Goal: Task Accomplishment & Management: Complete application form

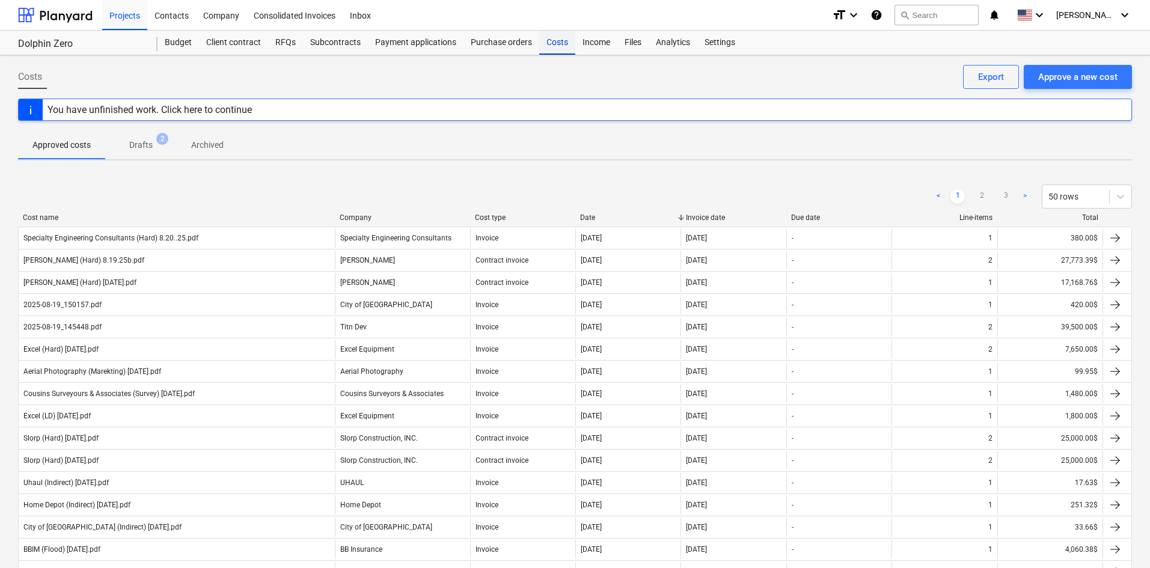
click at [554, 52] on div "Costs" at bounding box center [557, 43] width 36 height 24
click at [1057, 84] on div "Approve a new cost" at bounding box center [1077, 77] width 79 height 16
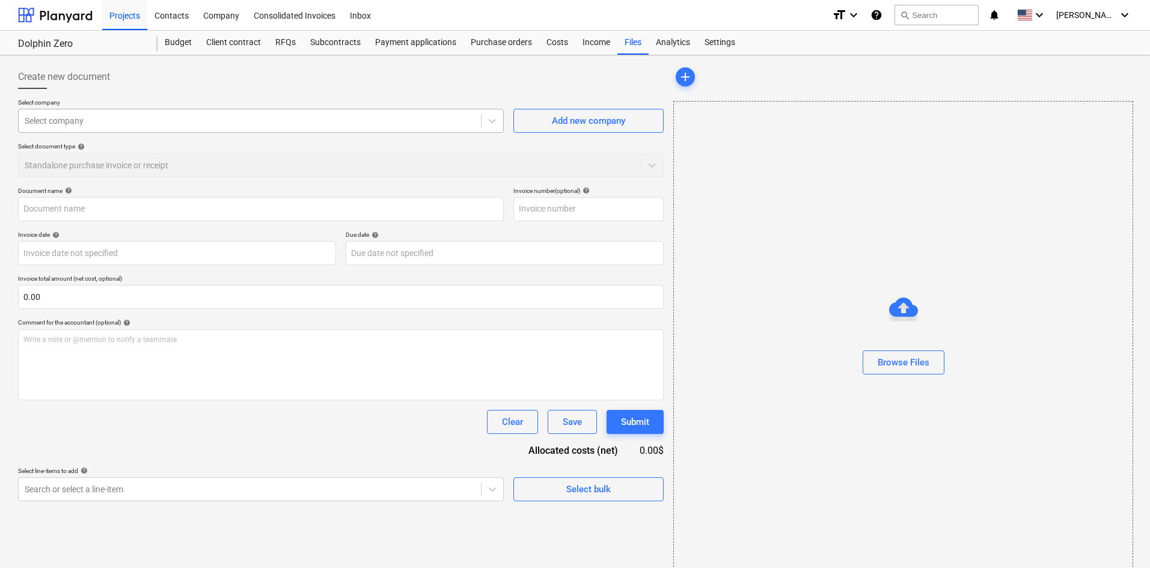
click at [204, 118] on div at bounding box center [250, 121] width 450 height 12
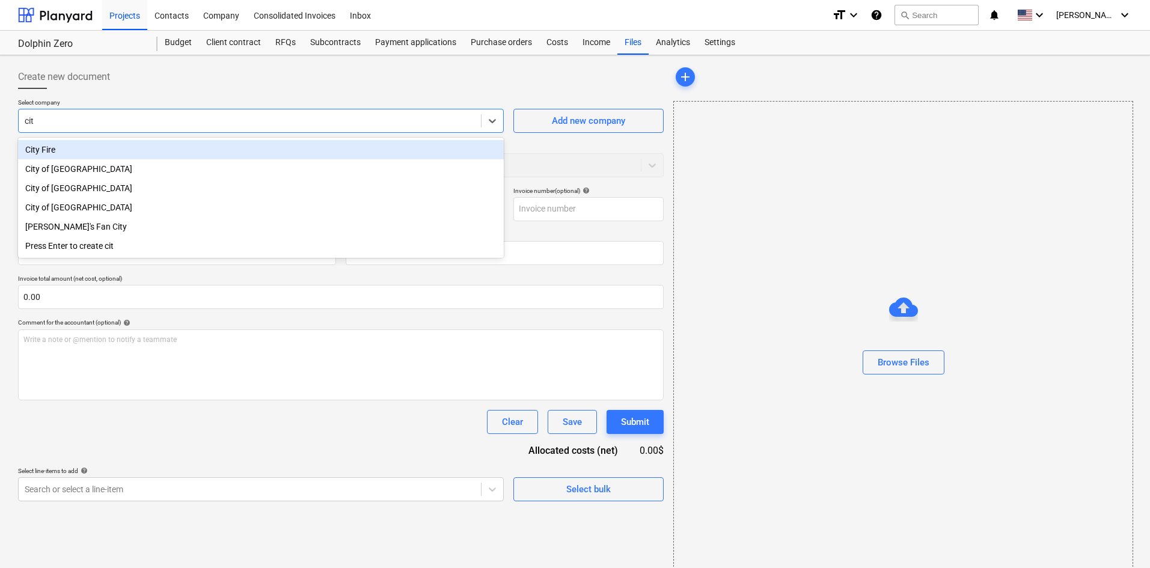
type input "city"
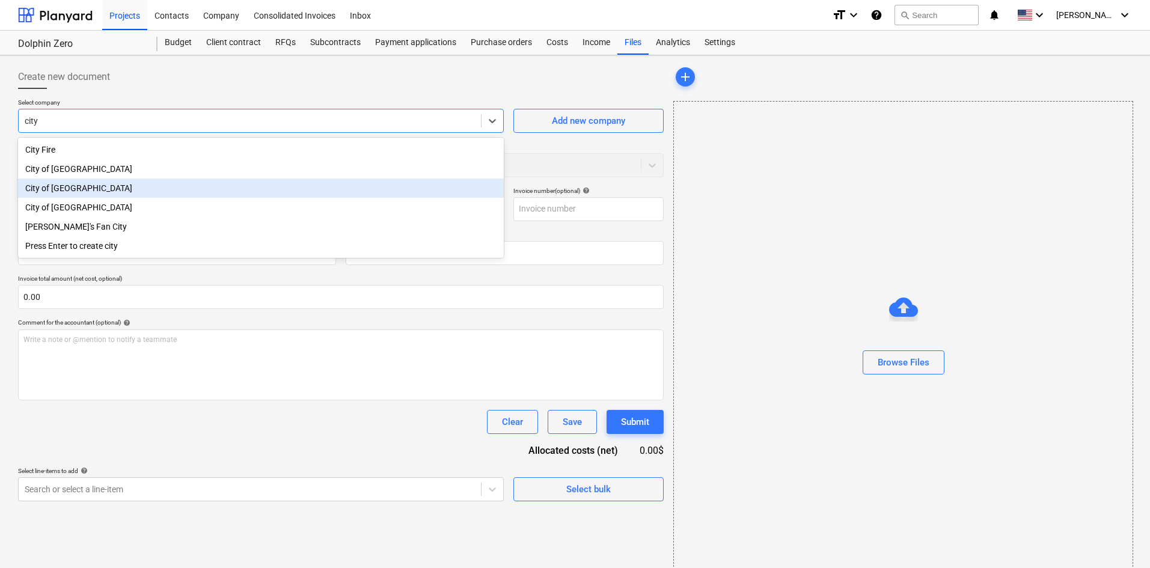
click at [103, 198] on div "City of [GEOGRAPHIC_DATA]" at bounding box center [261, 187] width 486 height 19
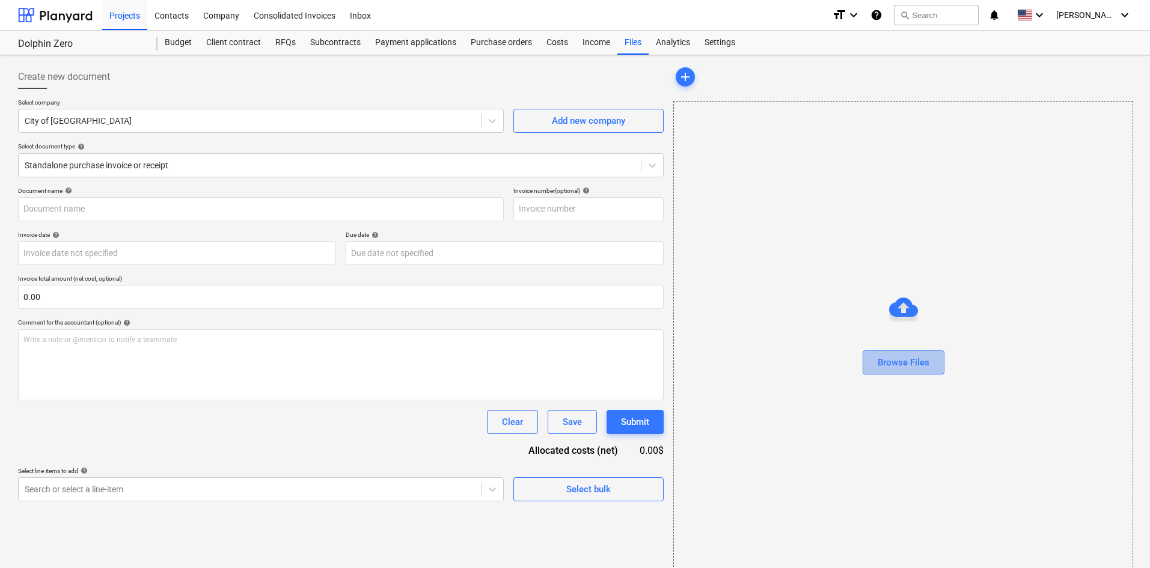
click at [910, 371] on button "Browse Files" at bounding box center [903, 362] width 82 height 24
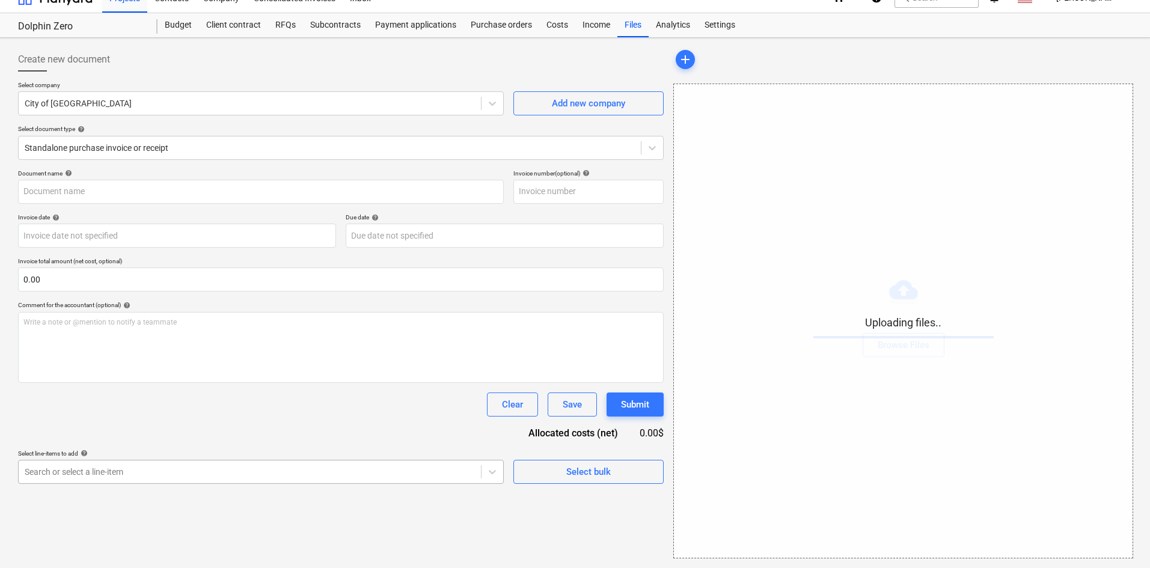
click at [222, 483] on body "Projects Contacts Company Consolidated Invoices Inbox format_size keyboard_arro…" at bounding box center [575, 267] width 1150 height 568
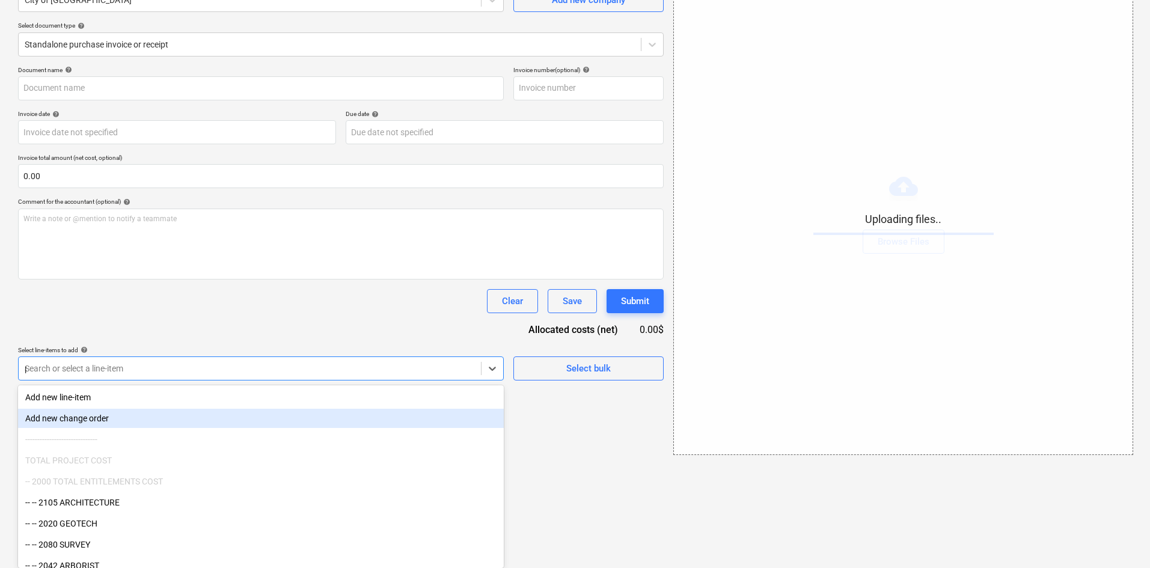
type input "per"
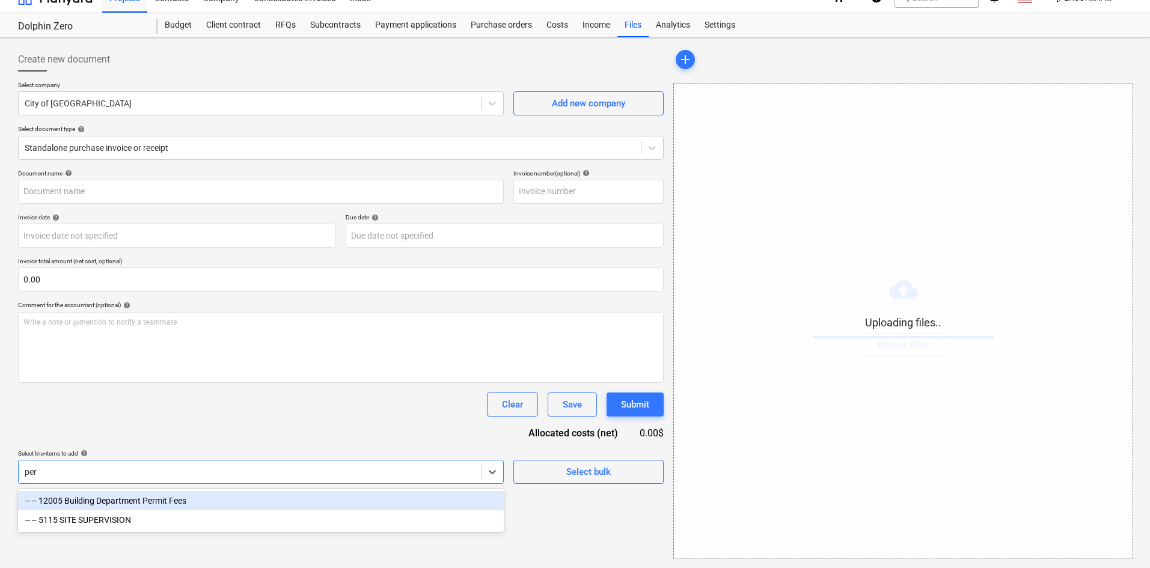
scroll to position [17, 0]
click at [243, 497] on div "-- -- 12005 Building Department Permit Fees" at bounding box center [261, 500] width 486 height 19
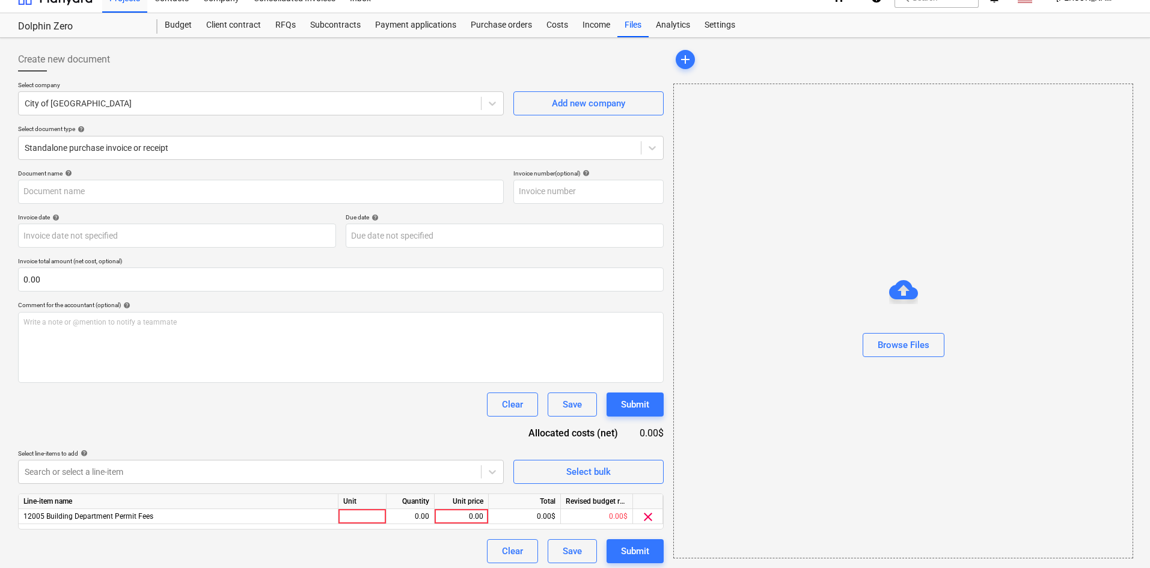
click at [282, 445] on div "Document name help Invoice number (optional) help Invoice date help Press the d…" at bounding box center [340, 366] width 645 height 394
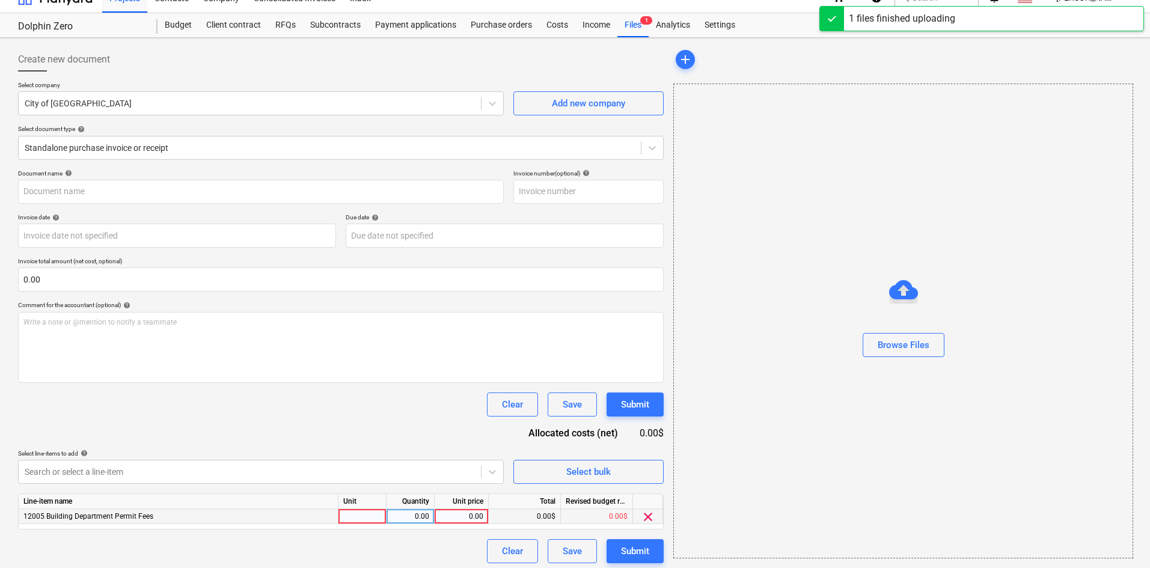
type input "City of [GEOGRAPHIC_DATA] (Permit) [DATE].pdf"
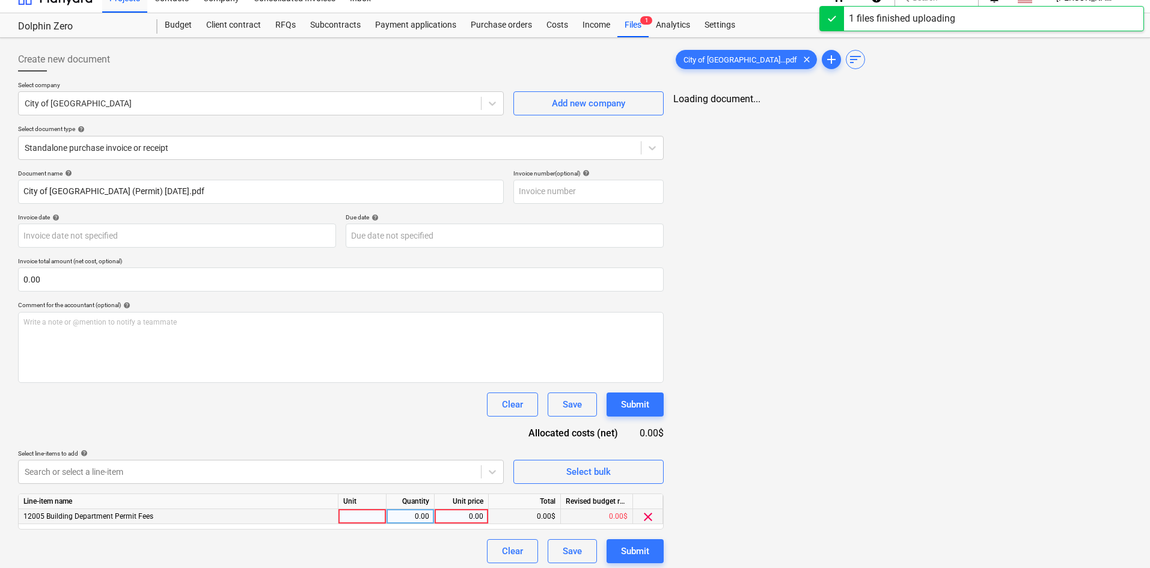
click at [449, 517] on div "0.00" at bounding box center [461, 516] width 44 height 15
click at [228, 465] on div "Search or select a line-item" at bounding box center [250, 471] width 462 height 17
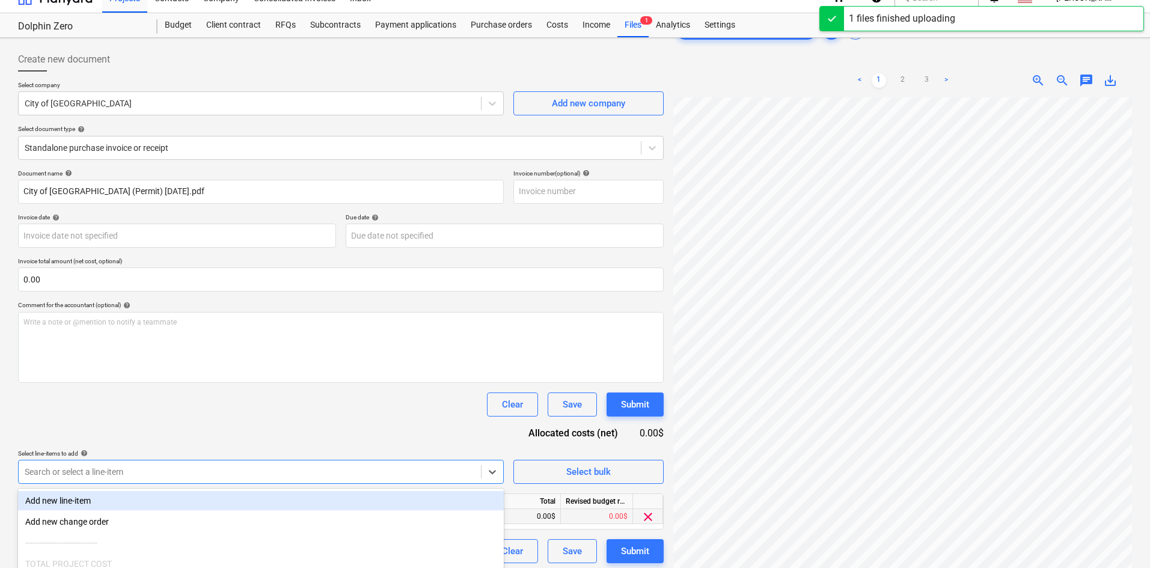
click at [248, 460] on body "Projects Contacts Company Consolidated Invoices Inbox format_size keyboard_arro…" at bounding box center [575, 267] width 1150 height 568
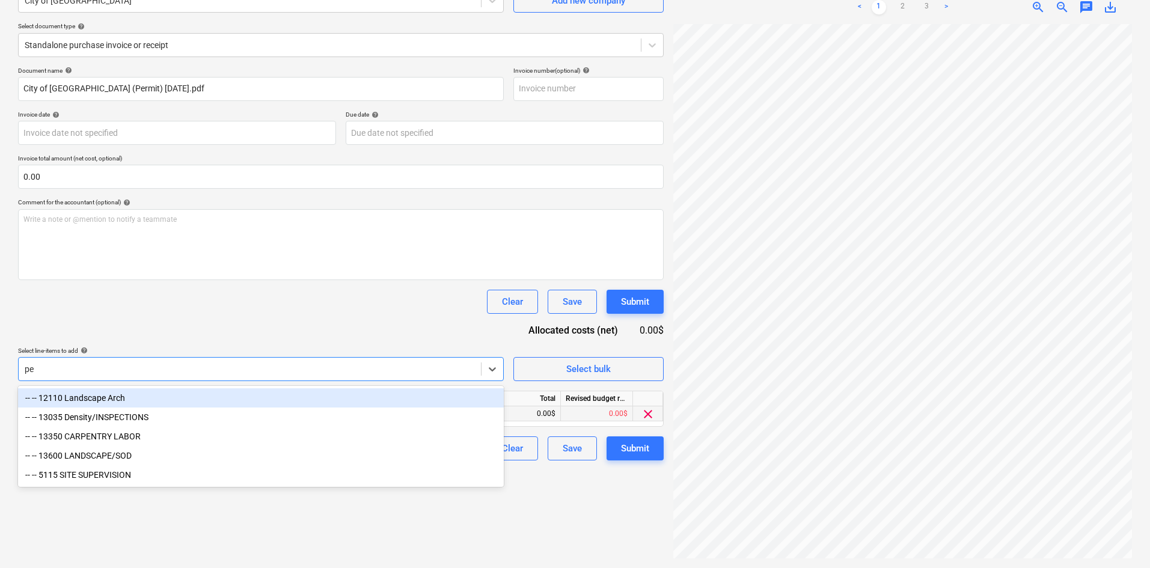
scroll to position [120, 0]
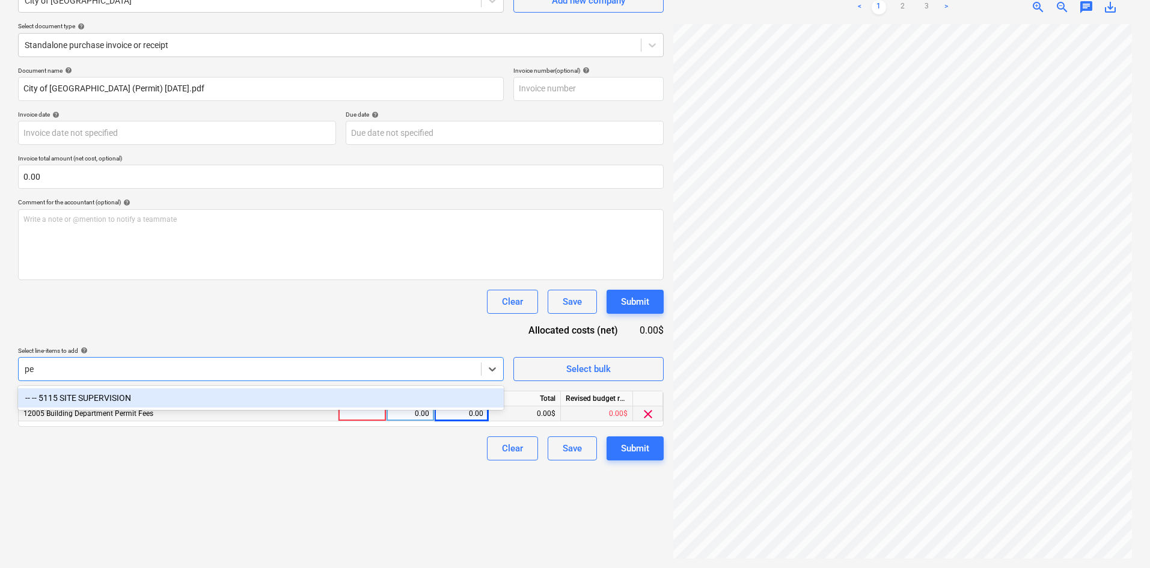
type input "p"
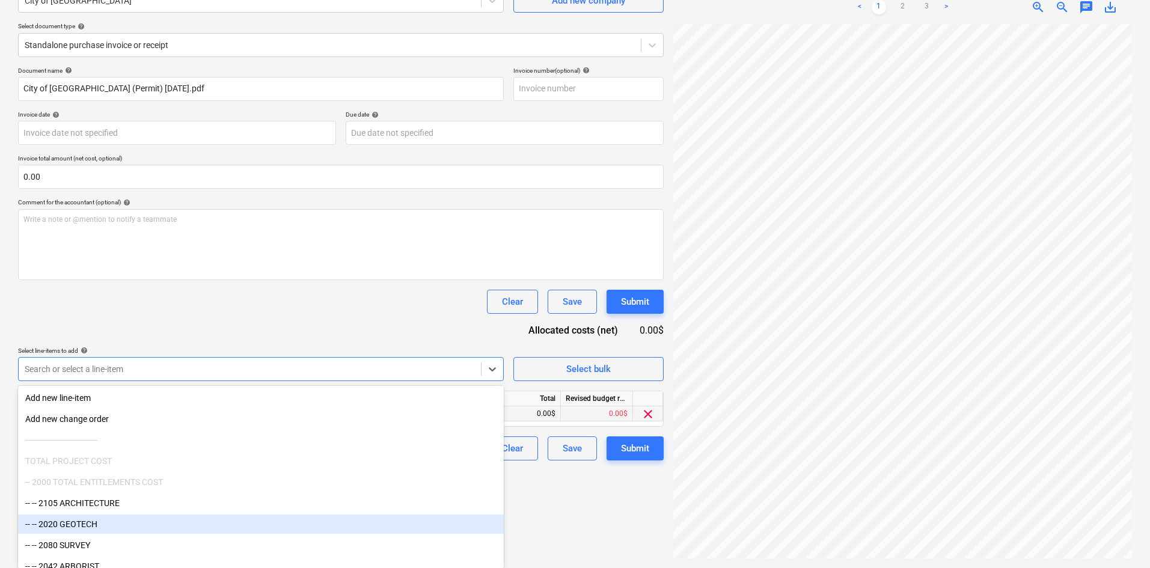
click at [579, 518] on div "Create new document Select company City of [GEOGRAPHIC_DATA] Add new company Se…" at bounding box center [340, 251] width 655 height 623
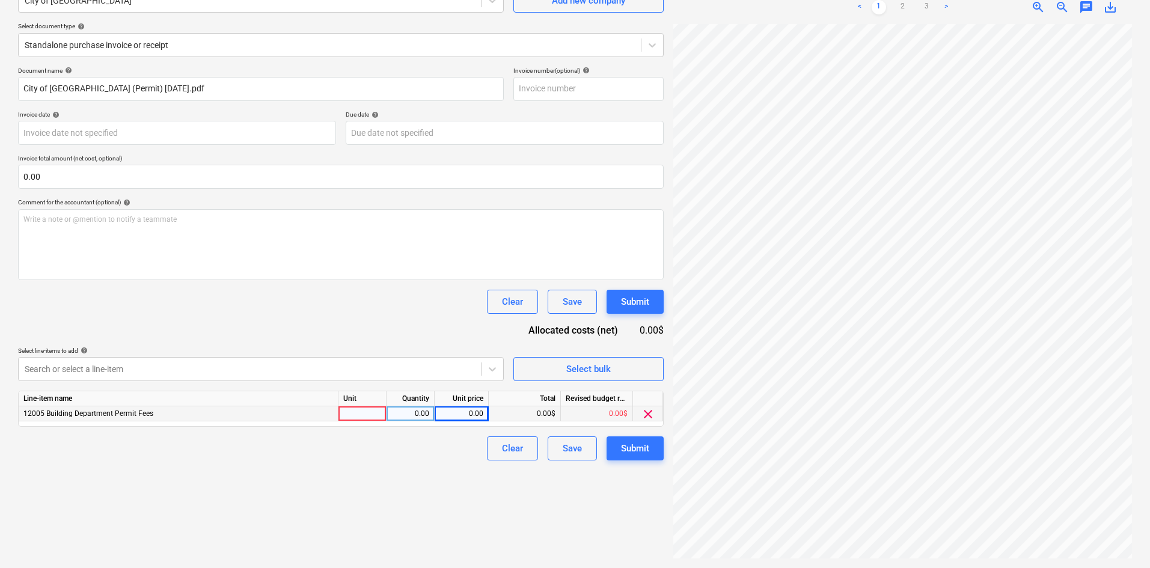
scroll to position [64, 100]
click at [456, 410] on div "0.00" at bounding box center [461, 413] width 44 height 15
type input "1039.02"
click at [648, 447] on div "Submit" at bounding box center [635, 449] width 28 height 16
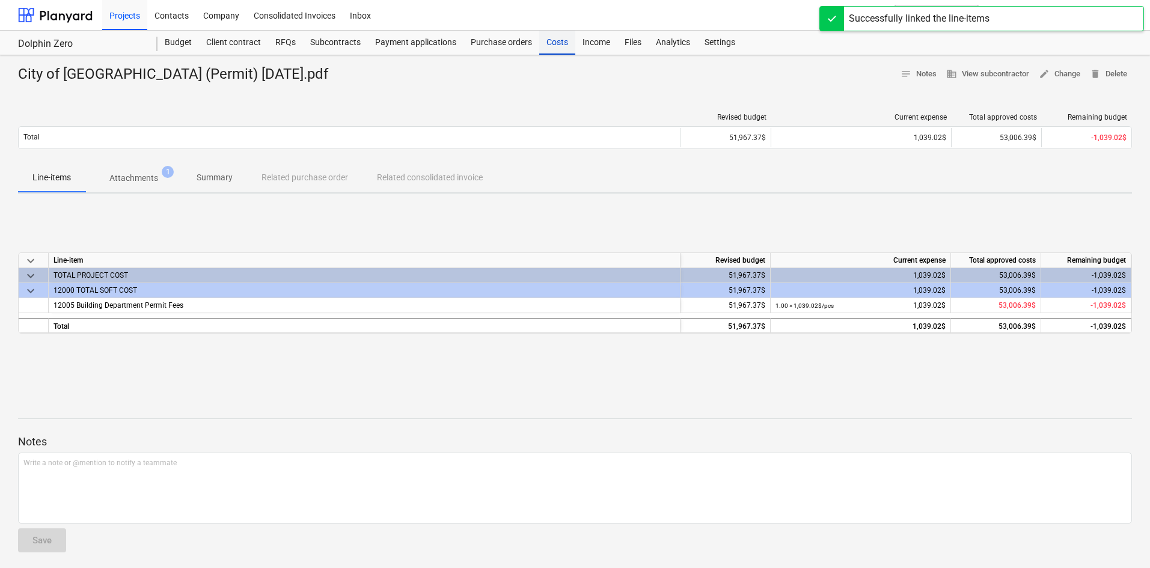
drag, startPoint x: 557, startPoint y: 43, endPoint x: 554, endPoint y: 51, distance: 8.9
click at [557, 43] on div "Costs" at bounding box center [557, 43] width 36 height 24
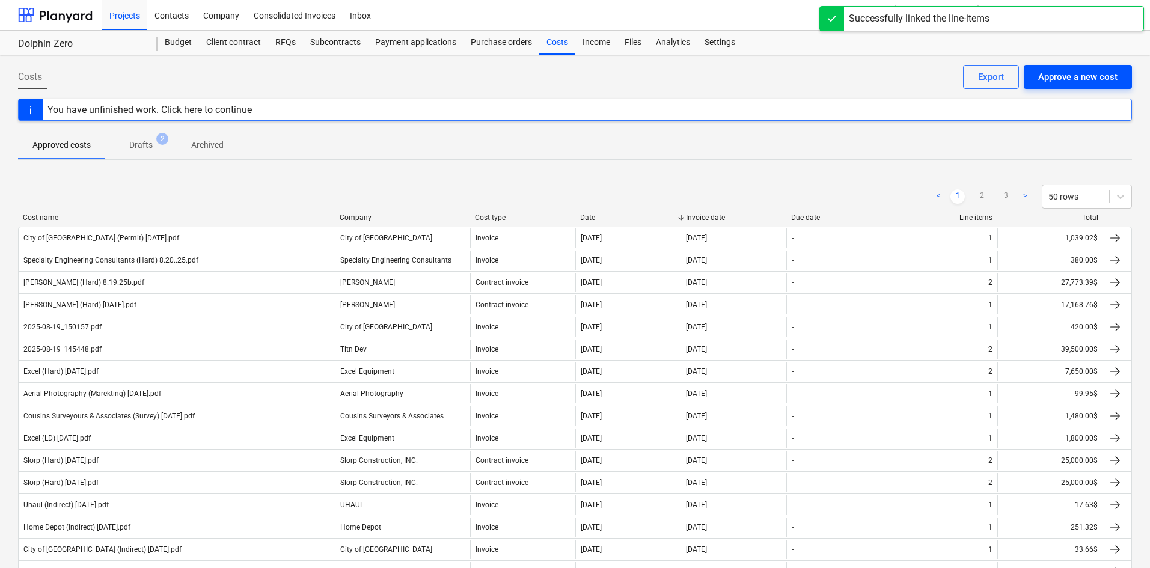
click at [1078, 80] on div "Approve a new cost" at bounding box center [1077, 77] width 79 height 16
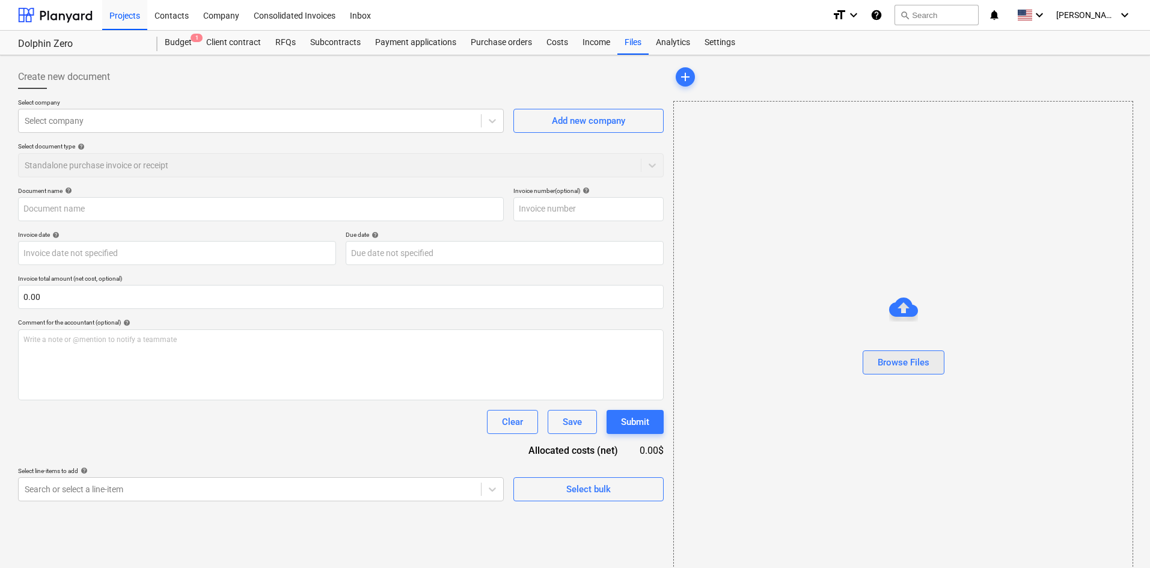
click at [926, 357] on div "Browse Files" at bounding box center [903, 363] width 52 height 16
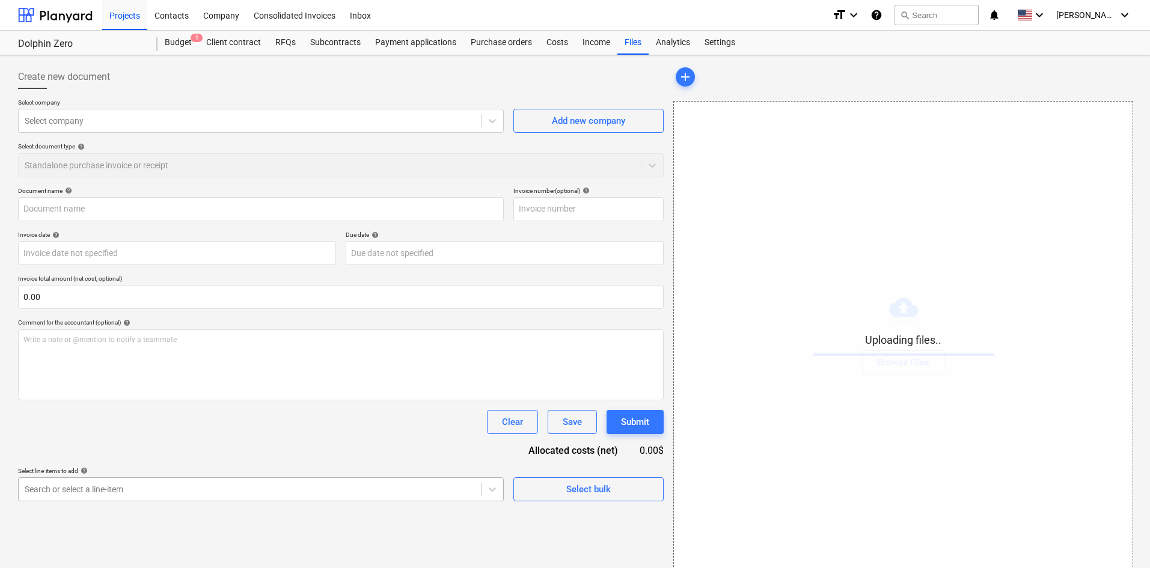
click at [290, 481] on body "Projects Contacts Company Consolidated Invoices Inbox format_size keyboard_arro…" at bounding box center [575, 284] width 1150 height 568
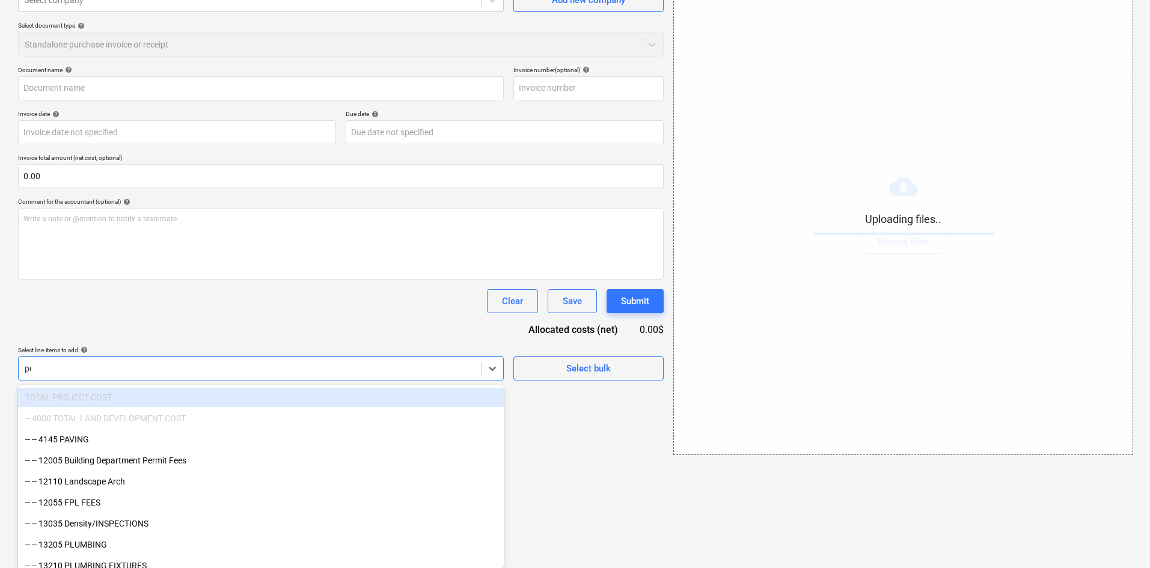
scroll to position [17, 0]
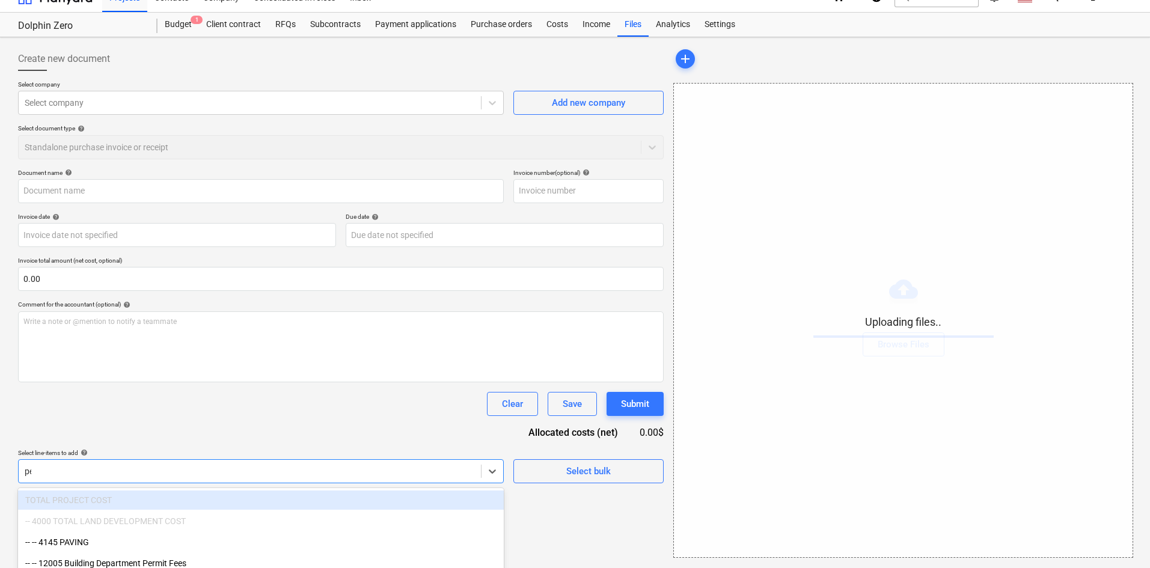
type input "per"
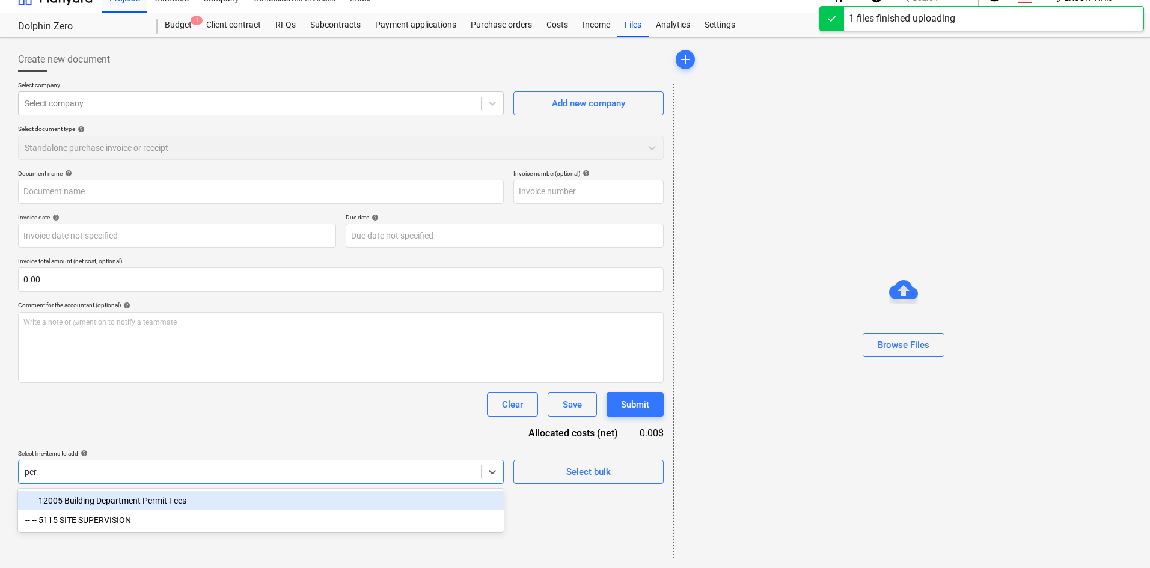
type input "City of [GEOGRAPHIC_DATA] (Permit) [DATE].pdf"
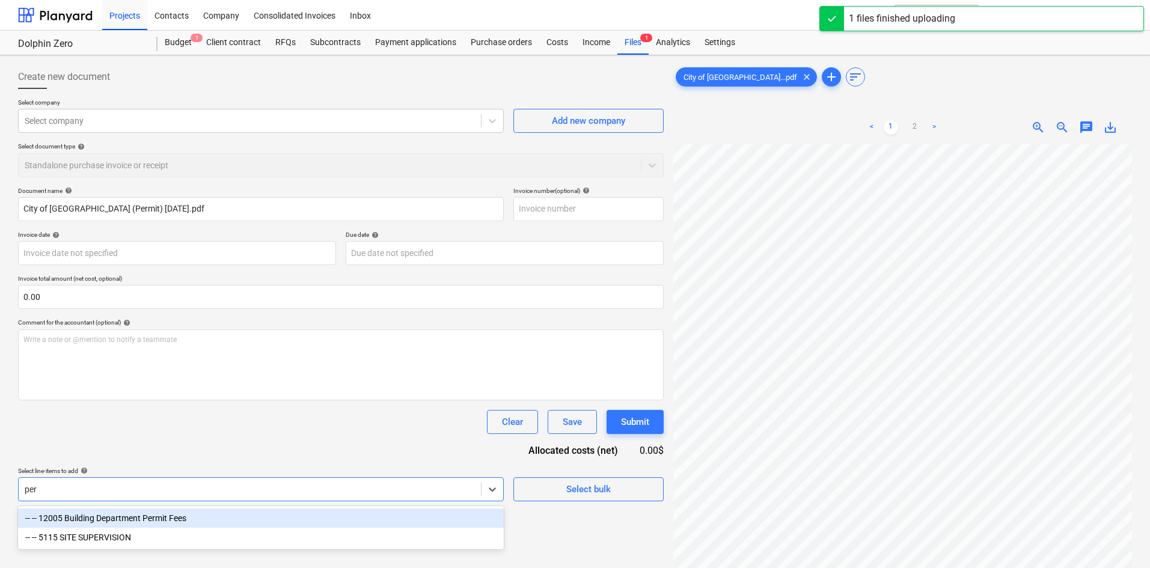
click at [181, 522] on div "-- -- 12005 Building Department Permit Fees" at bounding box center [261, 517] width 486 height 19
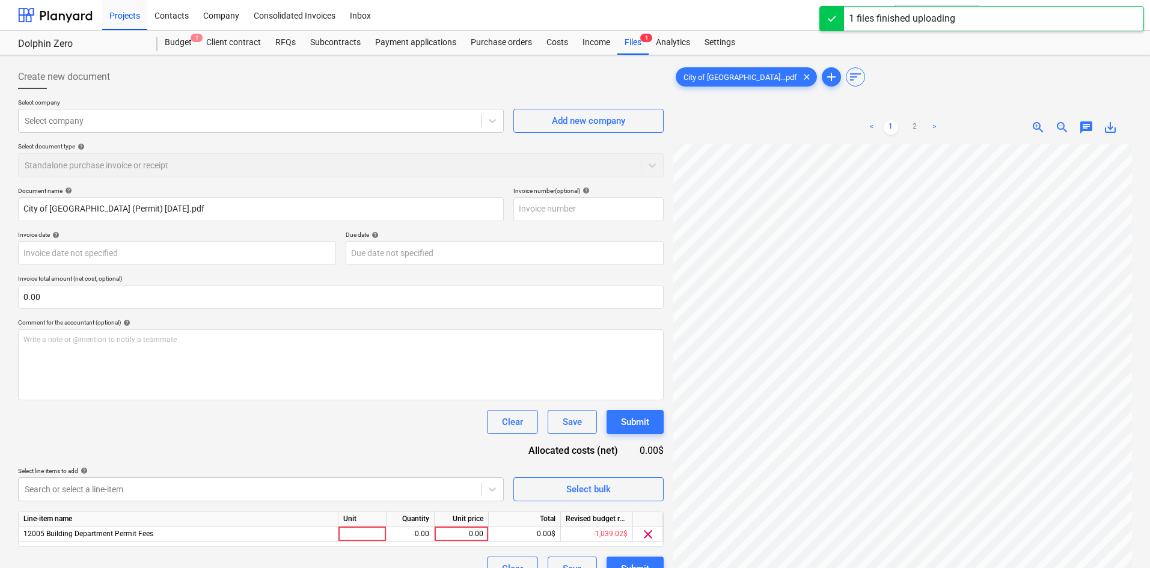
click at [273, 450] on div "Document name help City of [GEOGRAPHIC_DATA] (Permit) [DATE].pdf Invoice number…" at bounding box center [340, 384] width 645 height 394
click at [460, 532] on div "0.00" at bounding box center [461, 533] width 44 height 15
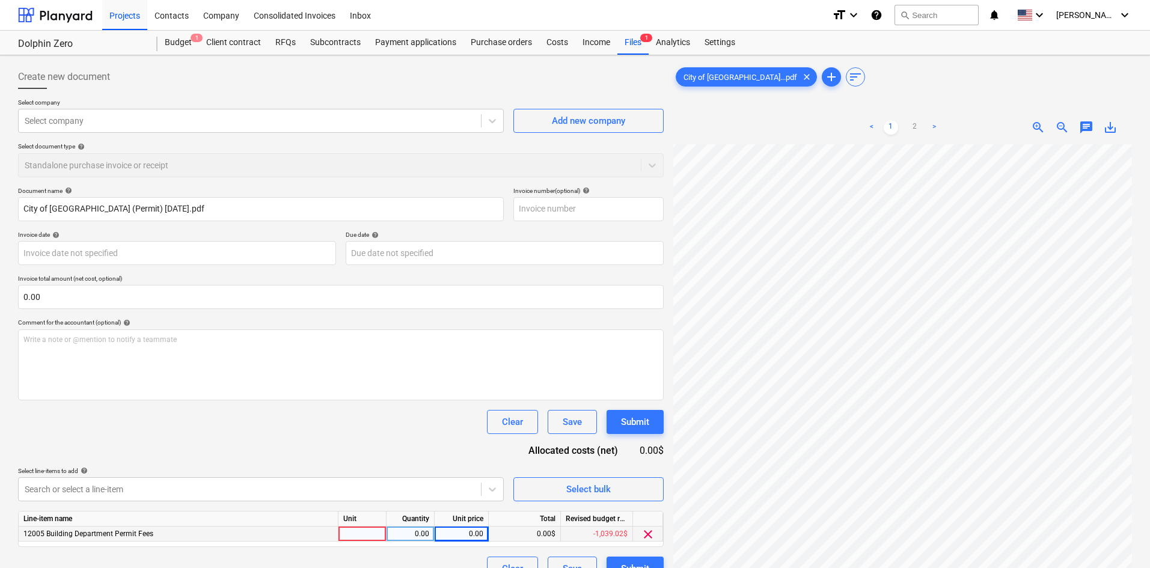
click at [458, 535] on div "0.00" at bounding box center [461, 533] width 44 height 15
type input "105"
click at [428, 432] on div "Clear Save Submit" at bounding box center [340, 422] width 645 height 24
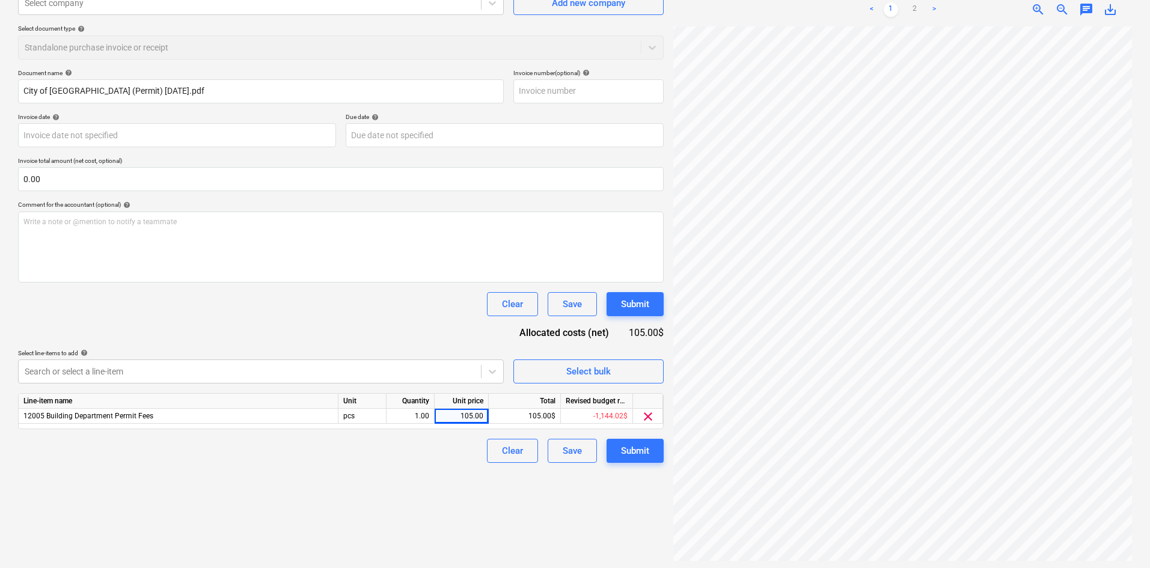
scroll to position [120, 0]
click at [651, 455] on button "Submit" at bounding box center [634, 448] width 57 height 24
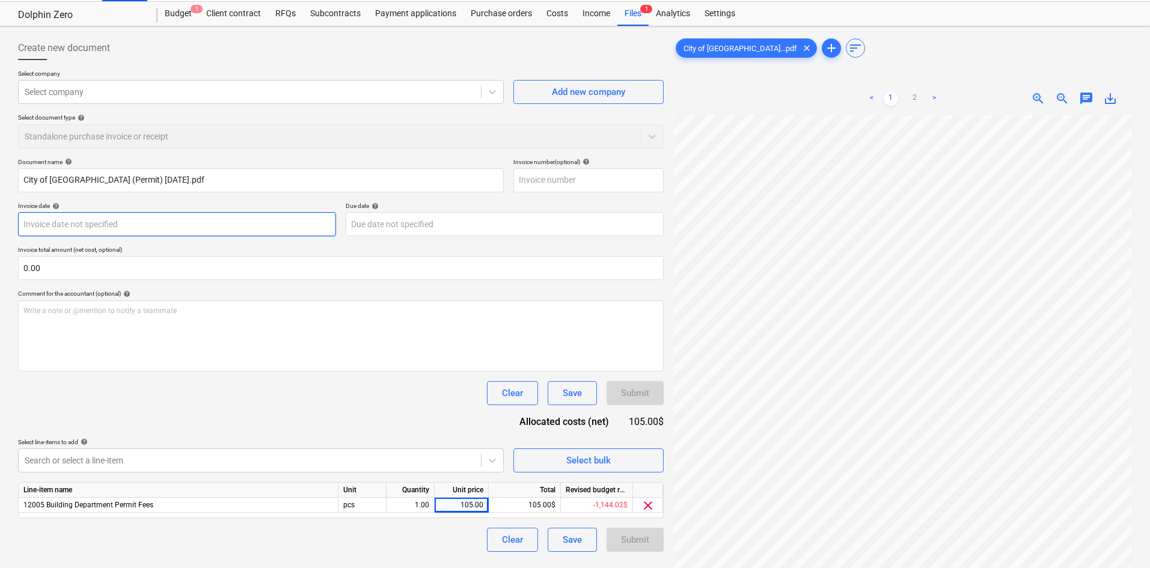
scroll to position [0, 0]
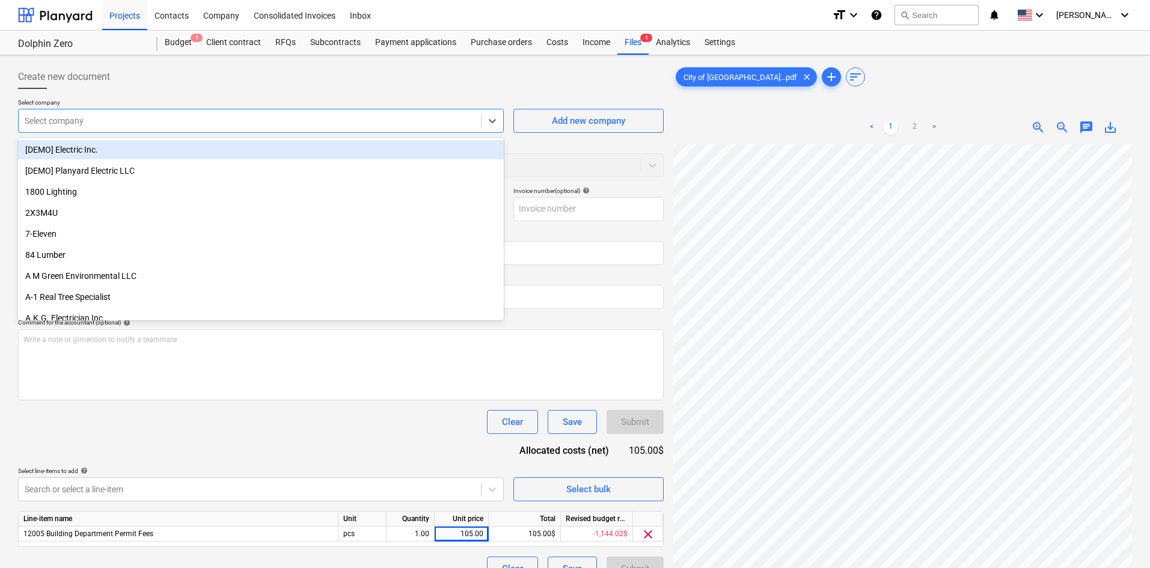
click at [165, 125] on div at bounding box center [250, 121] width 450 height 12
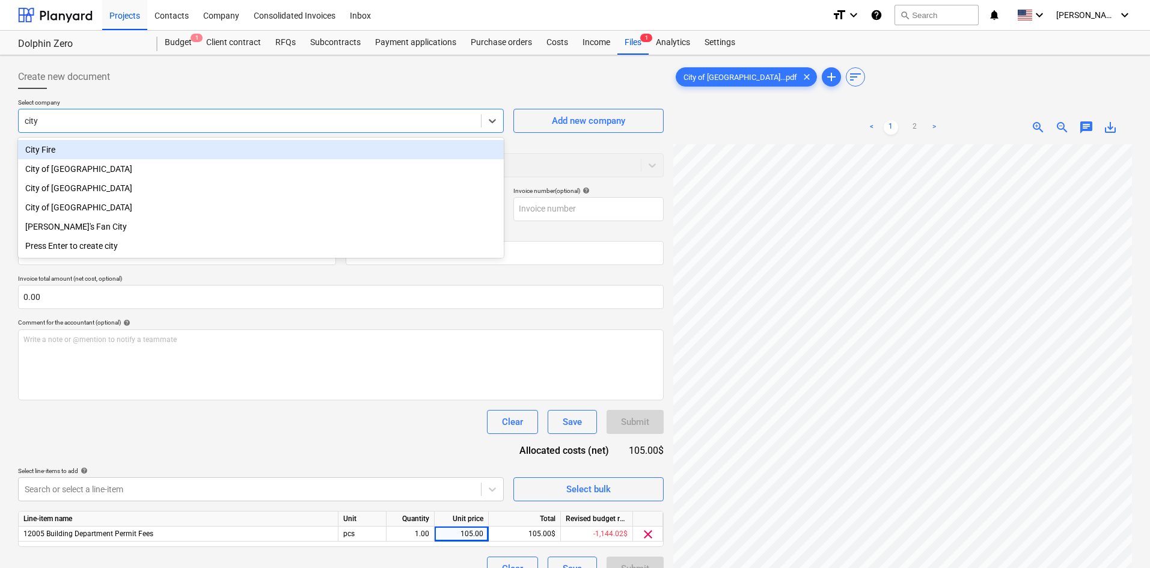
type input "city o"
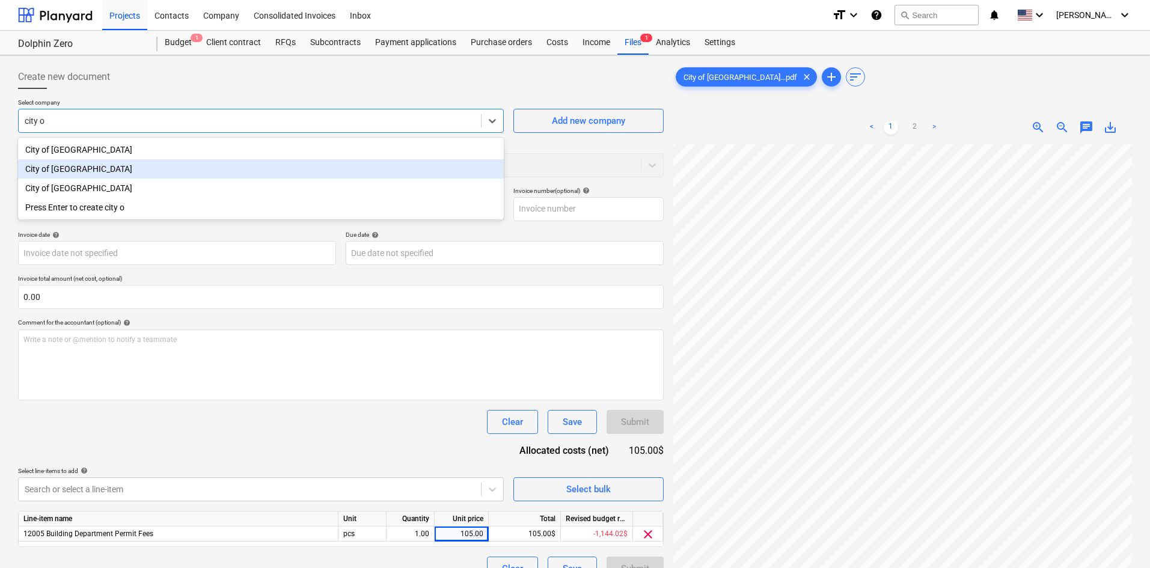
click at [178, 167] on div "City of [GEOGRAPHIC_DATA]" at bounding box center [261, 168] width 486 height 19
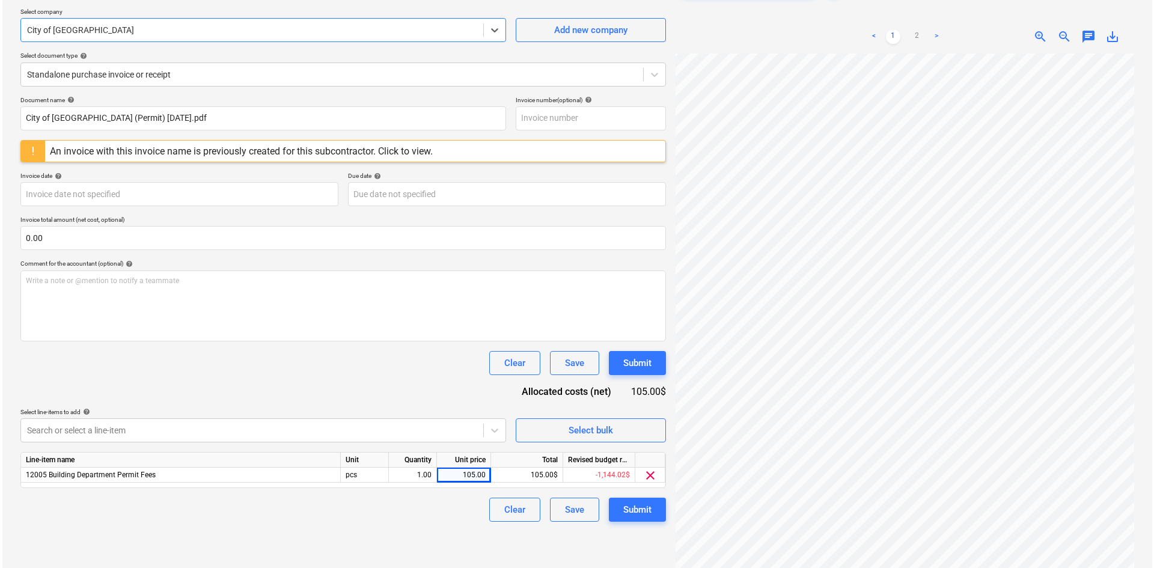
scroll to position [120, 0]
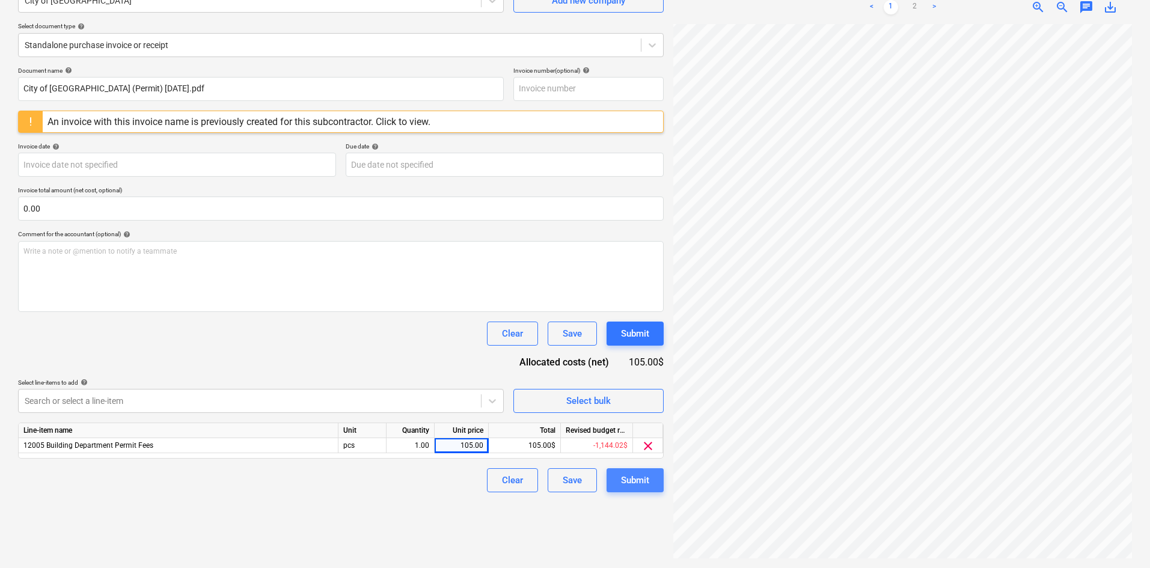
click at [638, 478] on div "Submit" at bounding box center [635, 480] width 28 height 16
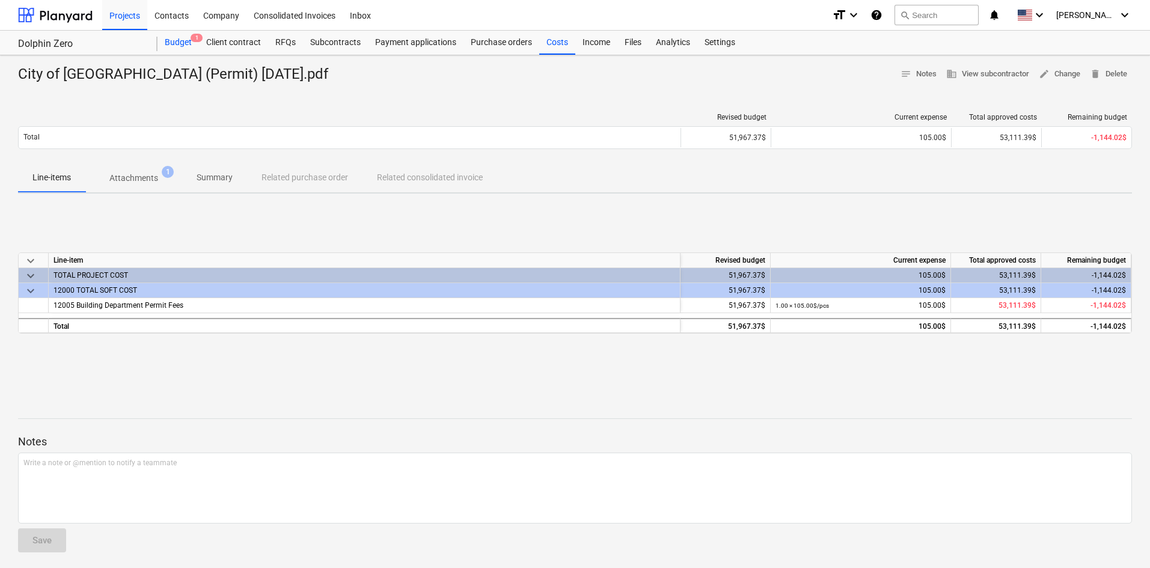
click at [185, 38] on div "Budget 1" at bounding box center [177, 43] width 41 height 24
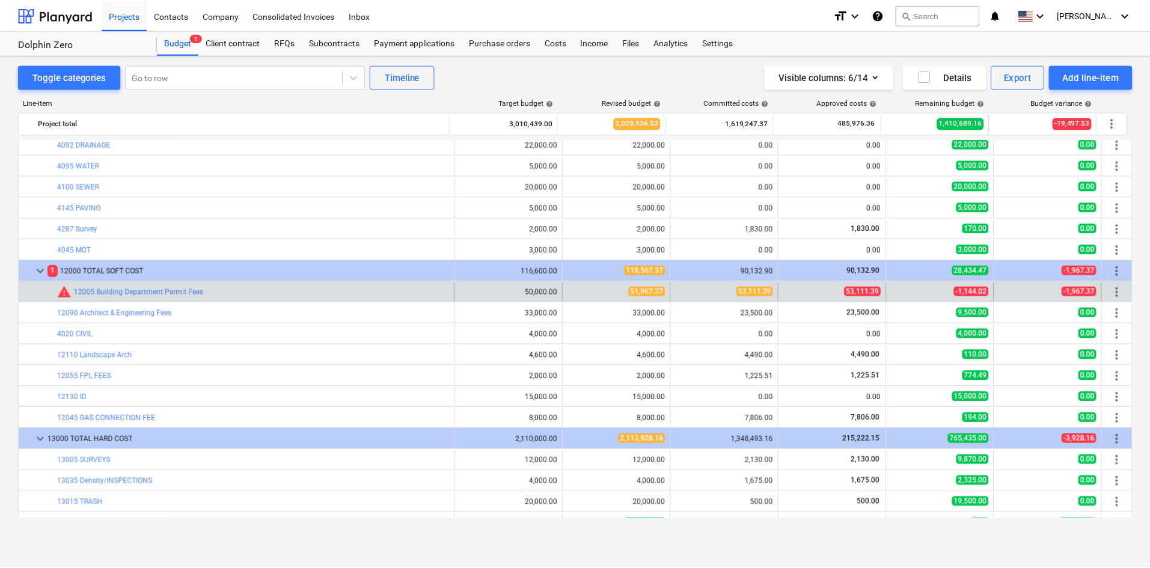
scroll to position [240, 0]
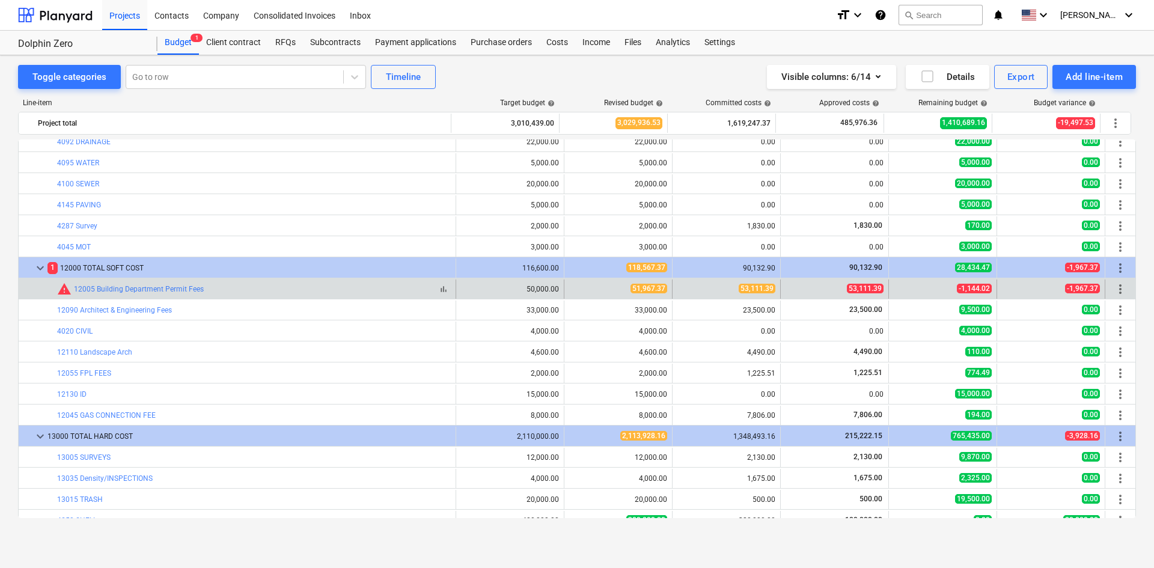
click at [142, 293] on div "warning 12005 Building Department Permit Fees" at bounding box center [130, 289] width 147 height 14
click at [148, 289] on link "12005 Building Department Permit Fees" at bounding box center [139, 289] width 130 height 8
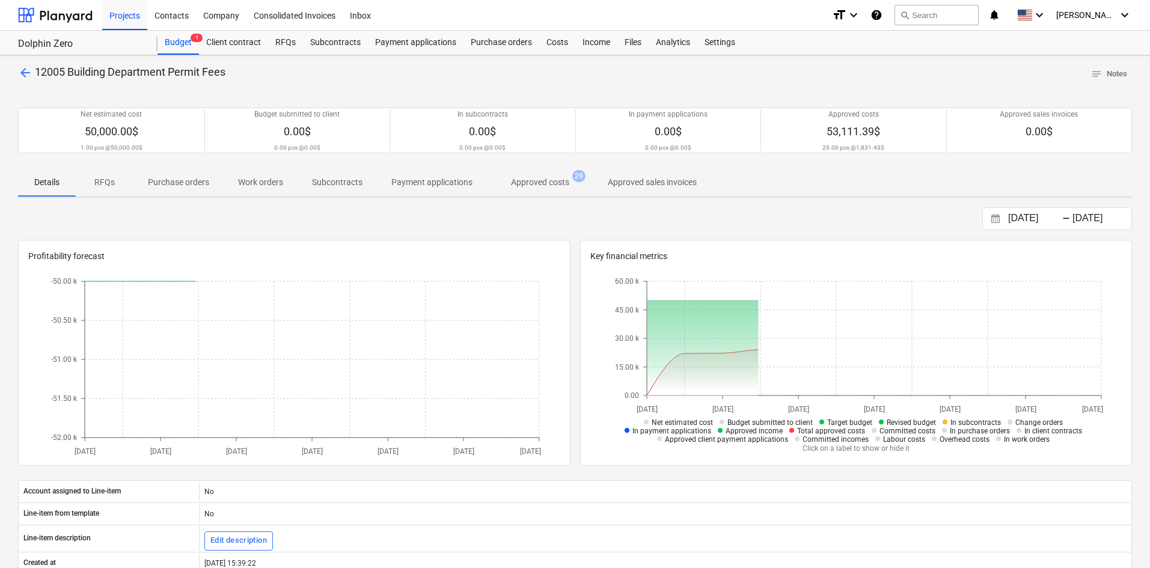
click at [542, 185] on p "Approved costs" at bounding box center [540, 182] width 58 height 13
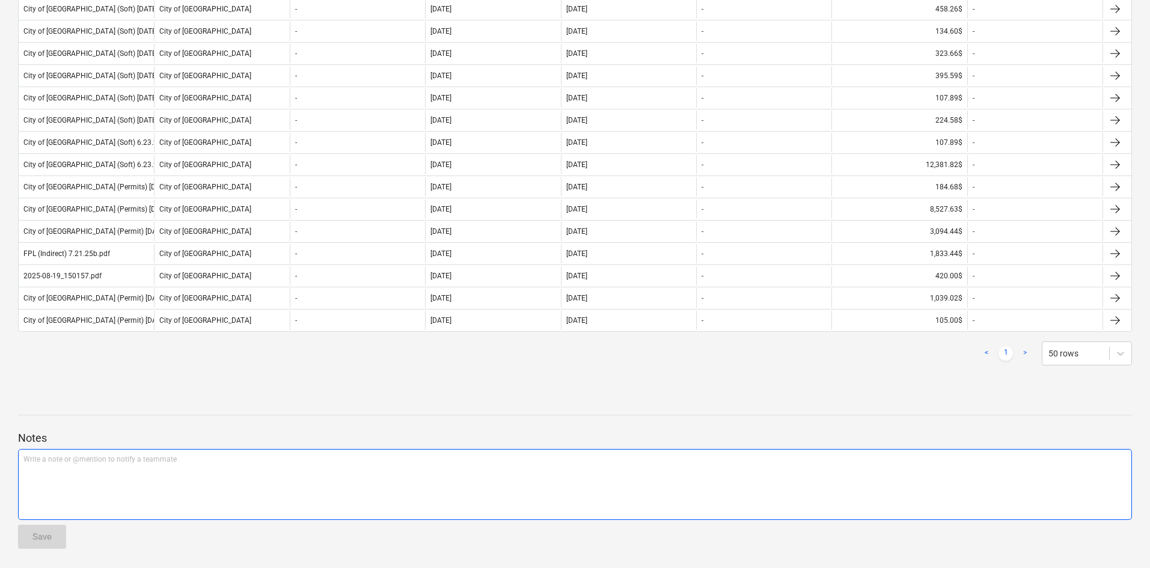
scroll to position [470, 0]
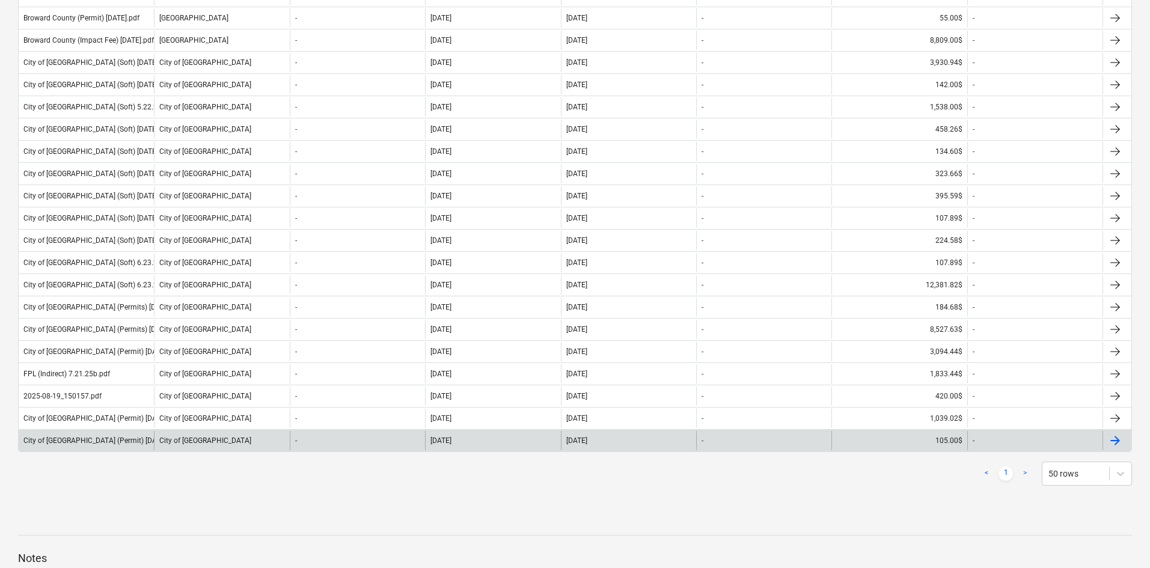
click at [136, 435] on div "City of [GEOGRAPHIC_DATA] (Permit) [DATE].pdf" at bounding box center [86, 440] width 135 height 19
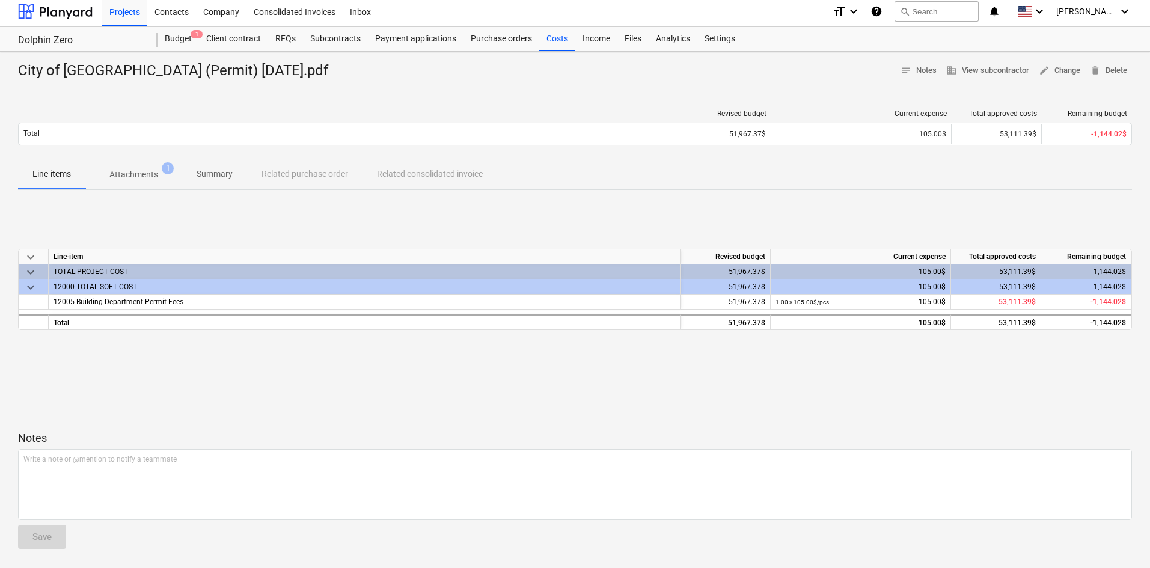
scroll to position [4, 0]
click at [151, 174] on p "Attachments" at bounding box center [133, 174] width 49 height 13
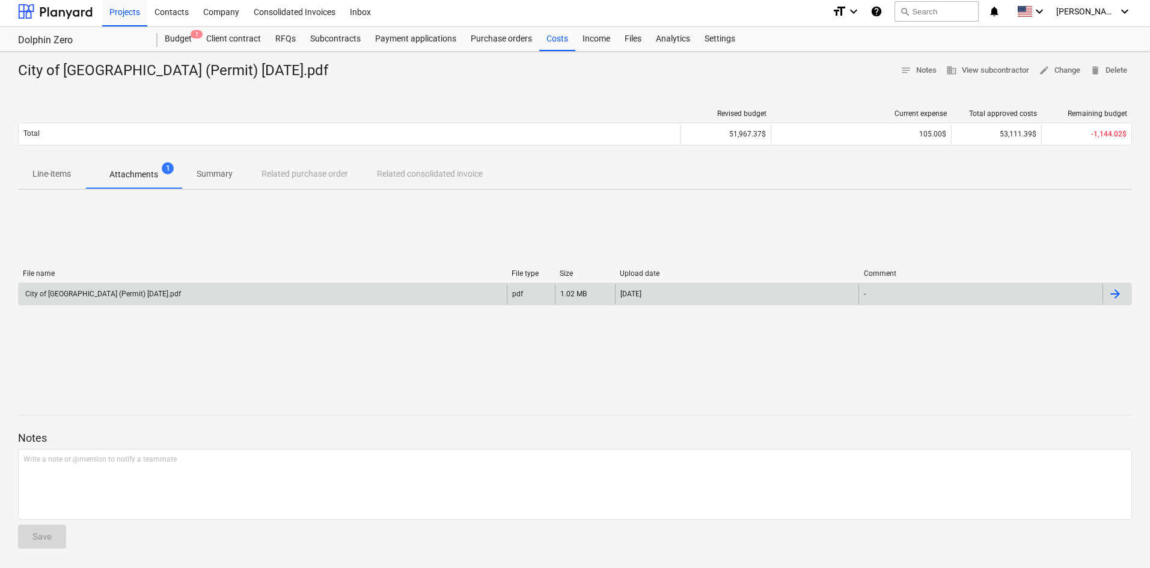
click at [187, 297] on div "City of [GEOGRAPHIC_DATA] (Permit) [DATE].pdf" at bounding box center [263, 293] width 488 height 19
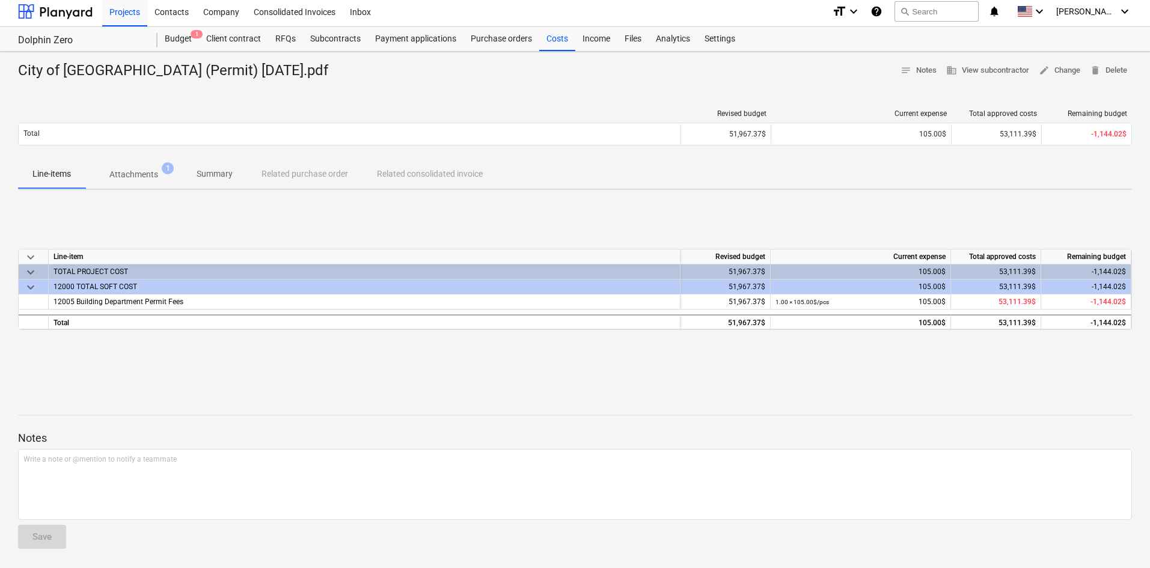
scroll to position [470, 0]
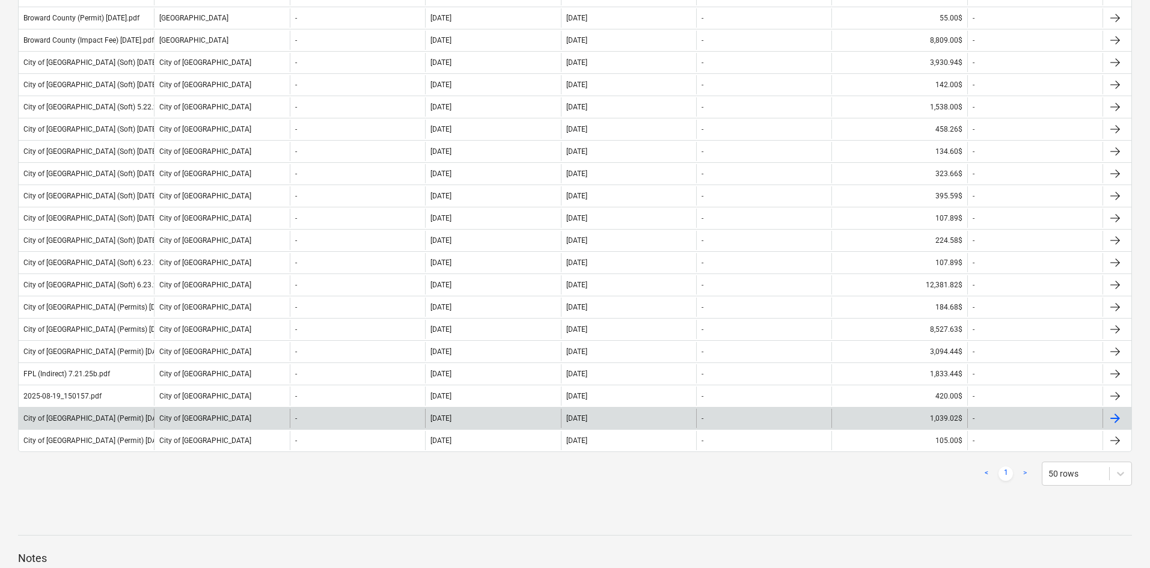
click at [388, 419] on div "-" at bounding box center [357, 418] width 135 height 19
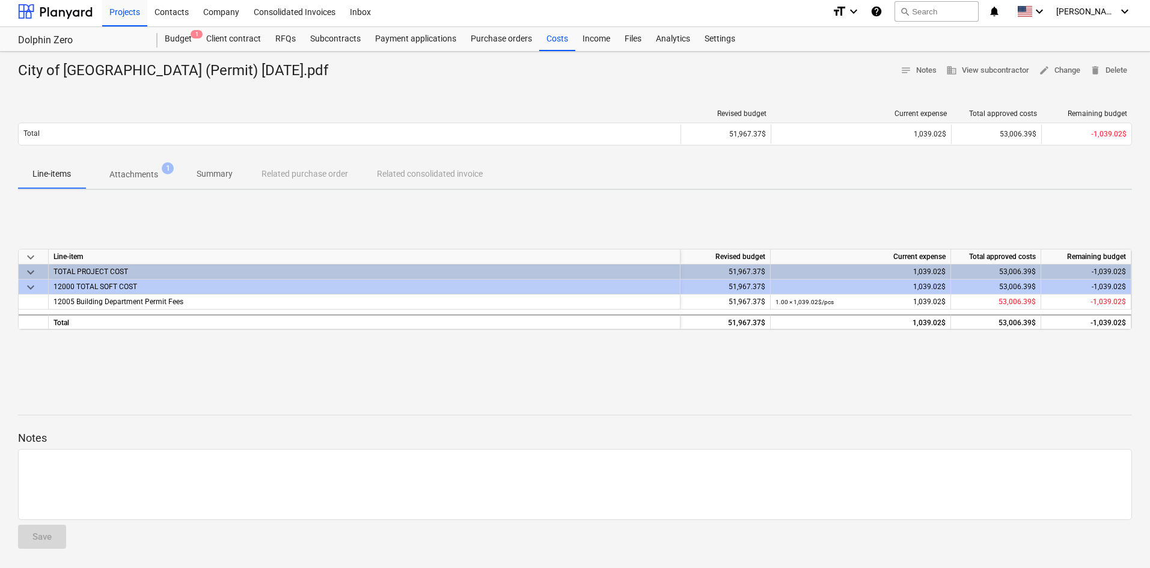
scroll to position [4, 0]
click at [145, 177] on p "Attachments" at bounding box center [133, 174] width 49 height 13
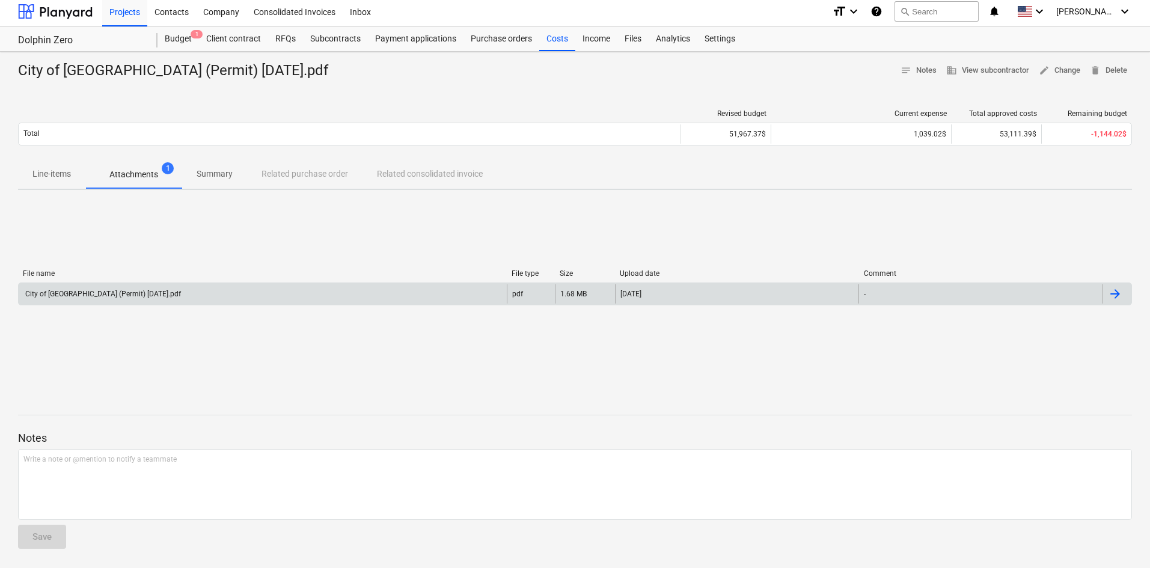
click at [157, 293] on div "City of [GEOGRAPHIC_DATA] (Permit) [DATE].pdf" at bounding box center [101, 294] width 157 height 8
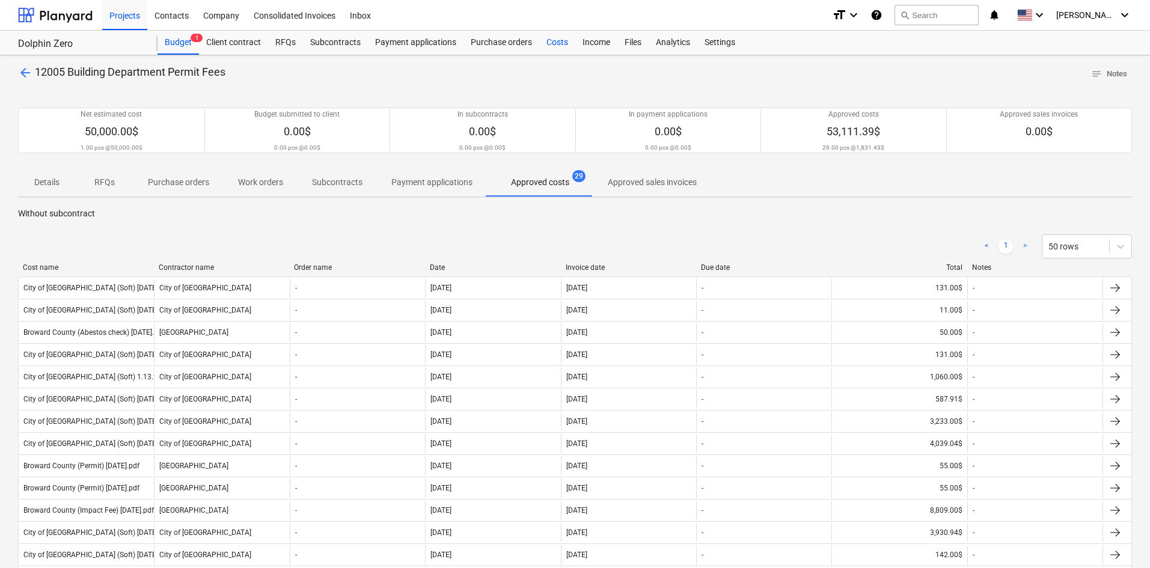
click at [549, 39] on div "Costs" at bounding box center [557, 43] width 36 height 24
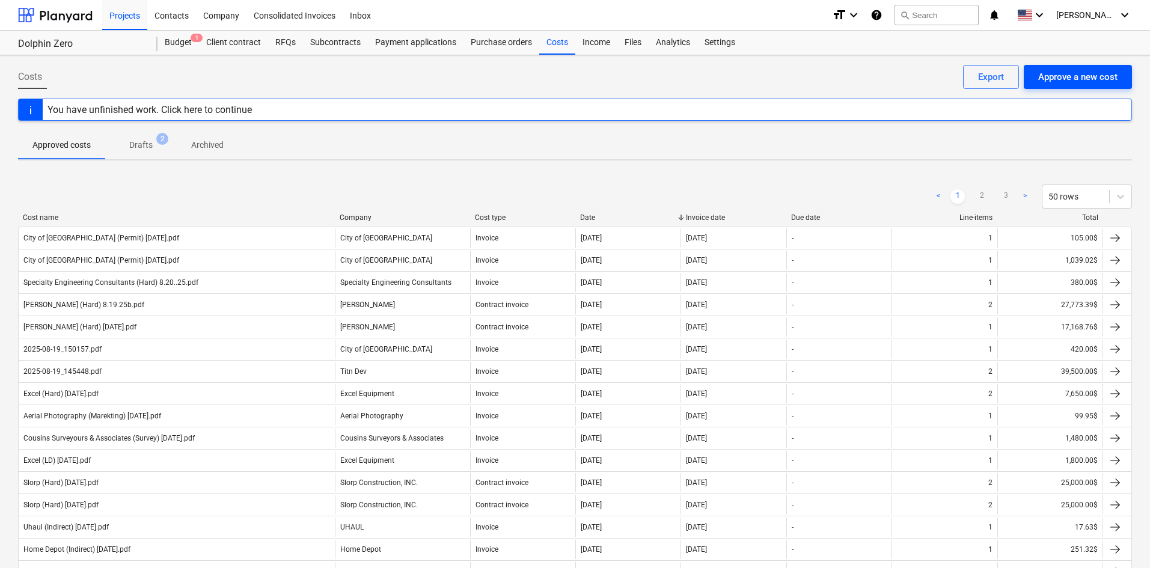
click at [1058, 86] on button "Approve a new cost" at bounding box center [1077, 77] width 108 height 24
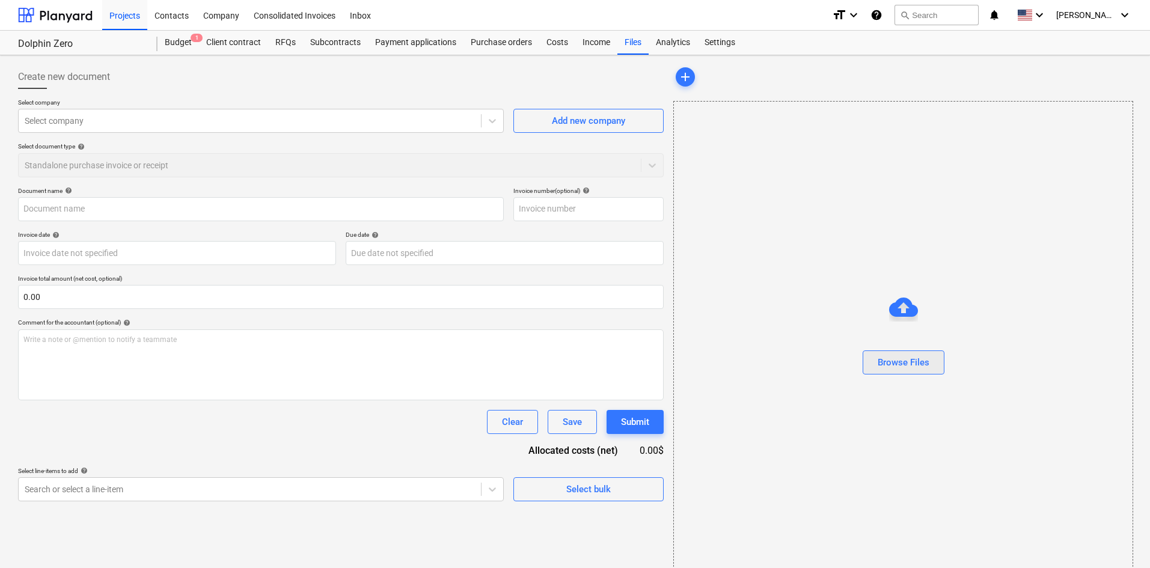
click at [879, 362] on div "Browse Files" at bounding box center [903, 363] width 52 height 16
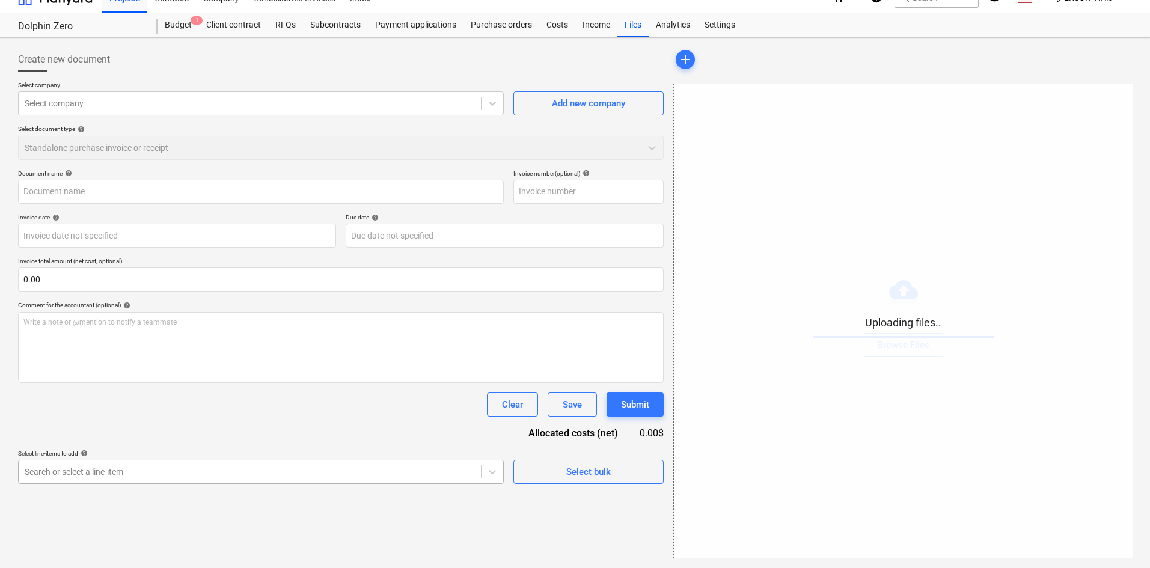
click at [272, 481] on body "Projects Contacts Company Consolidated Invoices Inbox format_size keyboard_arro…" at bounding box center [575, 267] width 1150 height 568
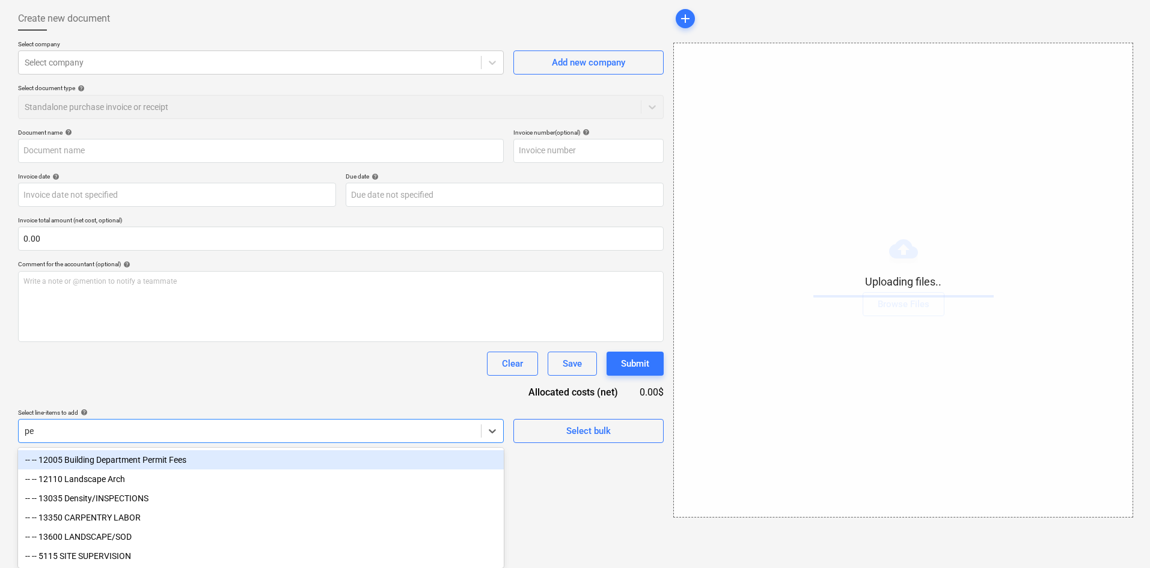
type input "per"
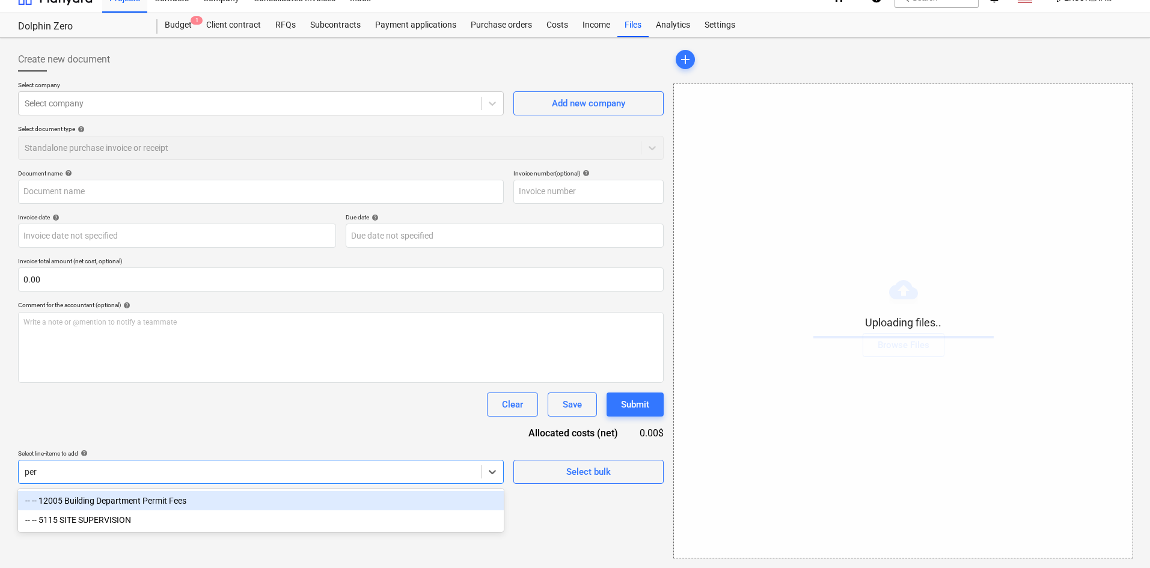
click at [153, 504] on div "-- -- 12005 Building Department Permit Fees" at bounding box center [261, 500] width 486 height 19
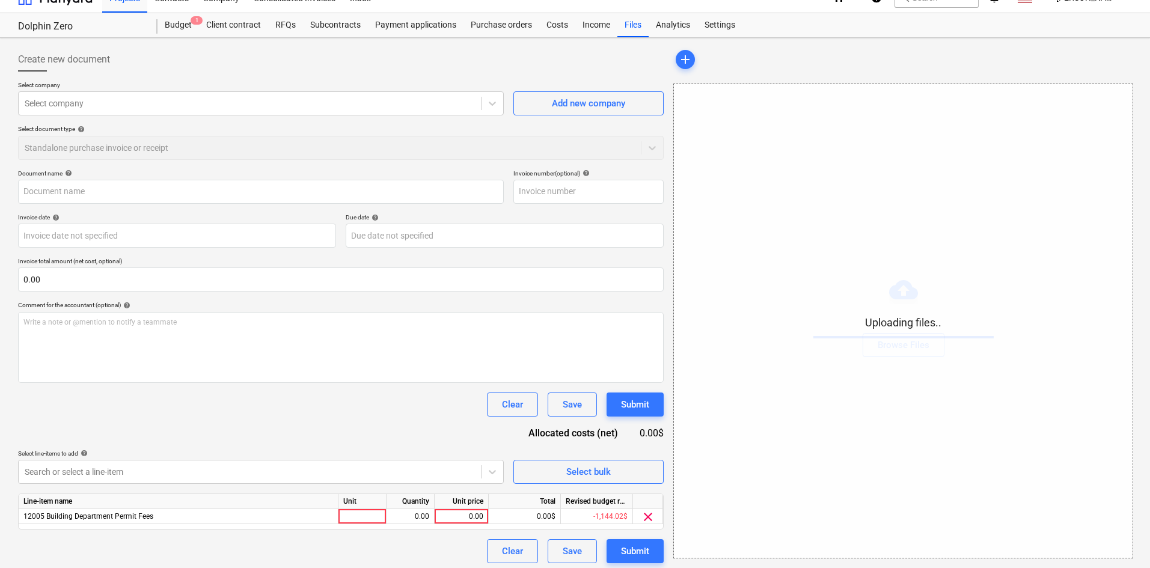
click at [227, 443] on div "Document name help Invoice number (optional) help Invoice date help Press the d…" at bounding box center [340, 366] width 645 height 394
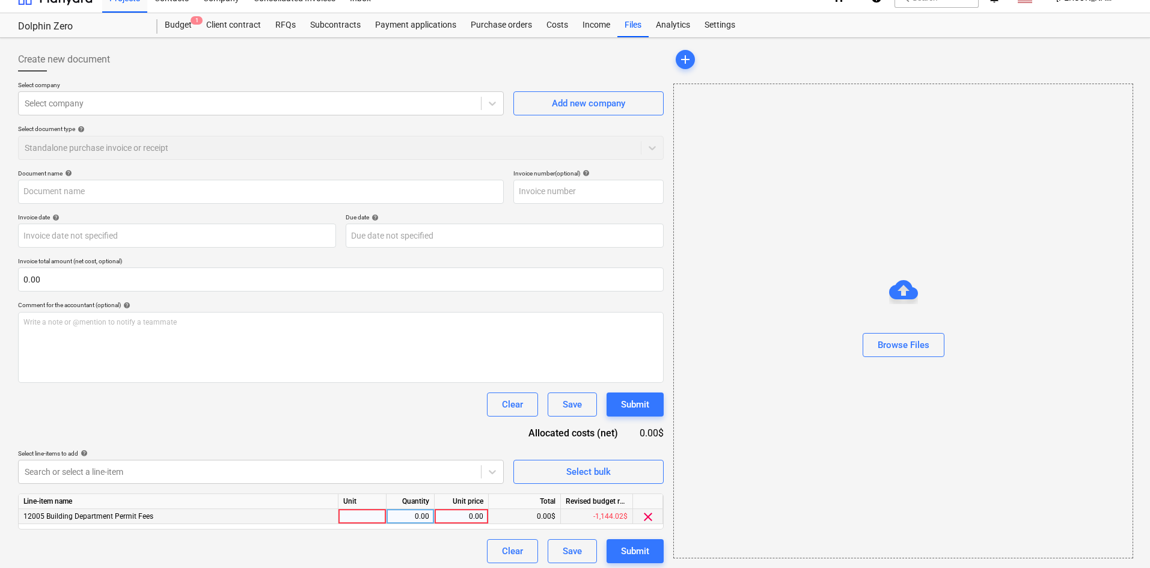
click at [446, 514] on div "0.00" at bounding box center [461, 516] width 44 height 15
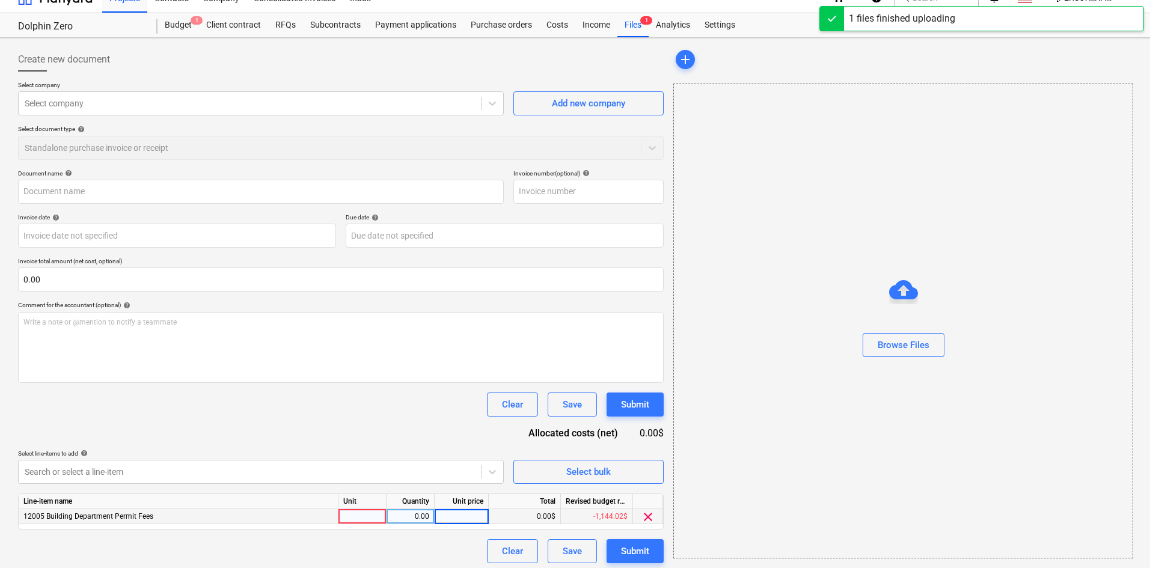
type input "City of [GEOGRAPHIC_DATA] (Permit) 8.27.25b.pdf"
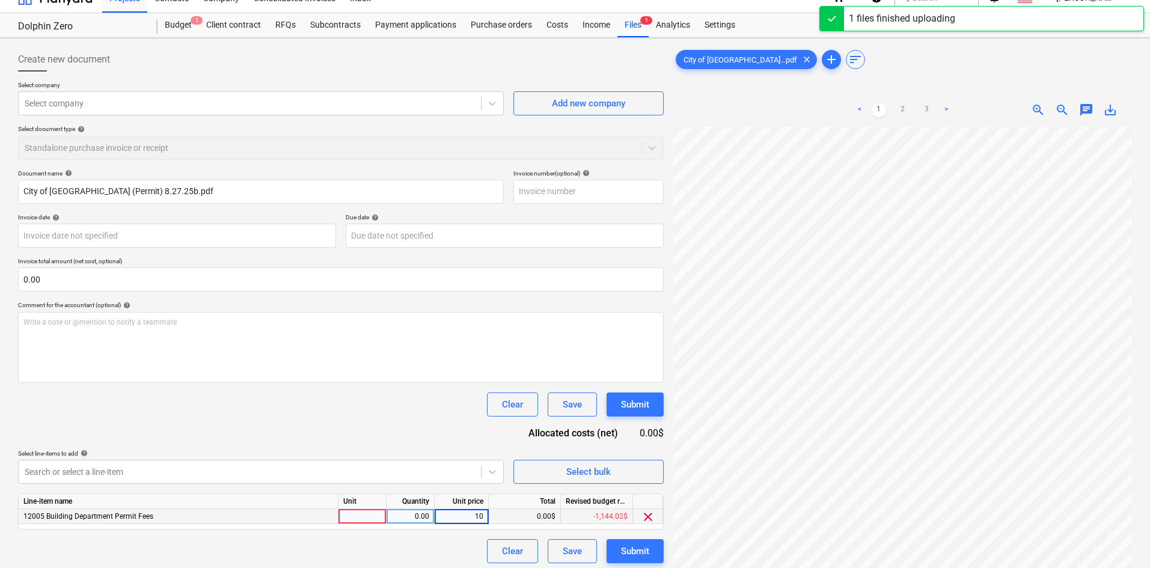
type input "105"
click at [435, 433] on div "Document name help City of [GEOGRAPHIC_DATA] (Permit) 8.27.25b.pdf Invoice numb…" at bounding box center [340, 366] width 645 height 394
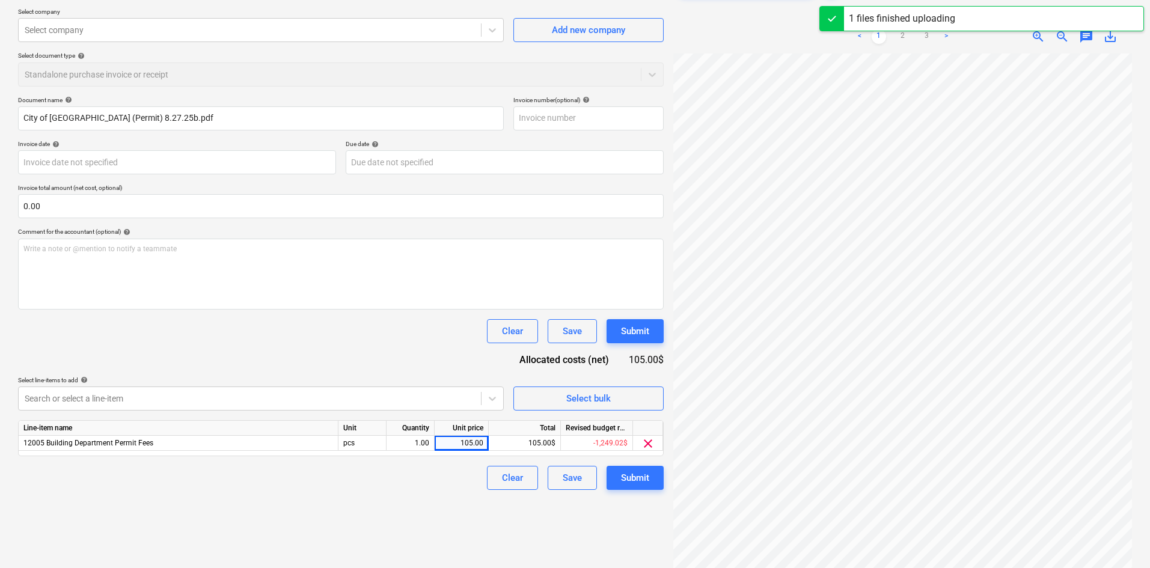
scroll to position [120, 0]
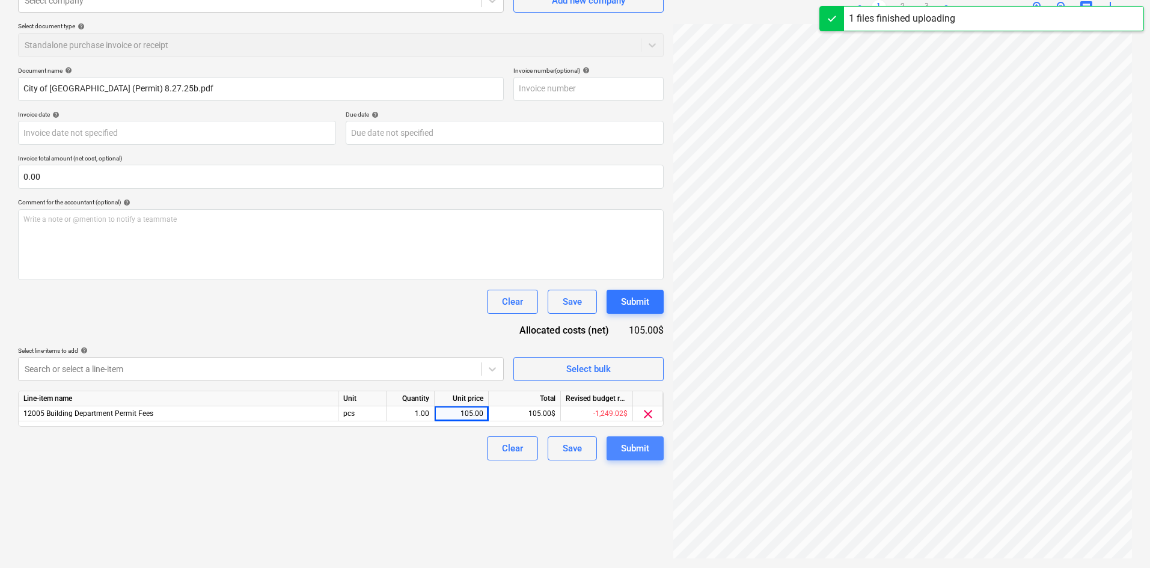
click at [625, 448] on div "Submit" at bounding box center [635, 449] width 28 height 16
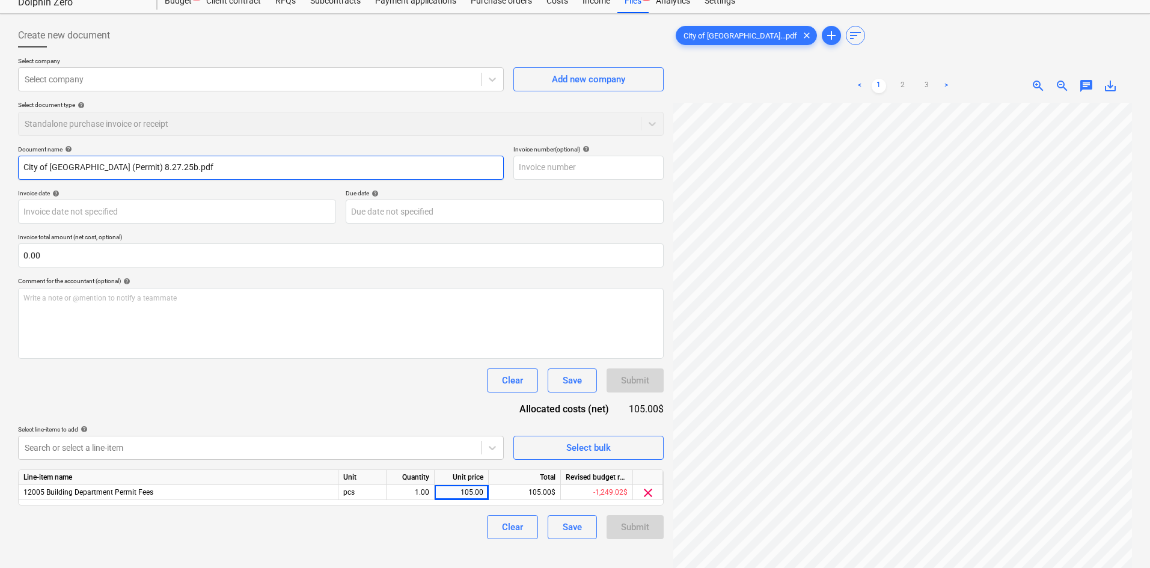
scroll to position [0, 0]
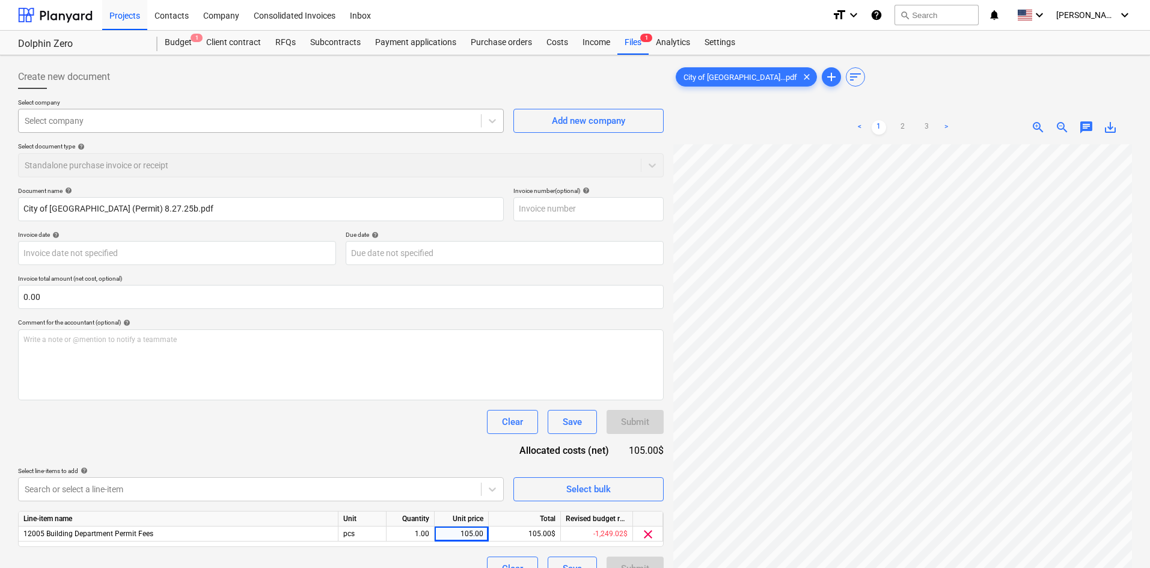
click at [325, 118] on div at bounding box center [250, 121] width 450 height 12
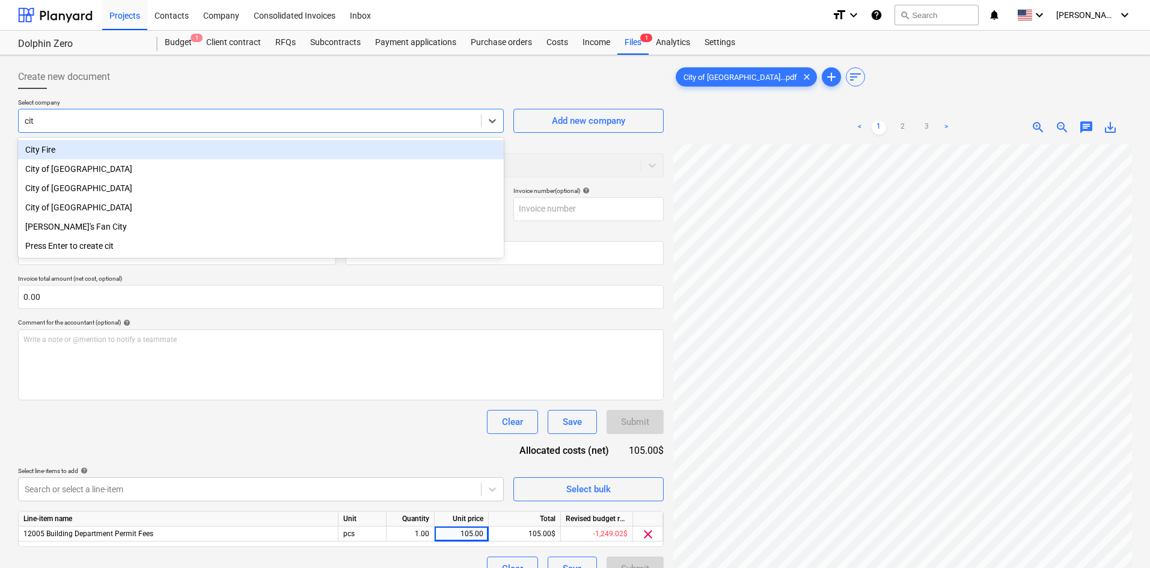
type input "city"
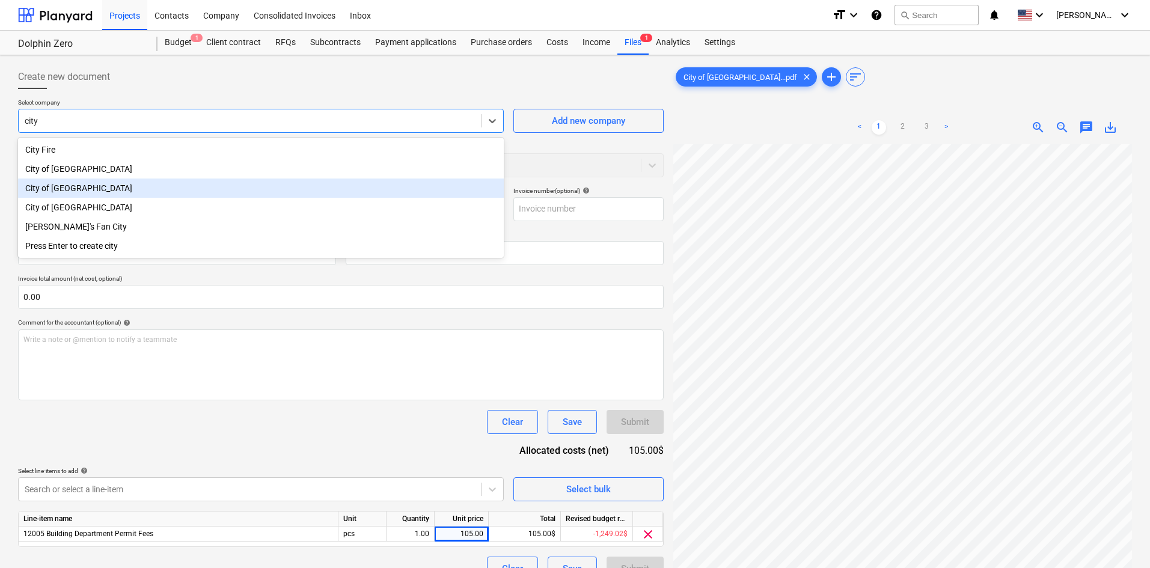
click at [171, 191] on div "City of [GEOGRAPHIC_DATA]" at bounding box center [261, 187] width 486 height 19
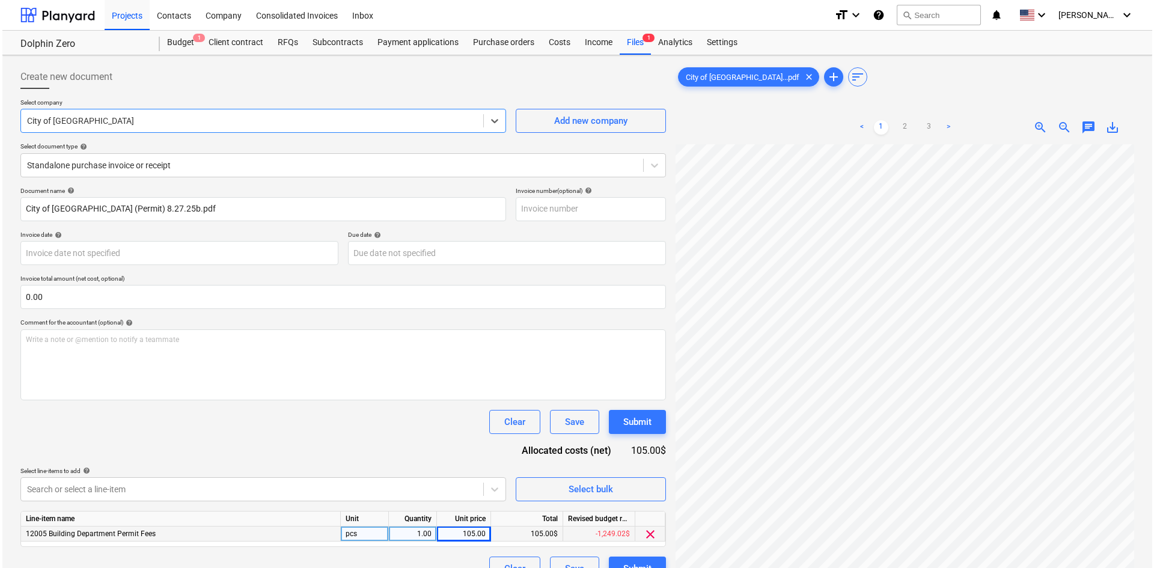
scroll to position [120, 0]
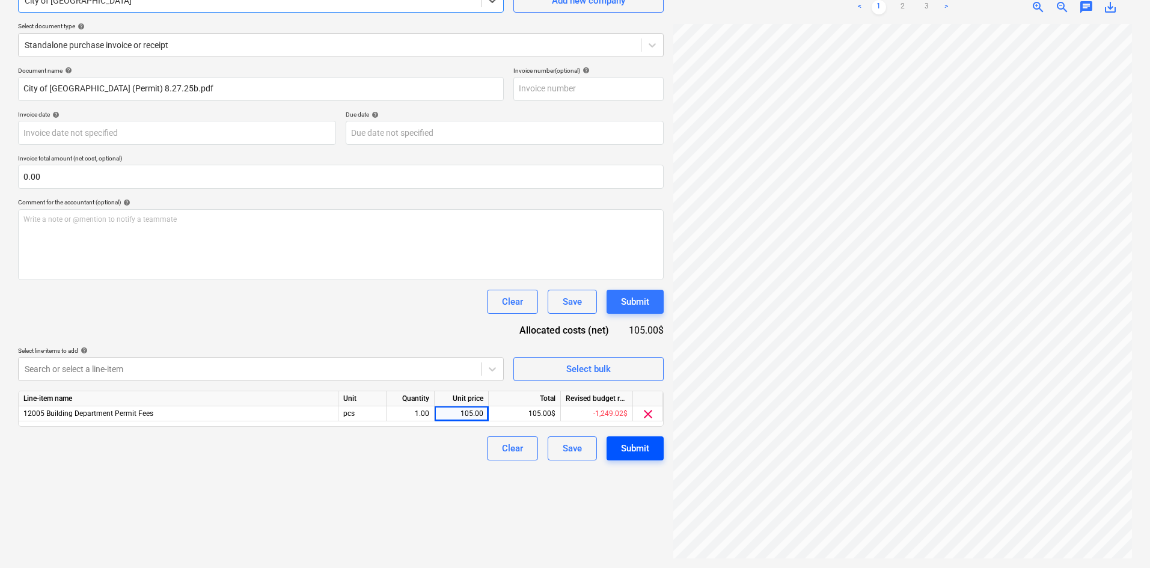
click at [642, 448] on div "Submit" at bounding box center [635, 449] width 28 height 16
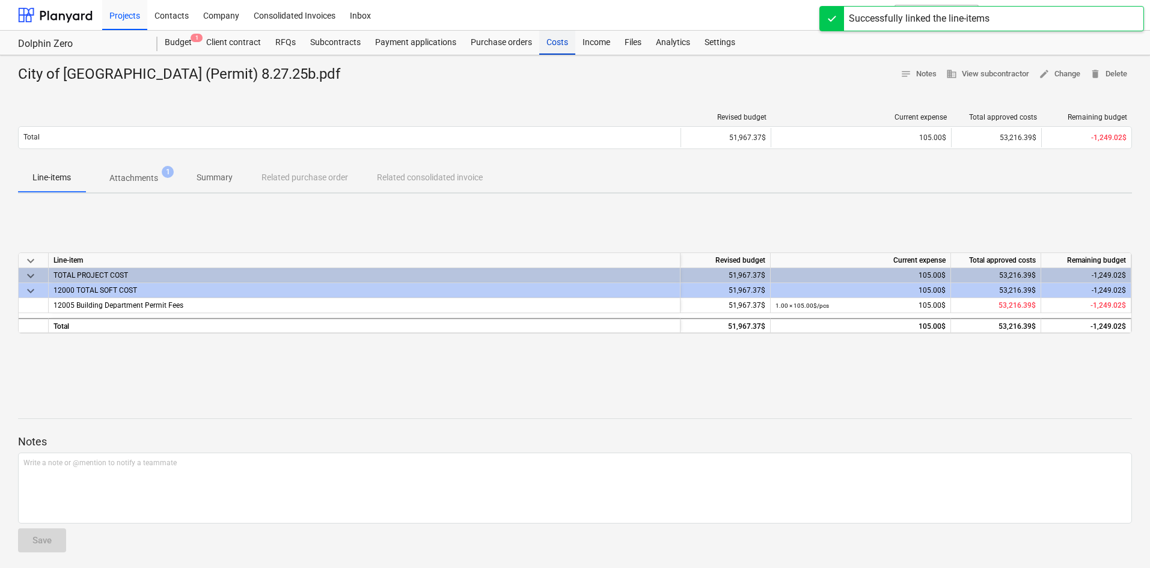
click at [561, 49] on div "Costs" at bounding box center [557, 43] width 36 height 24
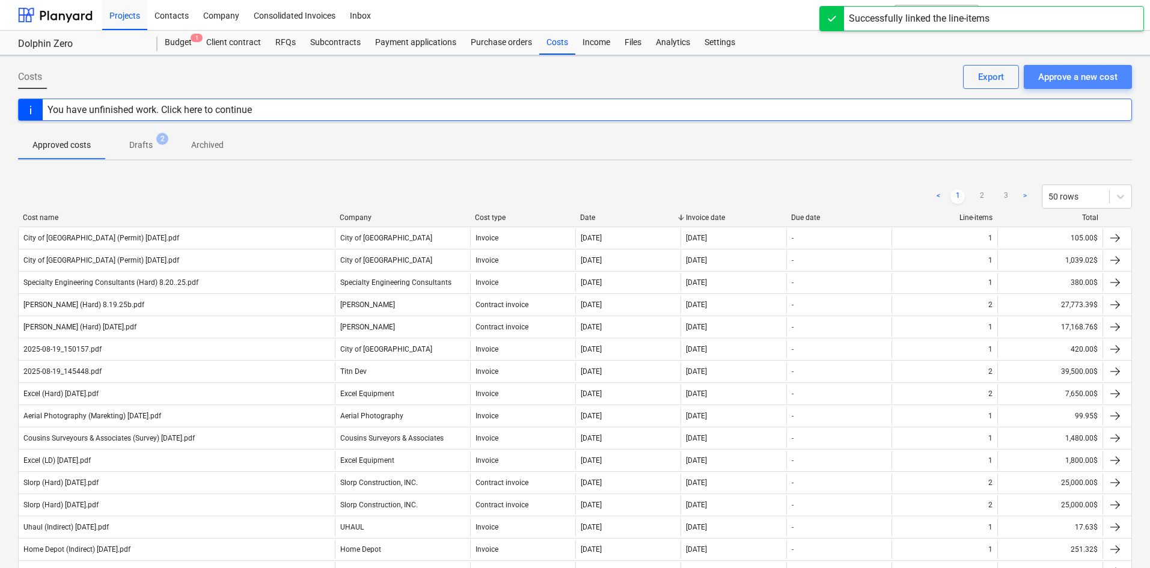
click at [1078, 84] on div "Approve a new cost" at bounding box center [1077, 77] width 79 height 16
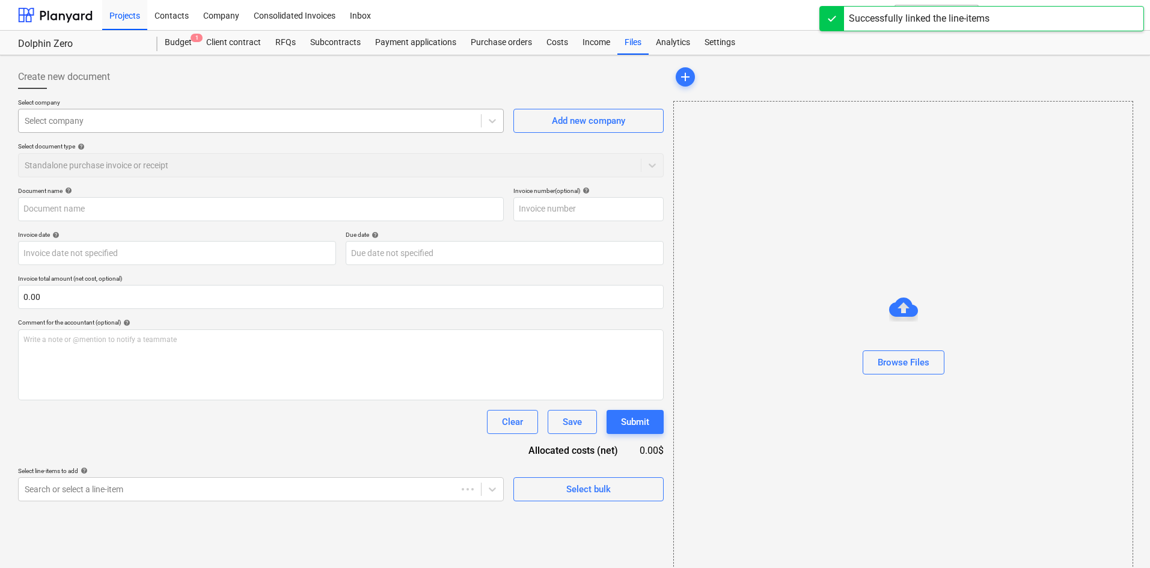
click at [123, 114] on div "Select company" at bounding box center [250, 120] width 462 height 17
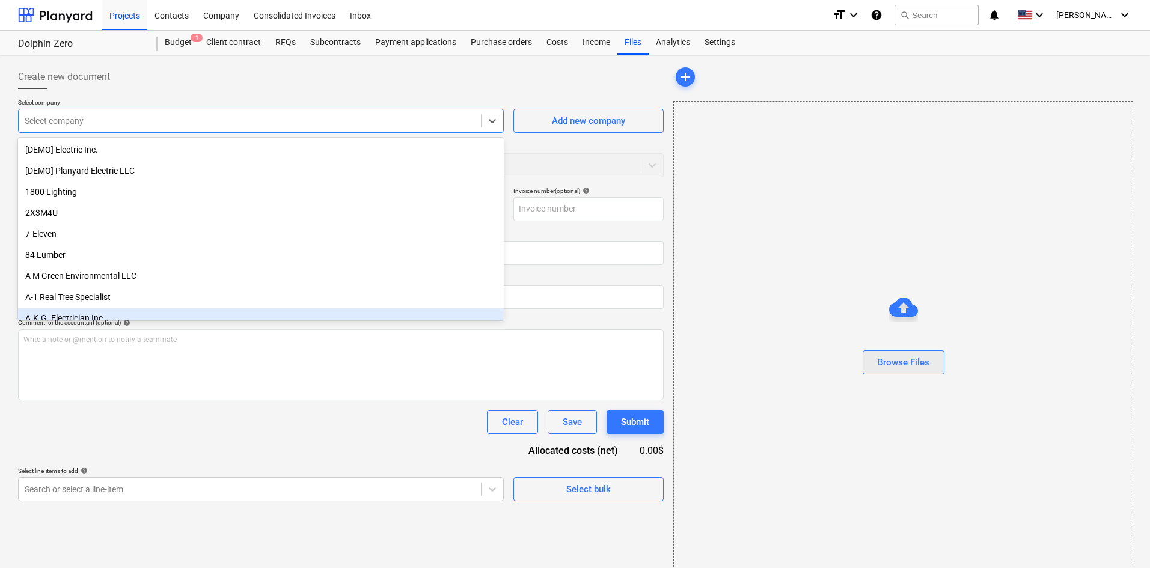
click at [930, 367] on button "Browse Files" at bounding box center [903, 362] width 82 height 24
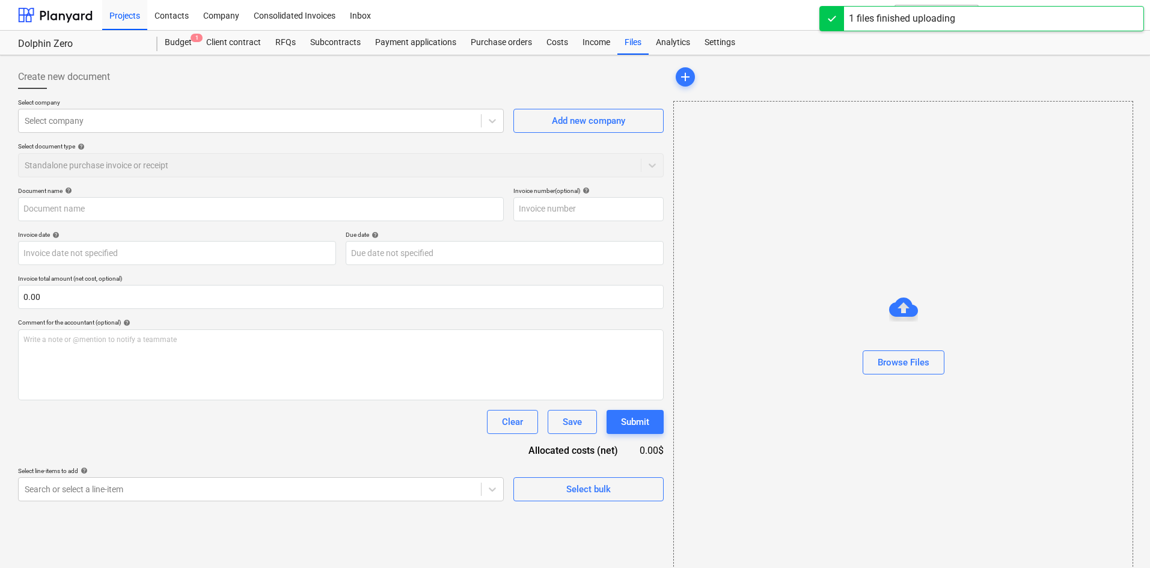
type input "City of [GEOGRAPHIC_DATA] (Permit) 8.27.25b.pdf"
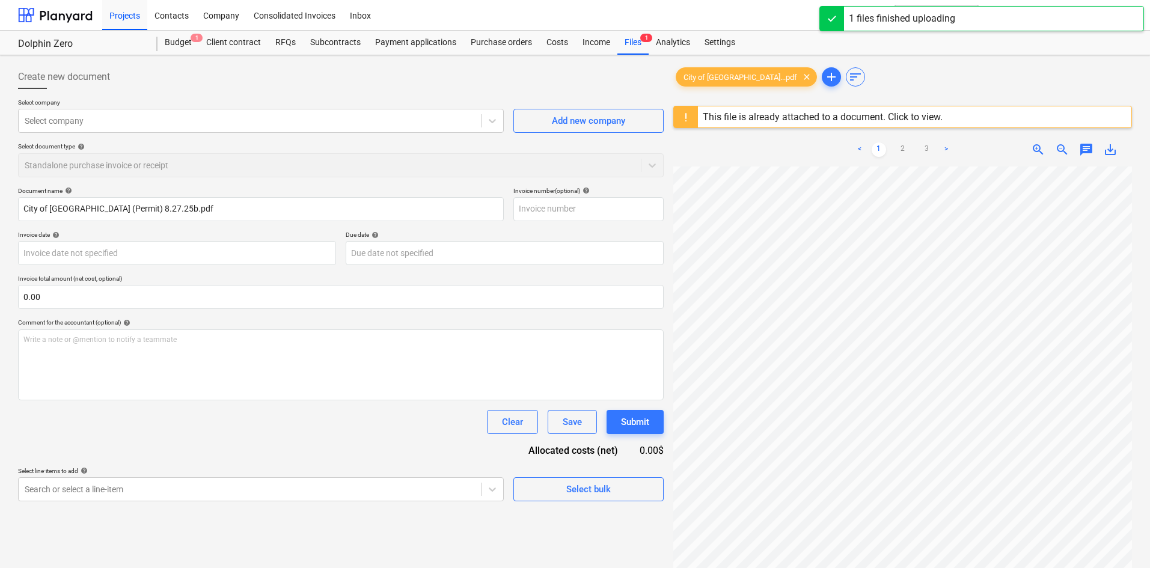
scroll to position [40, 69]
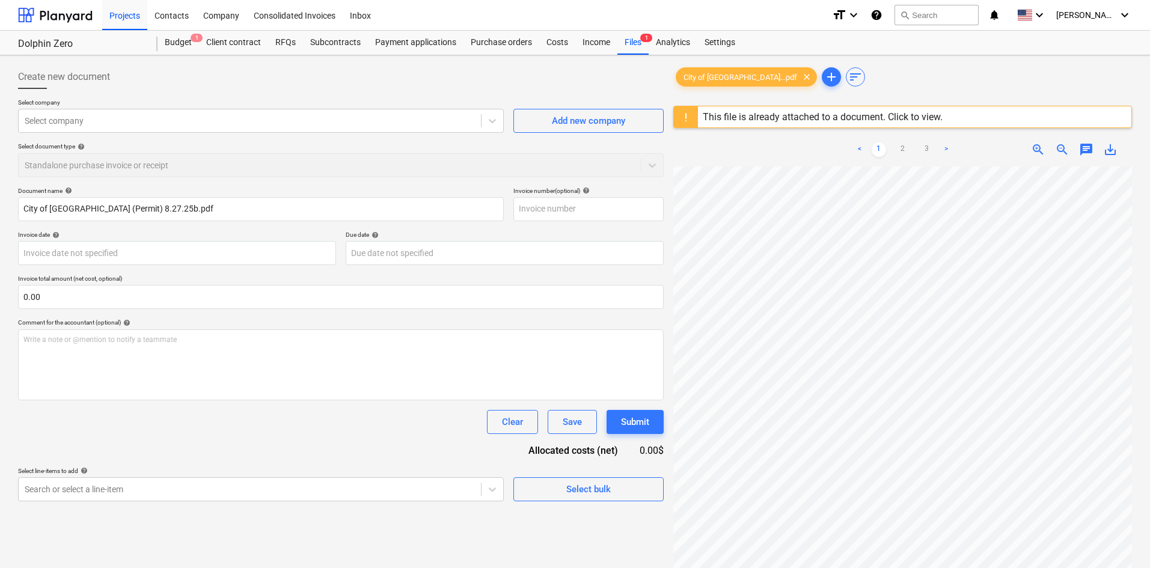
click at [358, 472] on div "Select line-items to add help" at bounding box center [261, 471] width 486 height 8
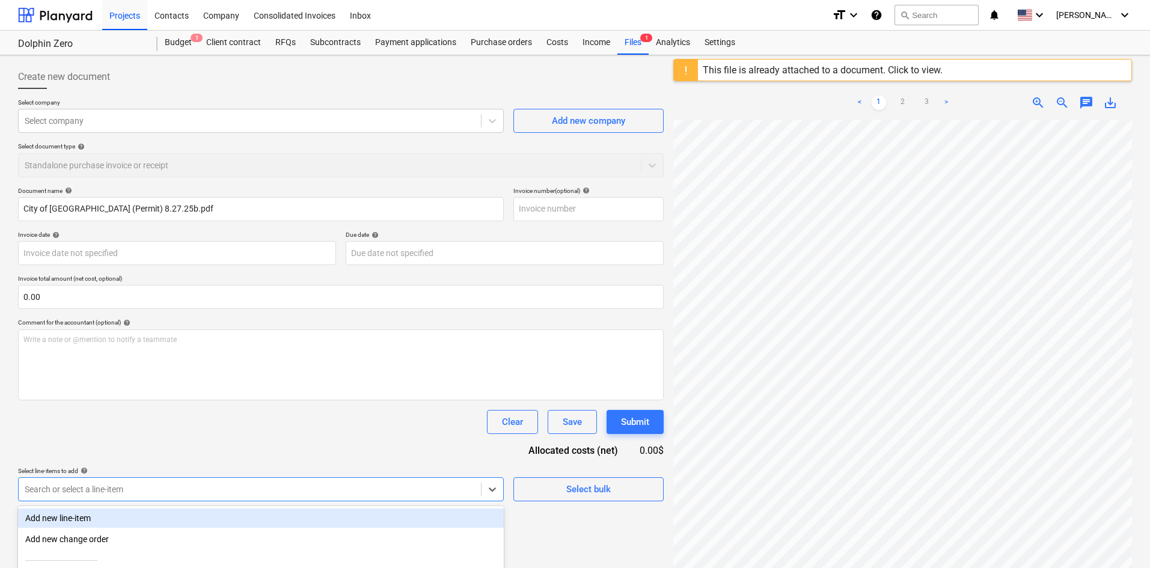
scroll to position [126, 0]
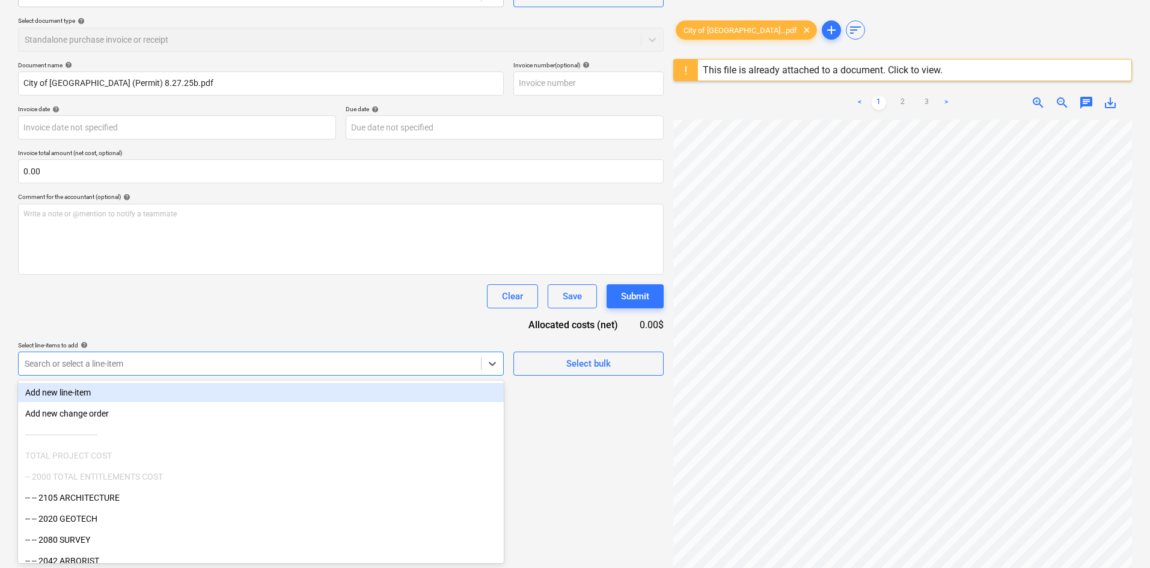
click at [352, 442] on body "Projects Contacts Company Consolidated Invoices Inbox format_size keyboard_arro…" at bounding box center [575, 158] width 1150 height 568
type input "per"
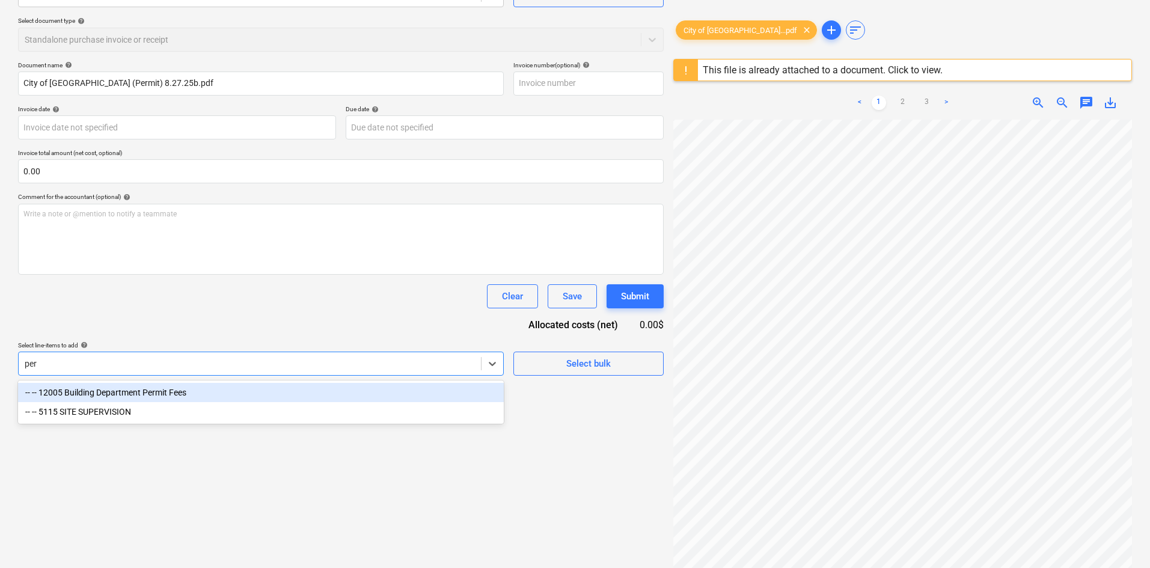
click at [231, 402] on div "-- -- 12005 Building Department Permit Fees" at bounding box center [261, 392] width 486 height 19
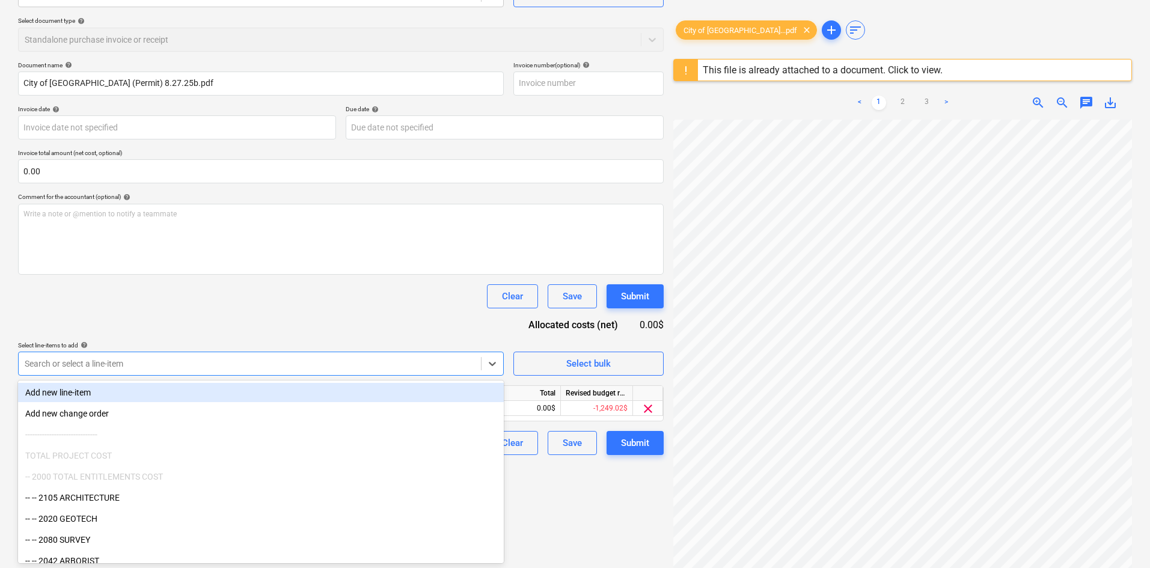
click at [326, 316] on div "Document name help City of [GEOGRAPHIC_DATA] (Permit) 8.27.25b.pdf Invoice numb…" at bounding box center [340, 258] width 645 height 394
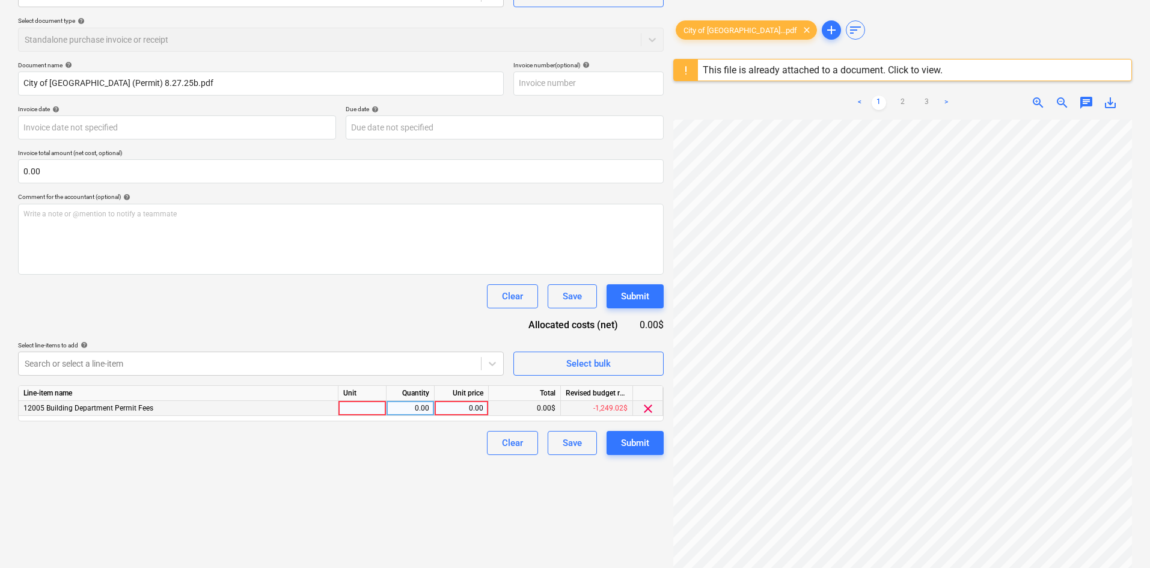
click at [465, 408] on div "0.00" at bounding box center [461, 408] width 44 height 15
click at [460, 414] on div "0.00" at bounding box center [461, 408] width 44 height 15
type input "668.02"
click at [438, 450] on div "Clear Save Submit" at bounding box center [340, 443] width 645 height 24
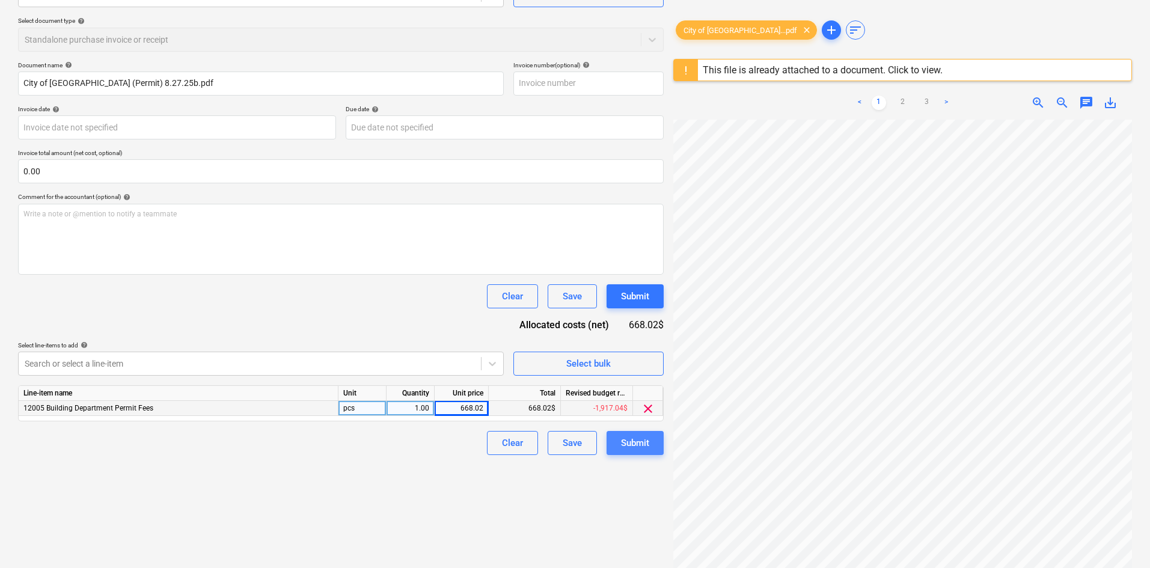
click at [624, 433] on button "Submit" at bounding box center [634, 443] width 57 height 24
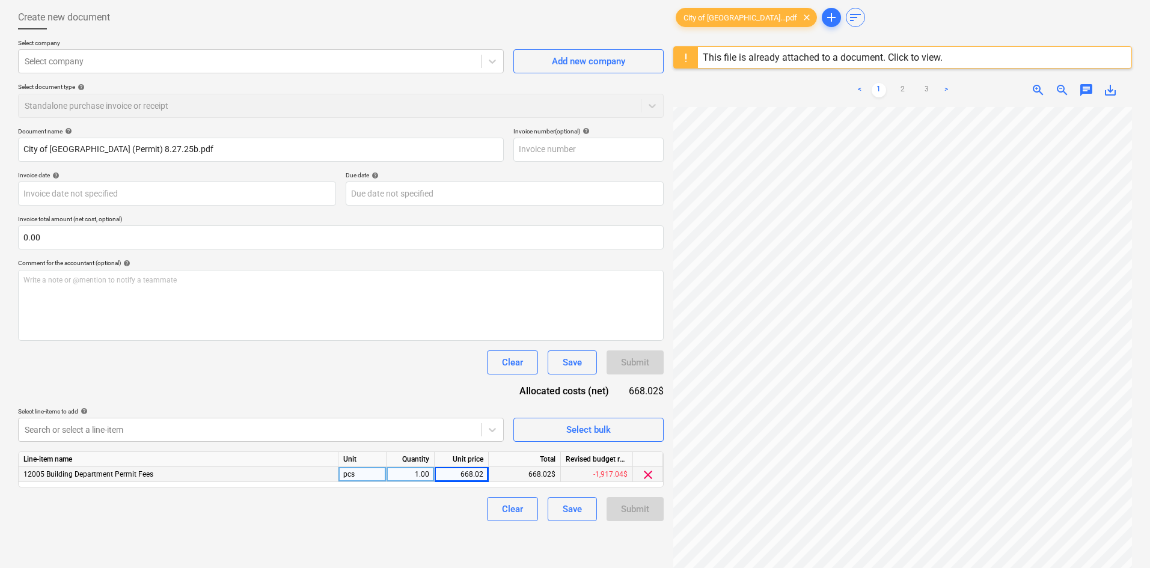
scroll to position [0, 0]
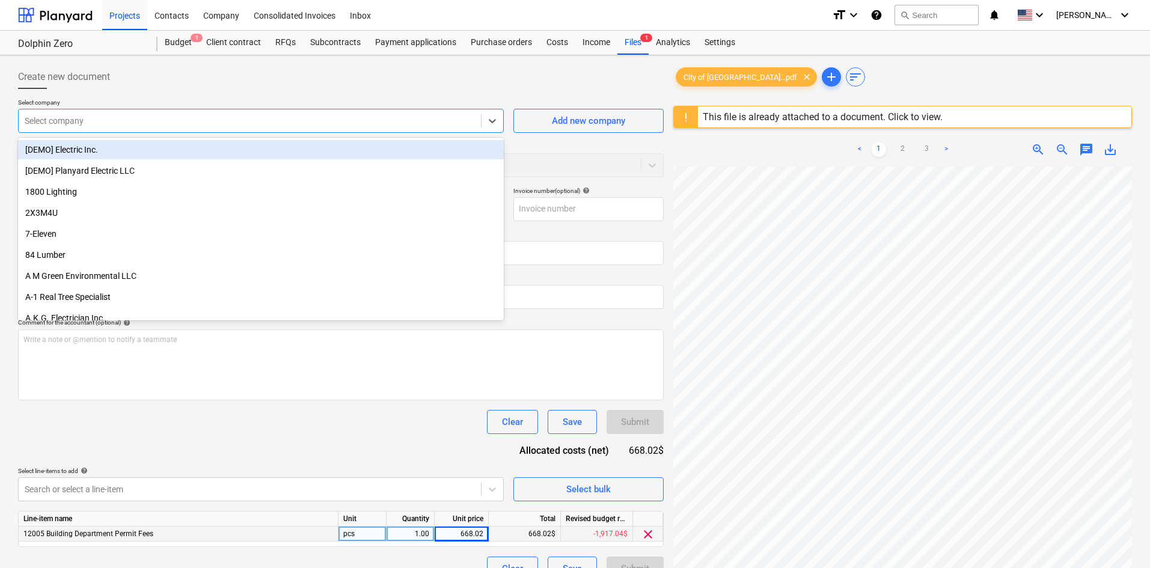
click at [174, 124] on div at bounding box center [250, 121] width 450 height 12
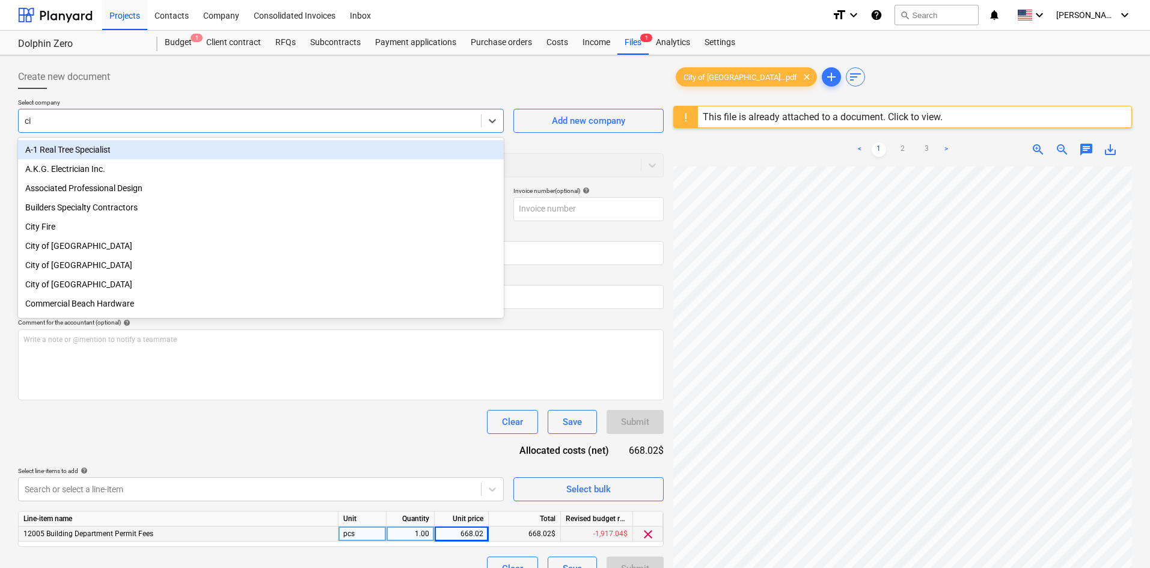
type input "cit"
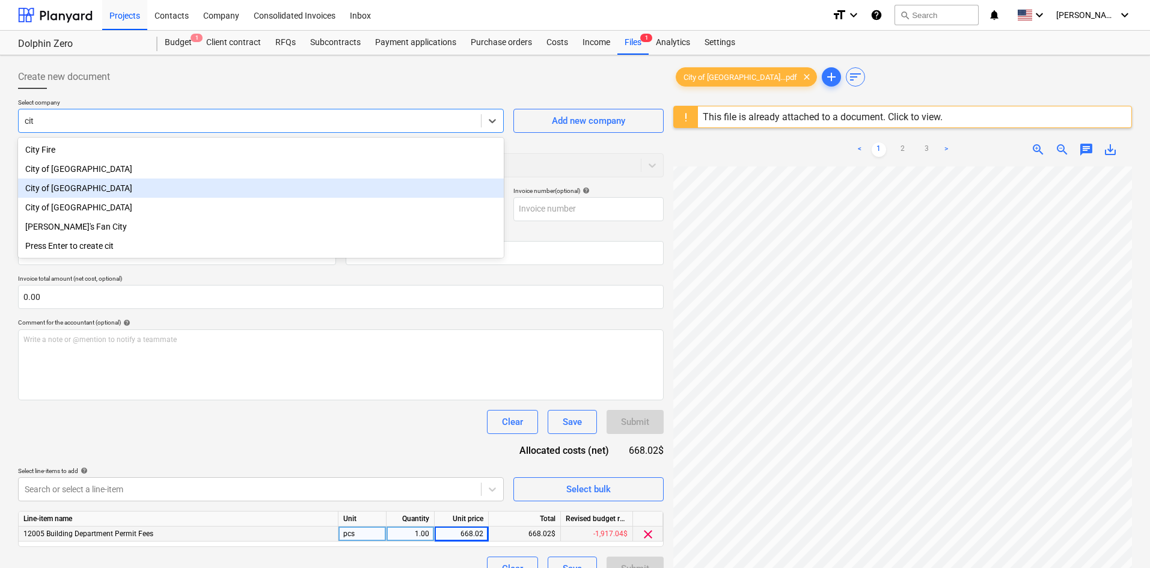
click at [114, 181] on div "City of [GEOGRAPHIC_DATA]" at bounding box center [261, 187] width 486 height 19
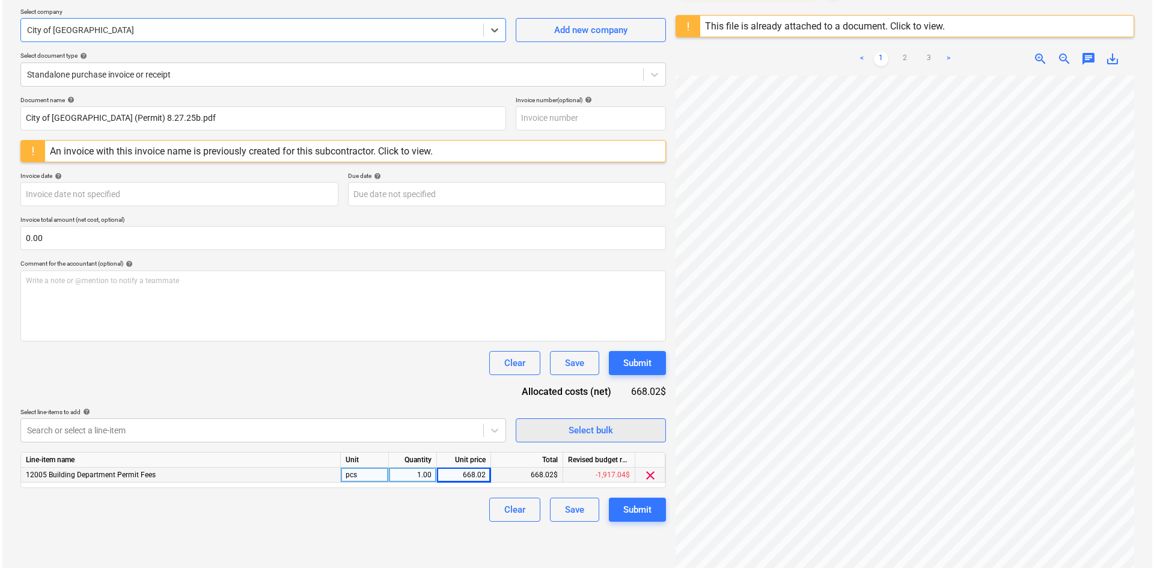
scroll to position [120, 0]
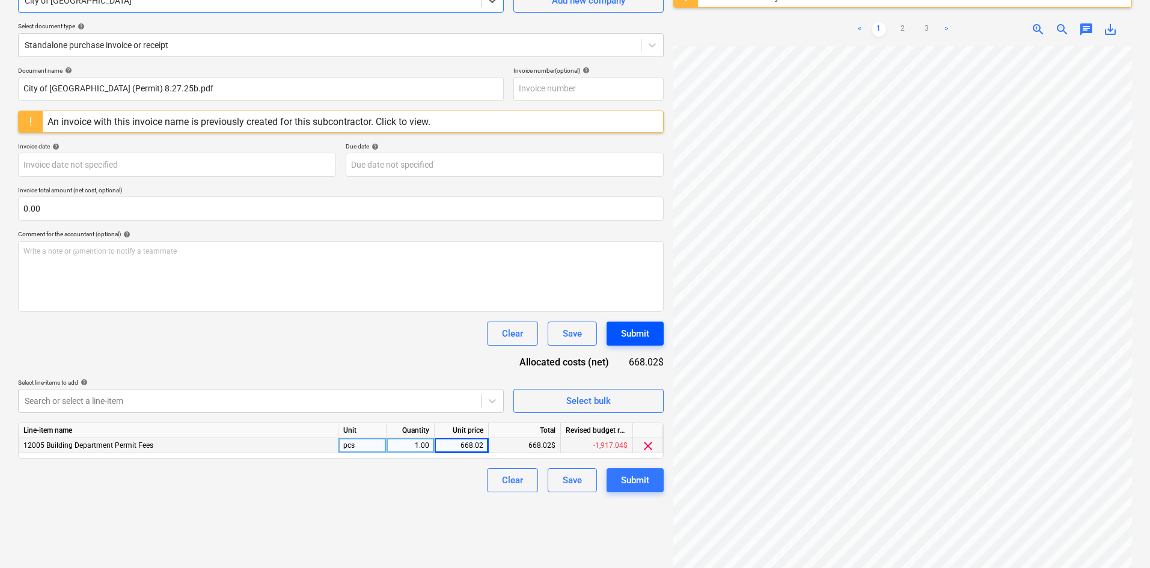
click at [637, 338] on div "Submit" at bounding box center [635, 334] width 28 height 16
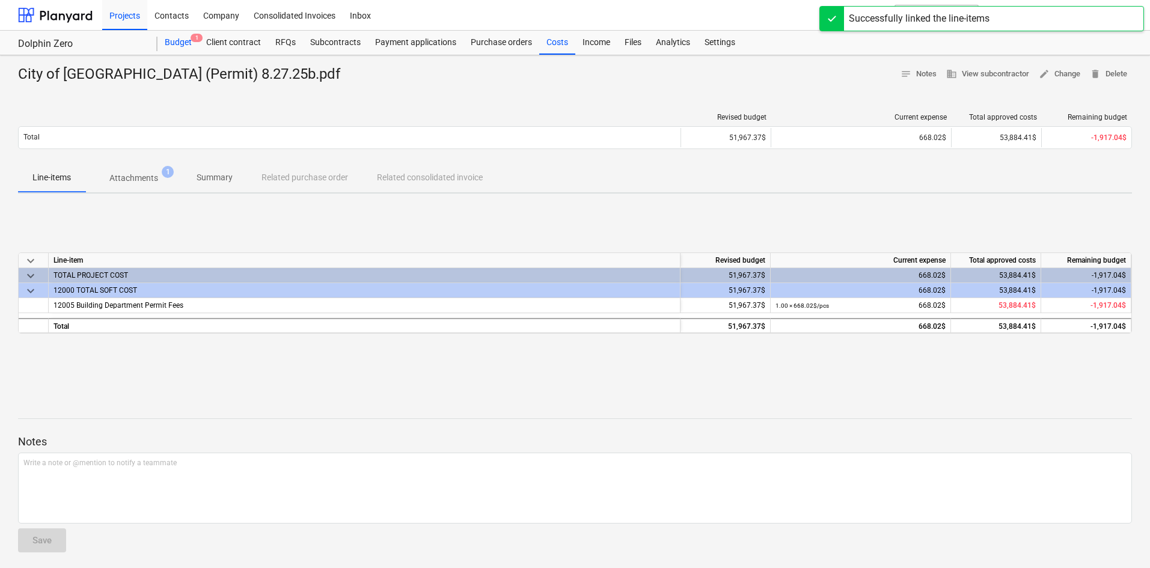
click at [180, 47] on div "Budget 1" at bounding box center [177, 43] width 41 height 24
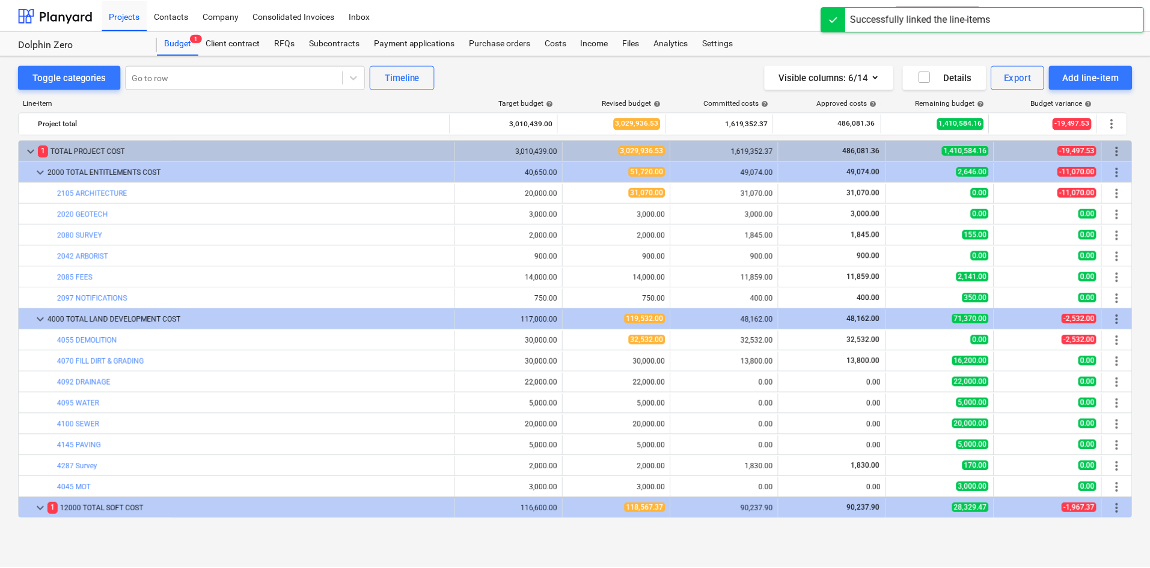
scroll to position [240, 0]
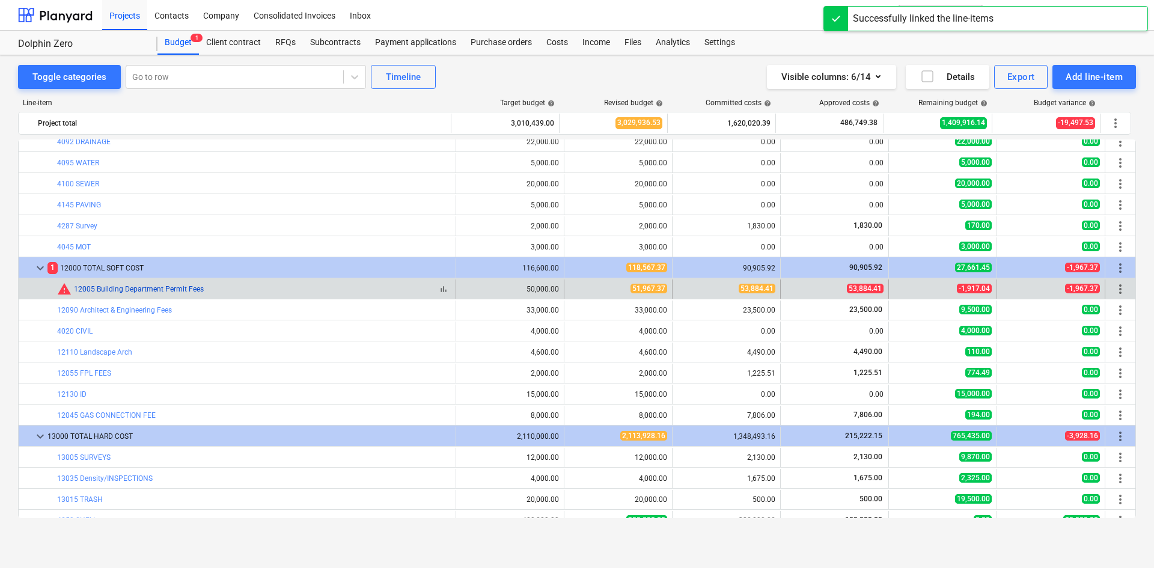
click at [171, 287] on link "12005 Building Department Permit Fees" at bounding box center [139, 289] width 130 height 8
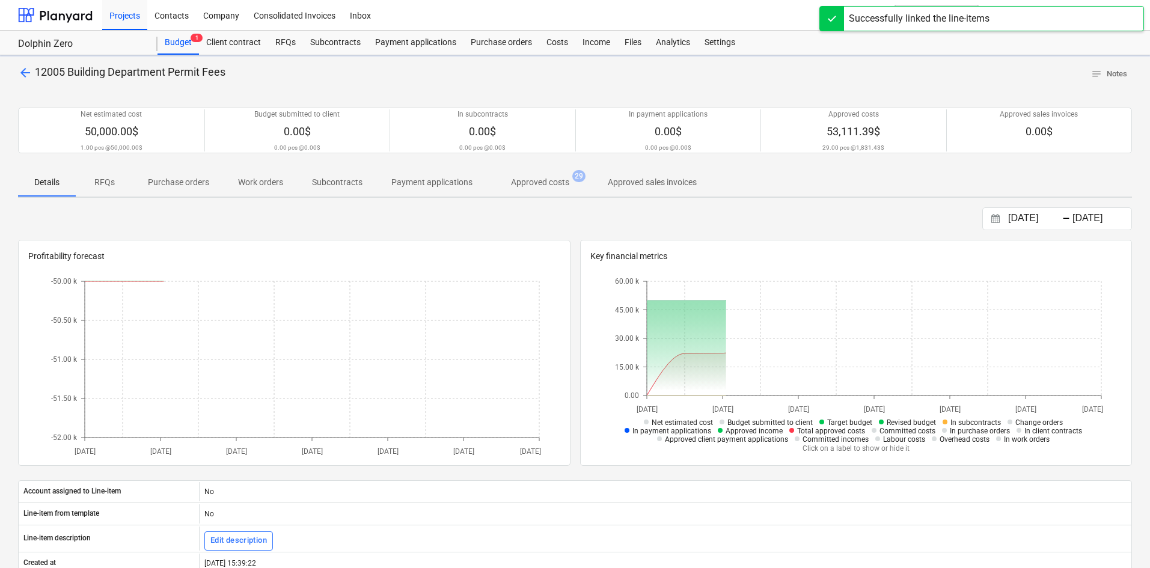
click at [553, 183] on p "Approved costs" at bounding box center [540, 182] width 58 height 13
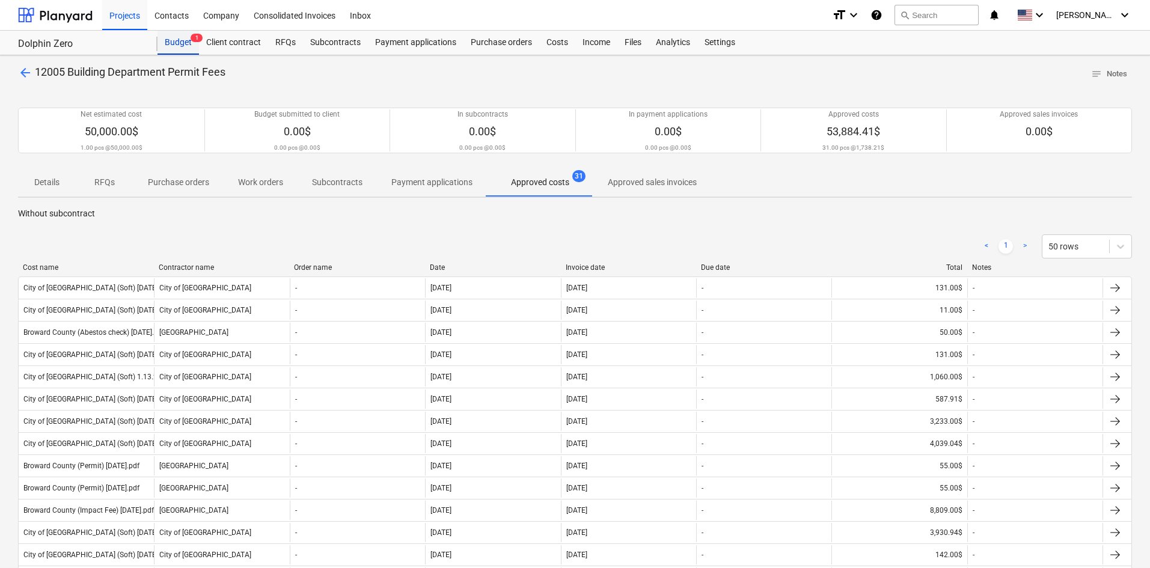
click at [177, 43] on div "Budget 1" at bounding box center [177, 43] width 41 height 24
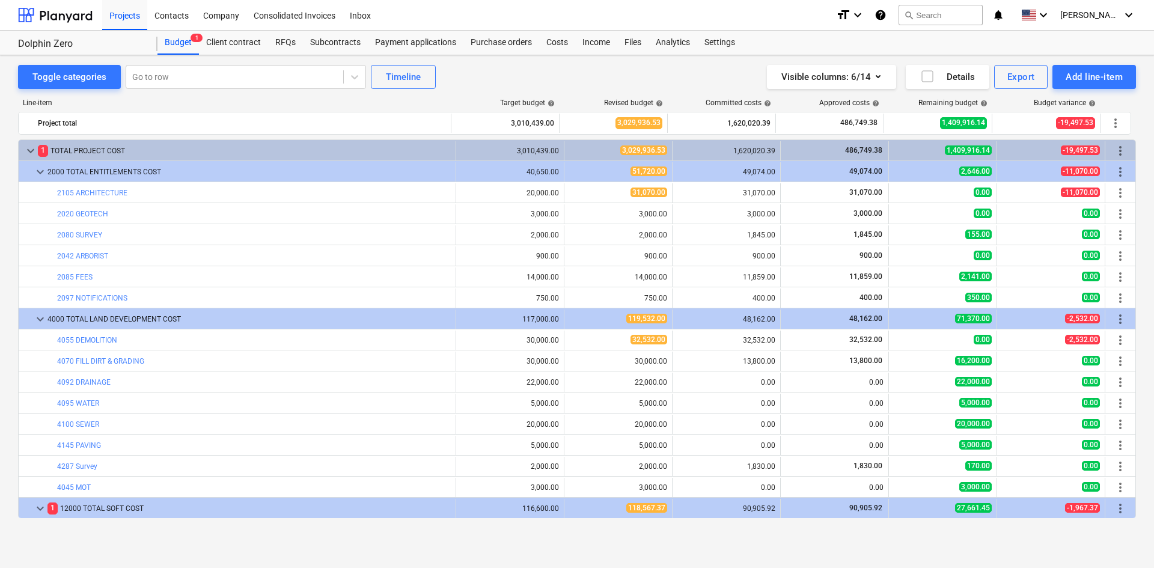
scroll to position [240, 0]
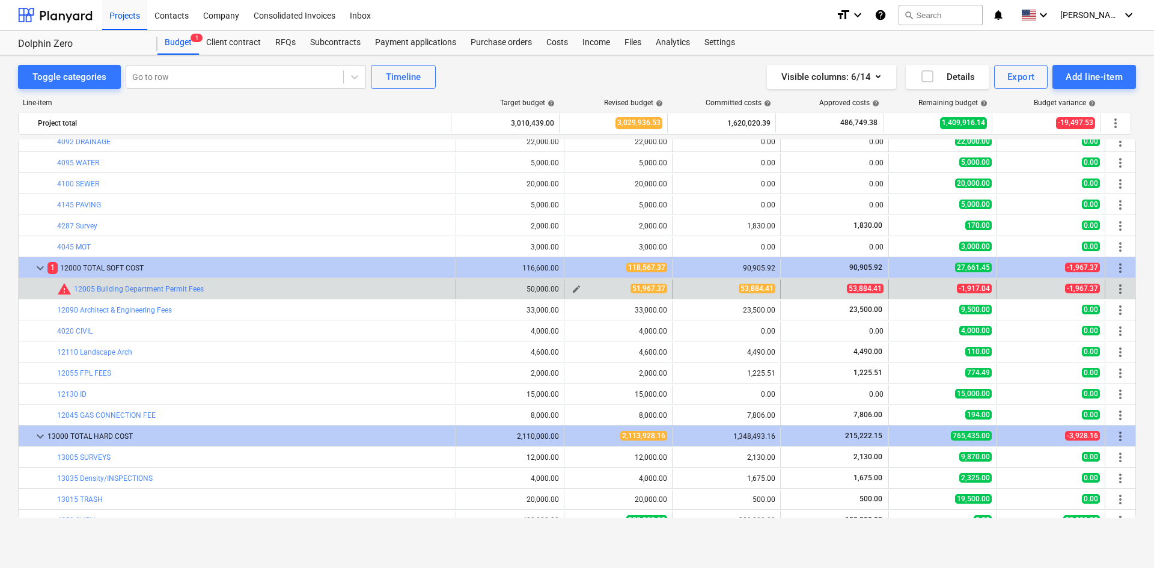
click at [576, 288] on span "edit" at bounding box center [577, 289] width 10 height 10
type textarea "x"
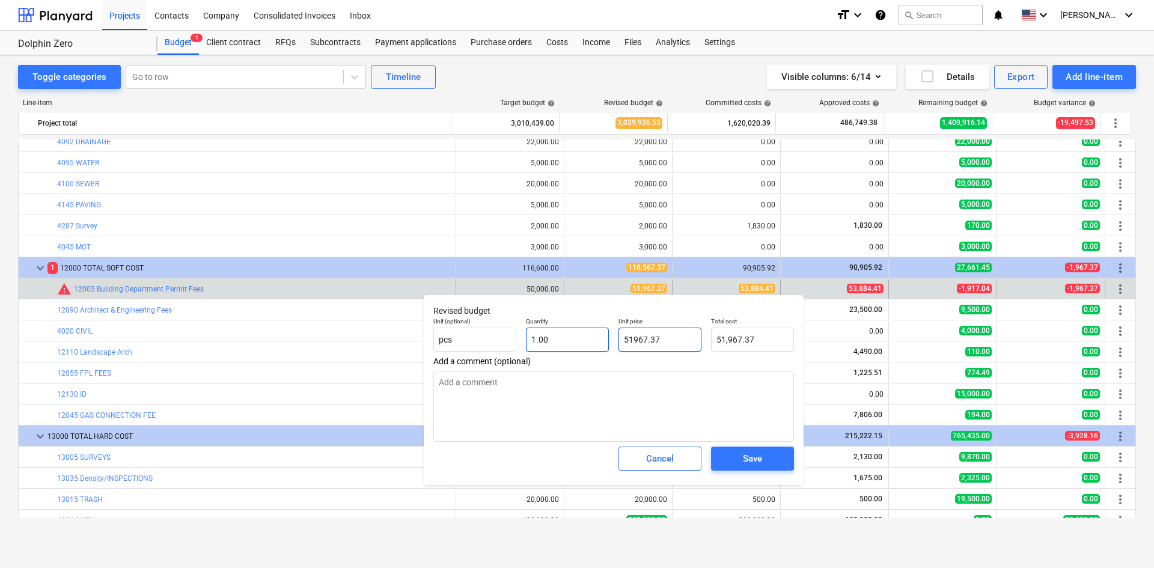
drag, startPoint x: 667, startPoint y: 337, endPoint x: 532, endPoint y: 349, distance: 135.2
click at [540, 349] on div "Unit (optional) pcs Quantity 1.00 Unit price 51967.37 Total cost 51,967.37" at bounding box center [614, 335] width 370 height 44
type input "5"
type textarea "x"
type input "5.00"
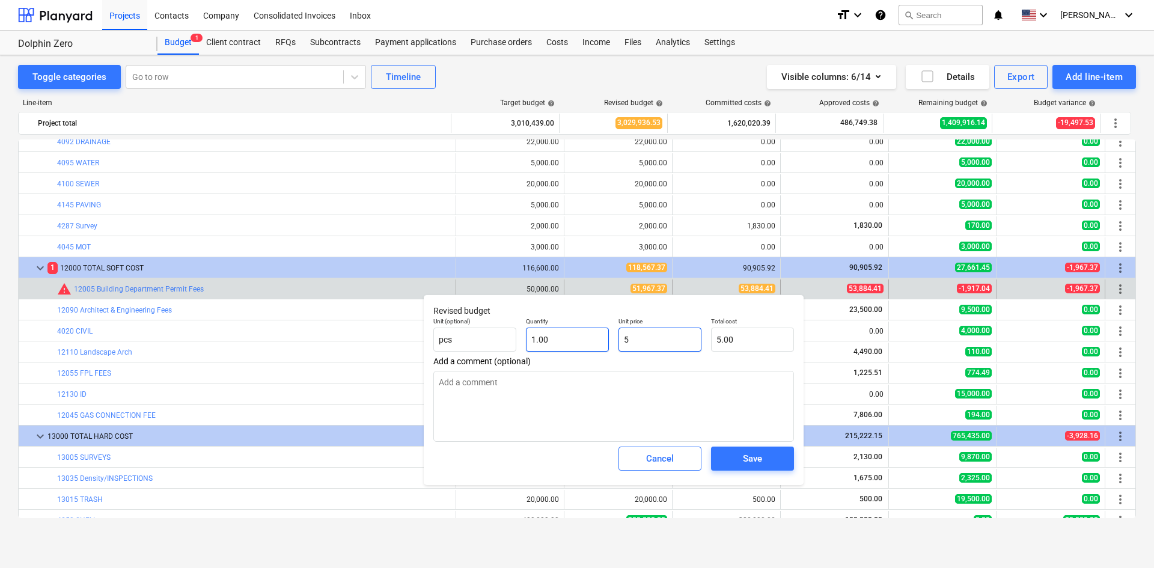
type textarea "x"
type input "53"
type input "53.00"
type textarea "x"
type input "538"
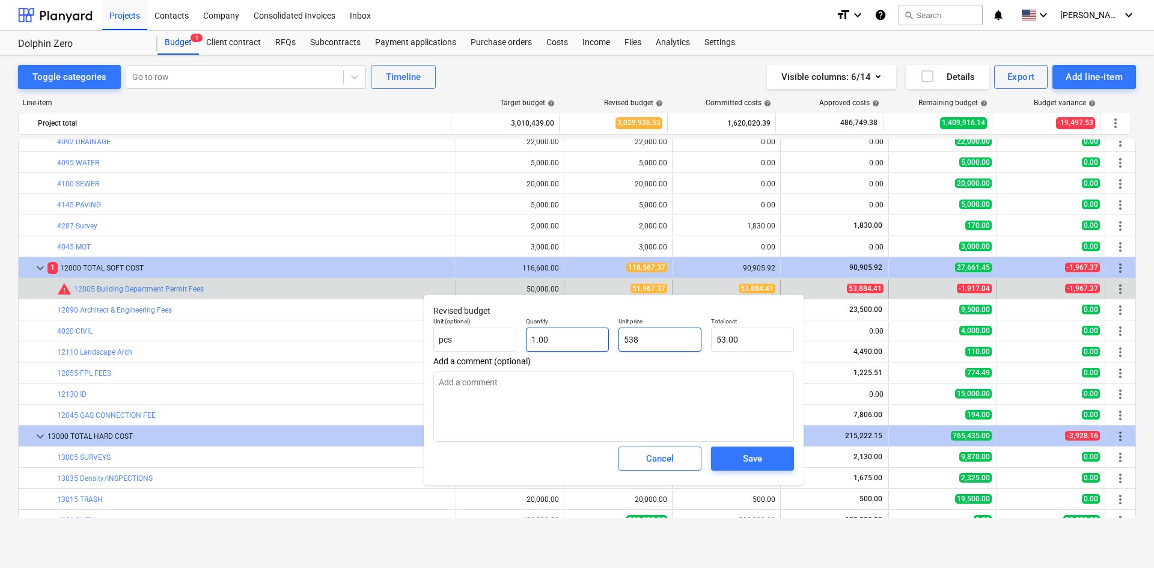
type input "538.00"
type input "5388"
type textarea "x"
type input "5,388.00"
type textarea "x"
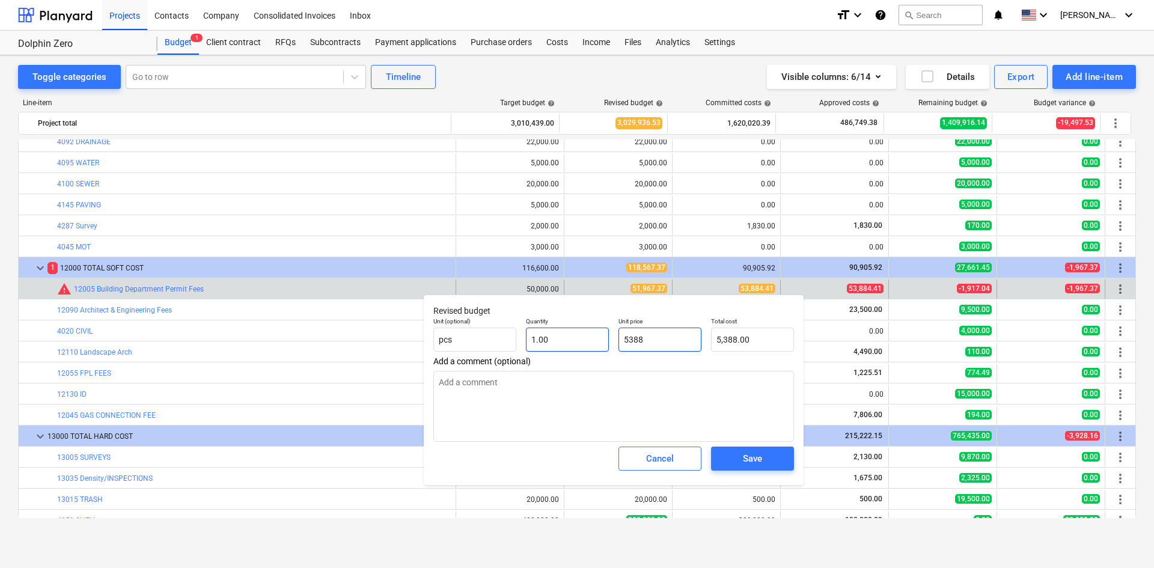
type input "53884"
type input "53,884.00"
type textarea "x"
type input "53884."
type textarea "x"
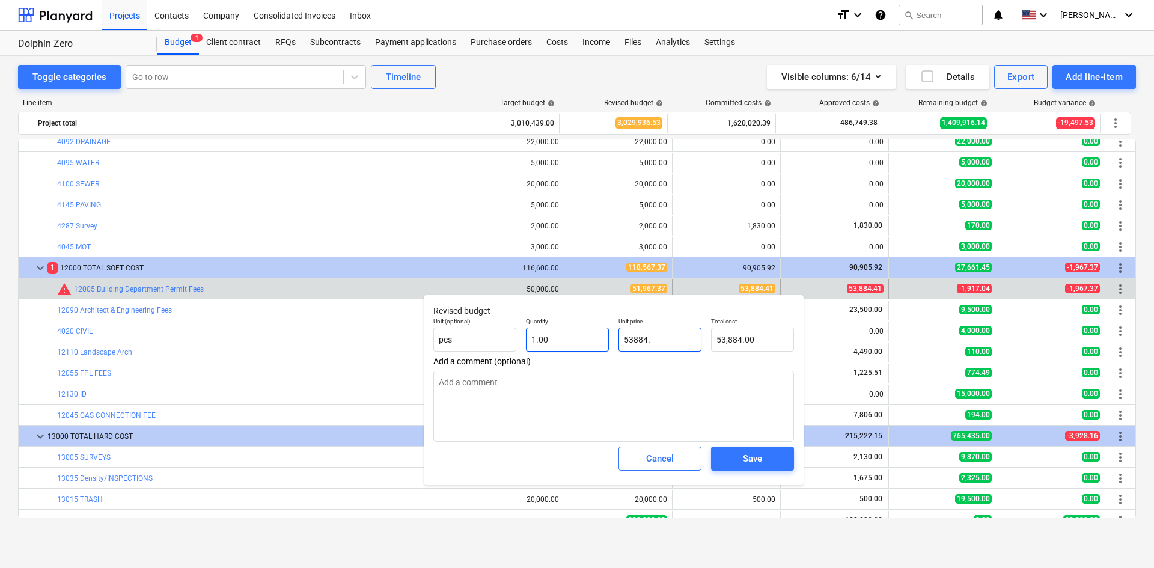
type input "53884.4"
type input "53,884.40"
type textarea "x"
type input "53884.41"
type input "53,884.41"
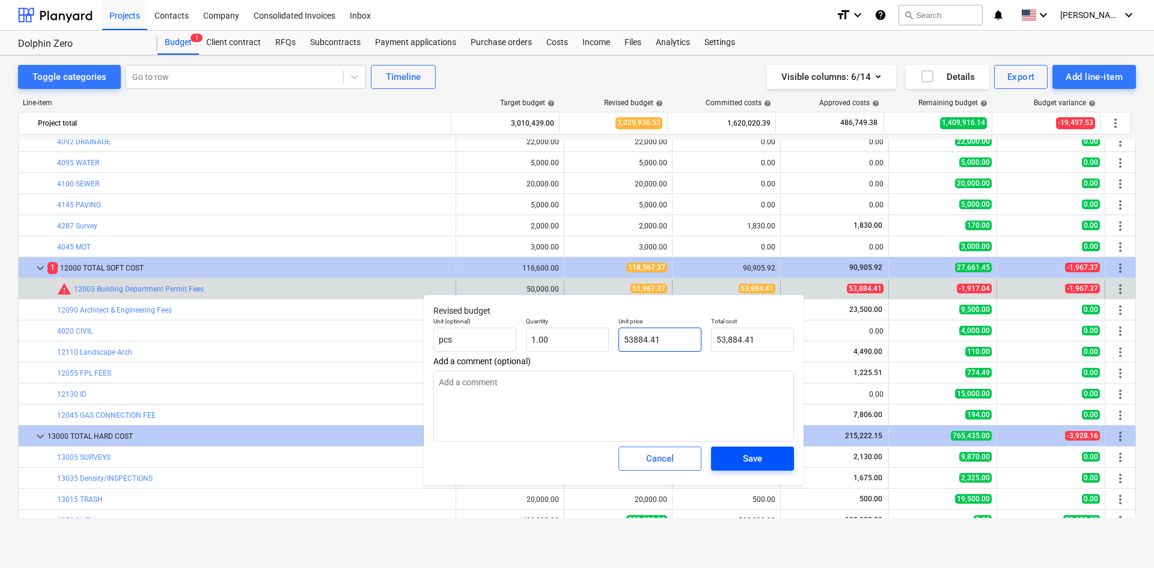
type input "53884.41"
type textarea "x"
type input "53,884.41"
click at [738, 456] on span "Save" at bounding box center [752, 459] width 54 height 16
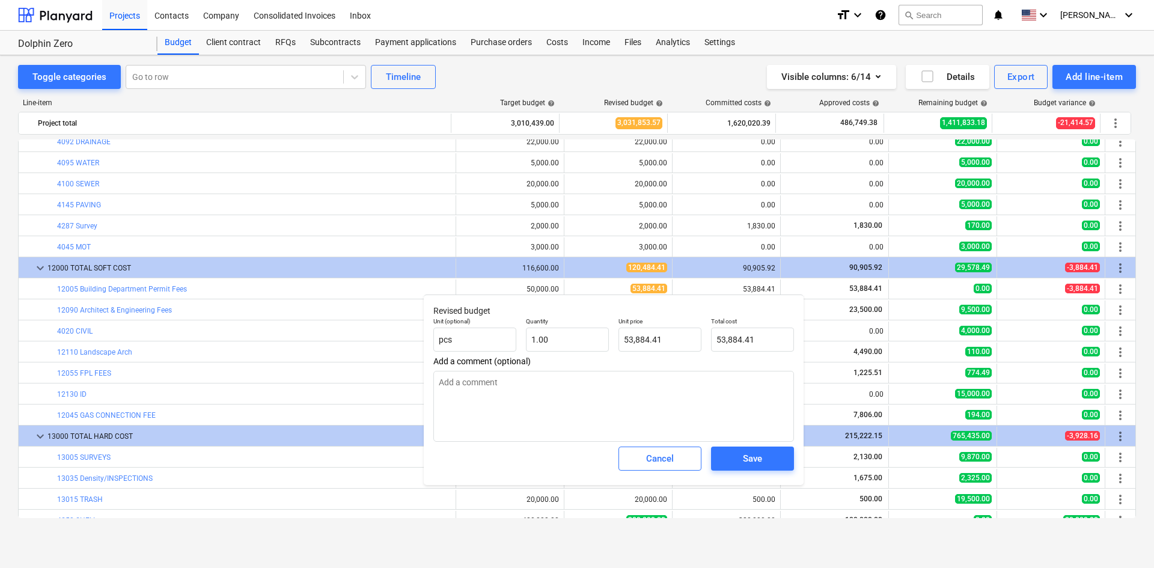
type textarea "x"
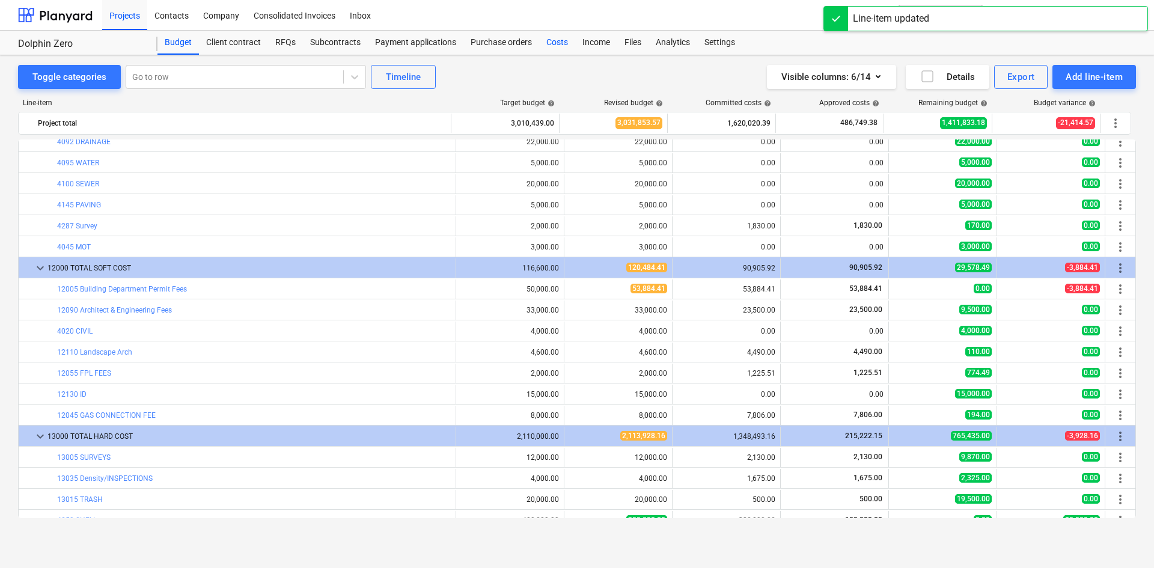
click at [561, 44] on div "Costs" at bounding box center [557, 43] width 36 height 24
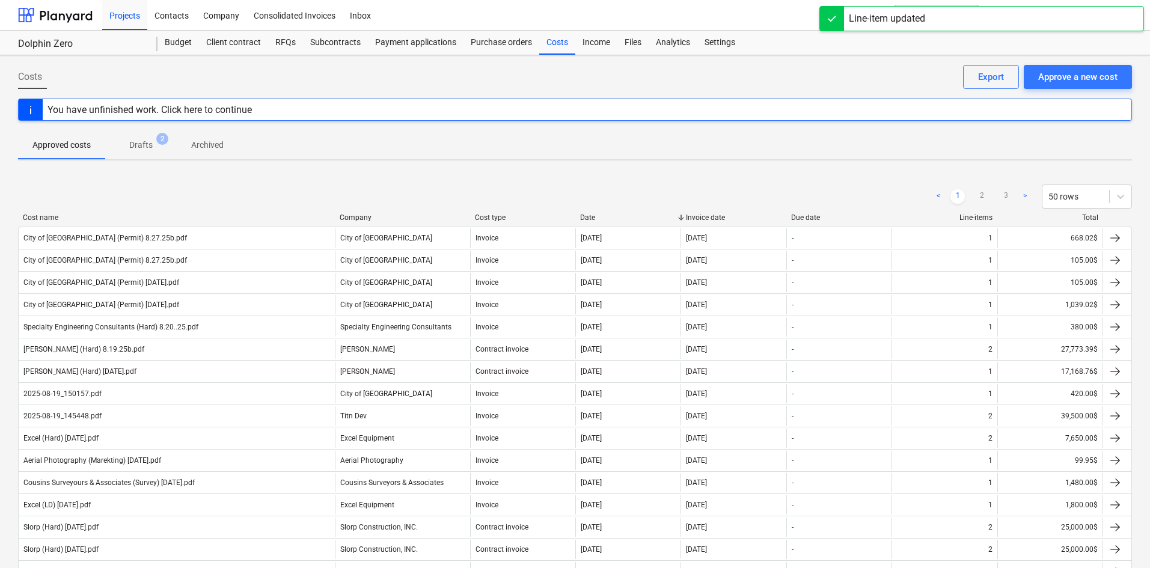
click at [1078, 90] on div "Costs Approve a new cost Export" at bounding box center [575, 82] width 1114 height 34
click at [1061, 79] on div "Approve a new cost" at bounding box center [1077, 77] width 79 height 16
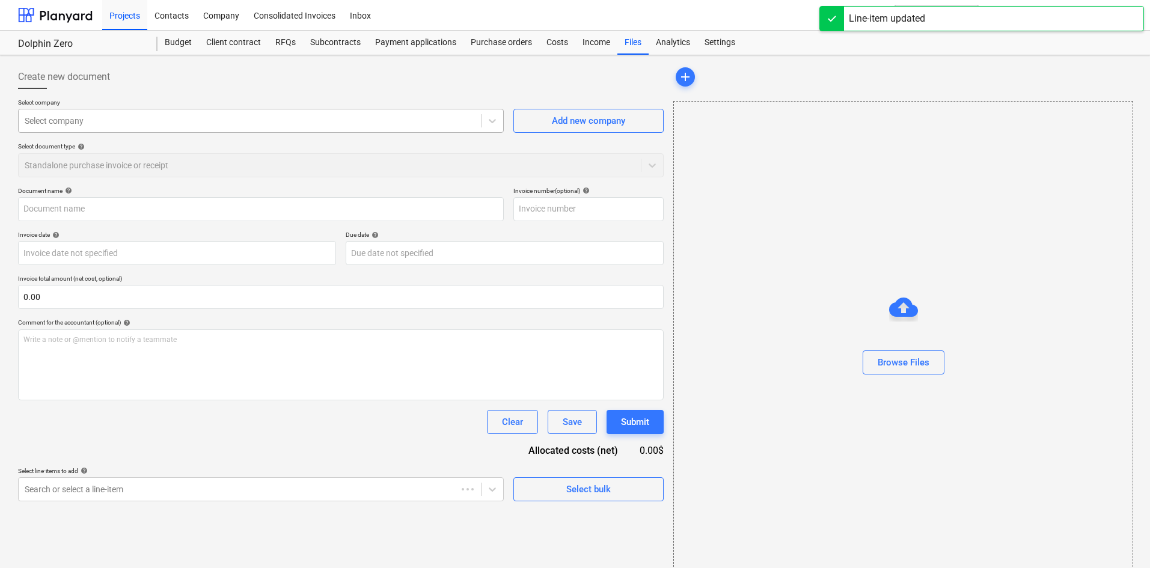
click at [144, 129] on div "Select company" at bounding box center [250, 120] width 462 height 17
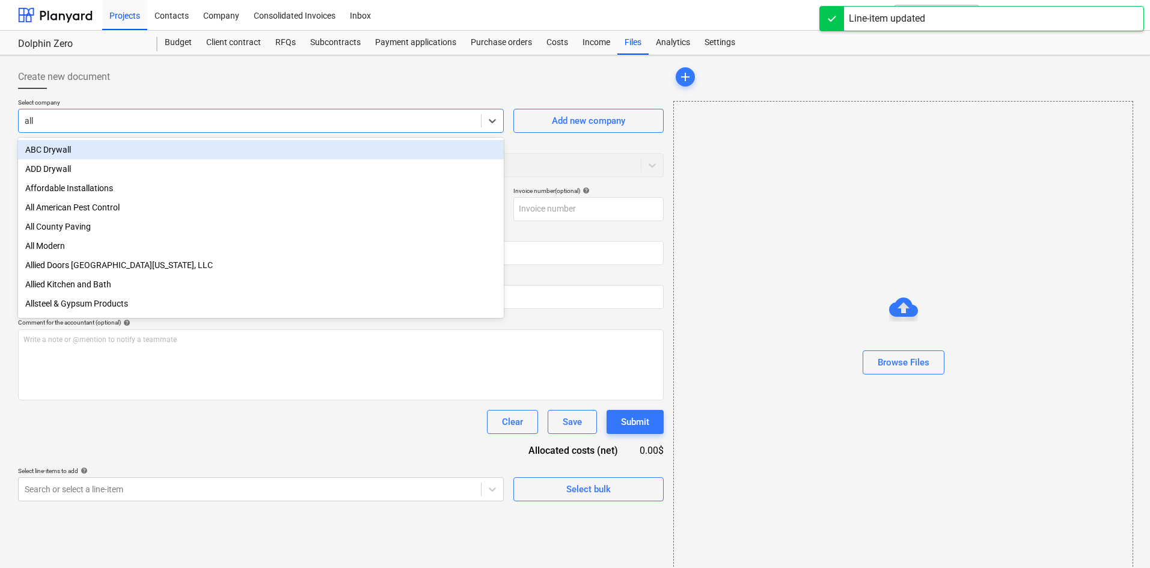
type input "[MEDICAL_DATA]"
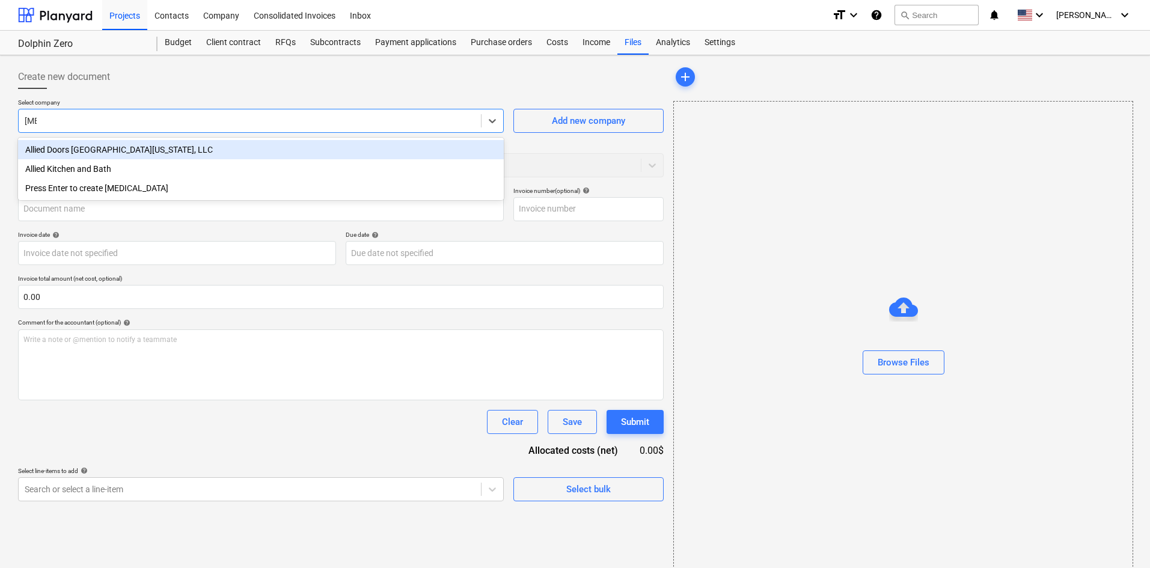
click at [171, 145] on div "Allied Doors [GEOGRAPHIC_DATA][US_STATE], LLC" at bounding box center [261, 149] width 486 height 19
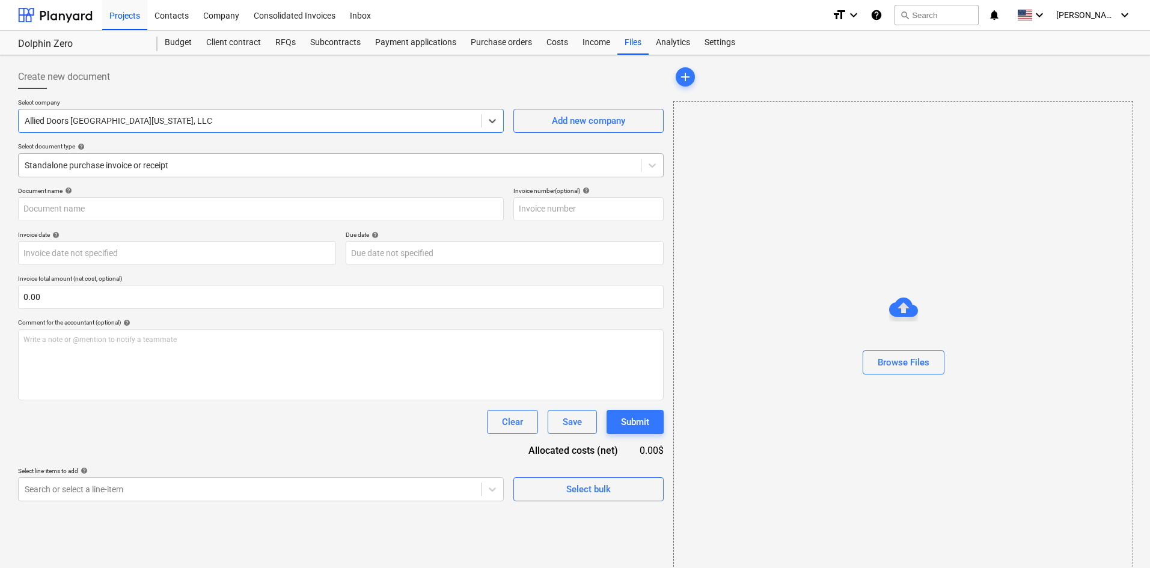
click at [138, 173] on div "Standalone purchase invoice or receipt" at bounding box center [330, 165] width 622 height 17
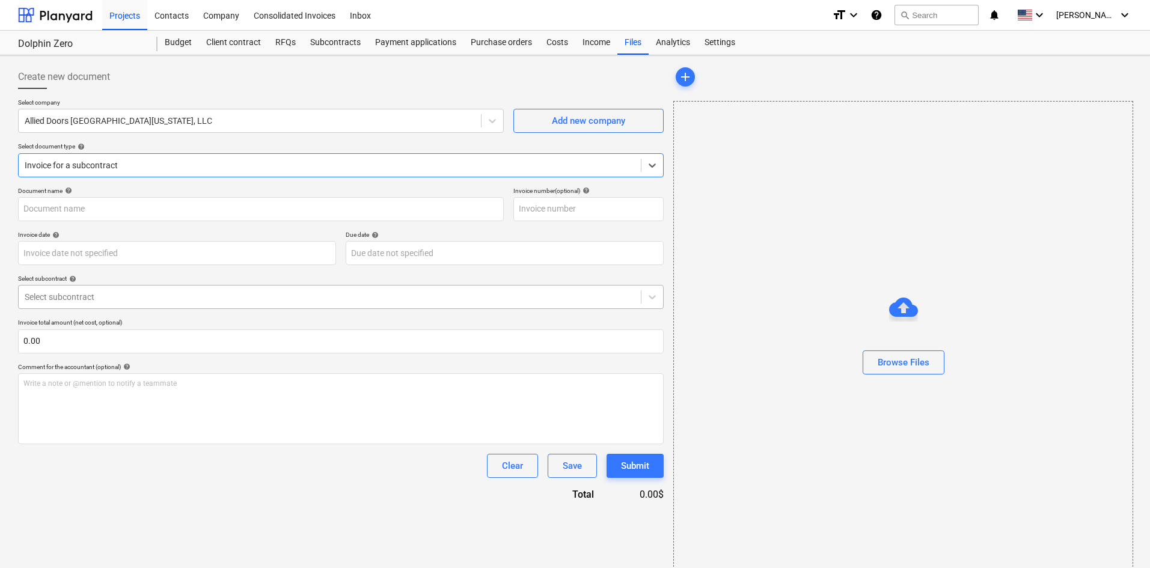
click at [111, 302] on div at bounding box center [330, 297] width 610 height 12
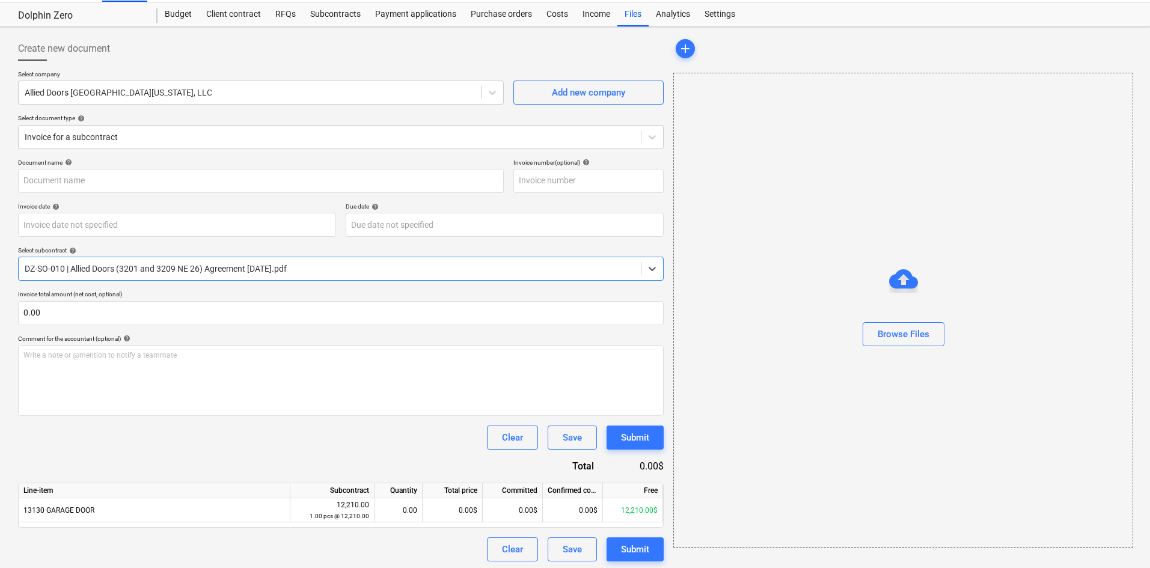
scroll to position [31, 0]
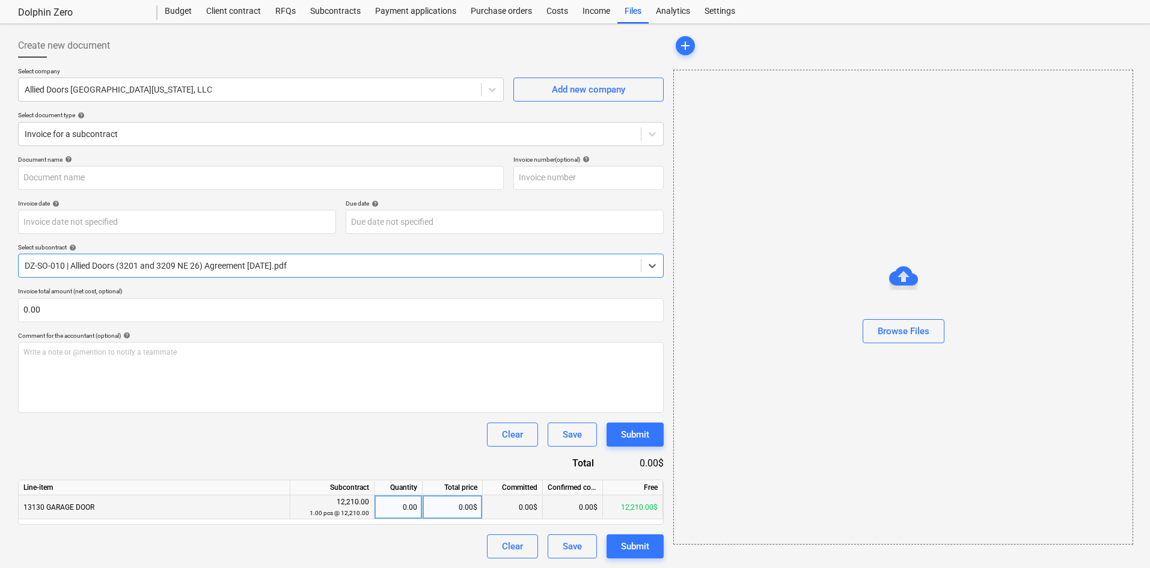
click at [410, 508] on div "0.00" at bounding box center [398, 507] width 38 height 24
type input ".5"
click at [418, 445] on div "Clear Save Submit" at bounding box center [340, 435] width 645 height 24
click at [922, 334] on div "Browse Files" at bounding box center [903, 331] width 52 height 16
type input "Allied Doors (Hard) [DATE].pdf"
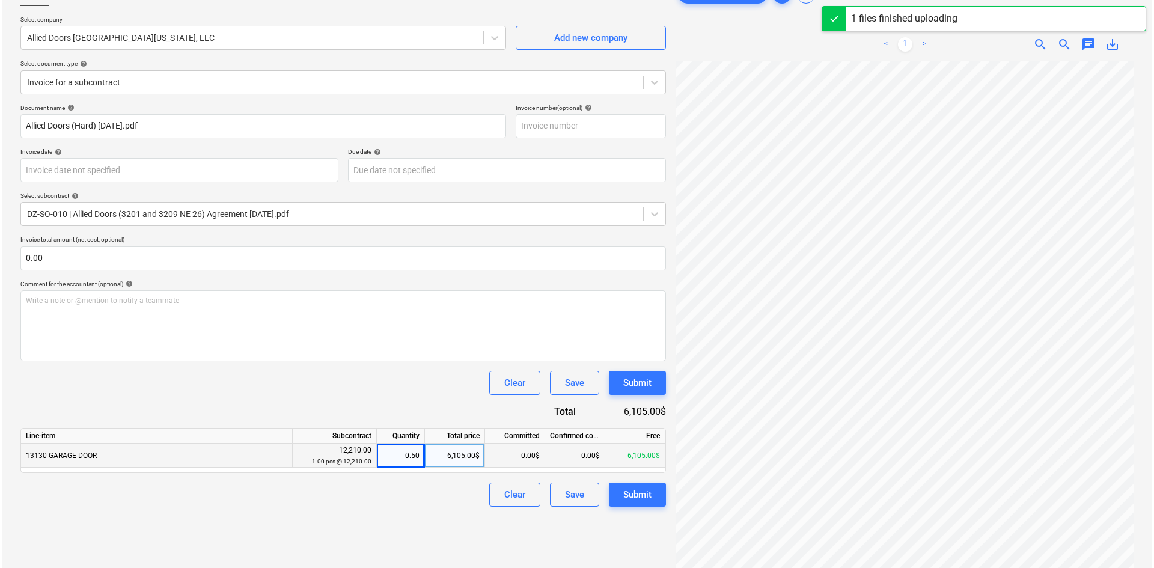
scroll to position [120, 0]
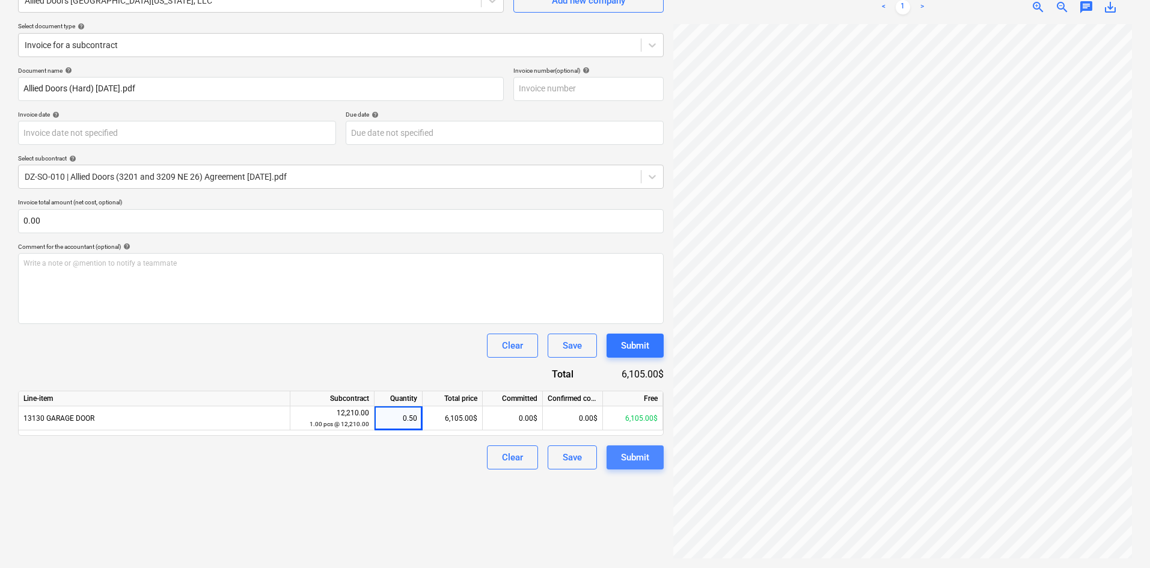
click at [624, 456] on div "Submit" at bounding box center [635, 458] width 28 height 16
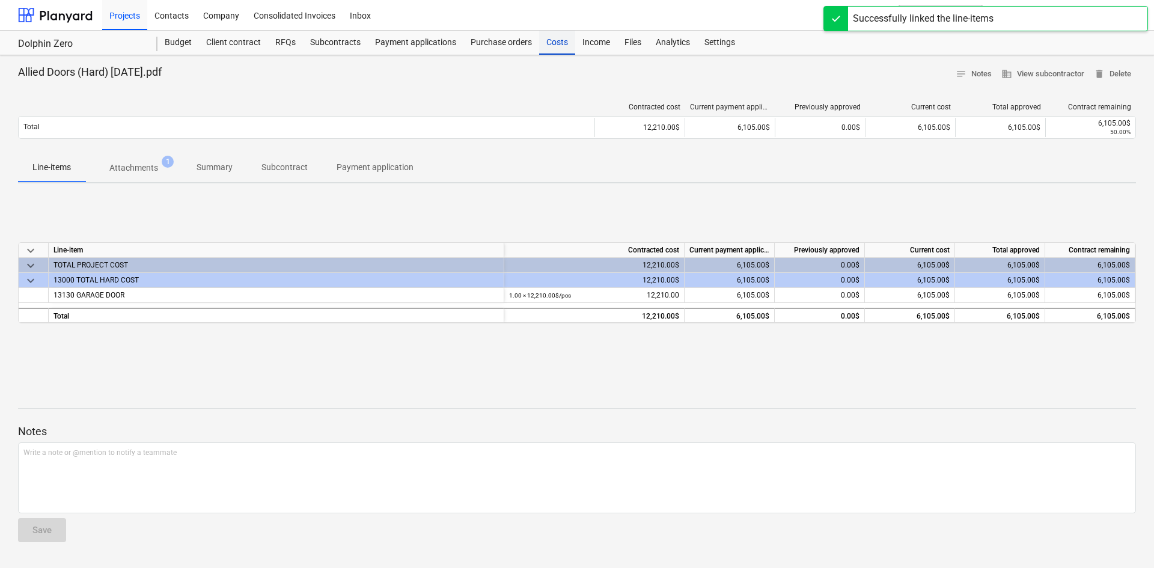
click at [540, 38] on div "Costs" at bounding box center [557, 43] width 36 height 24
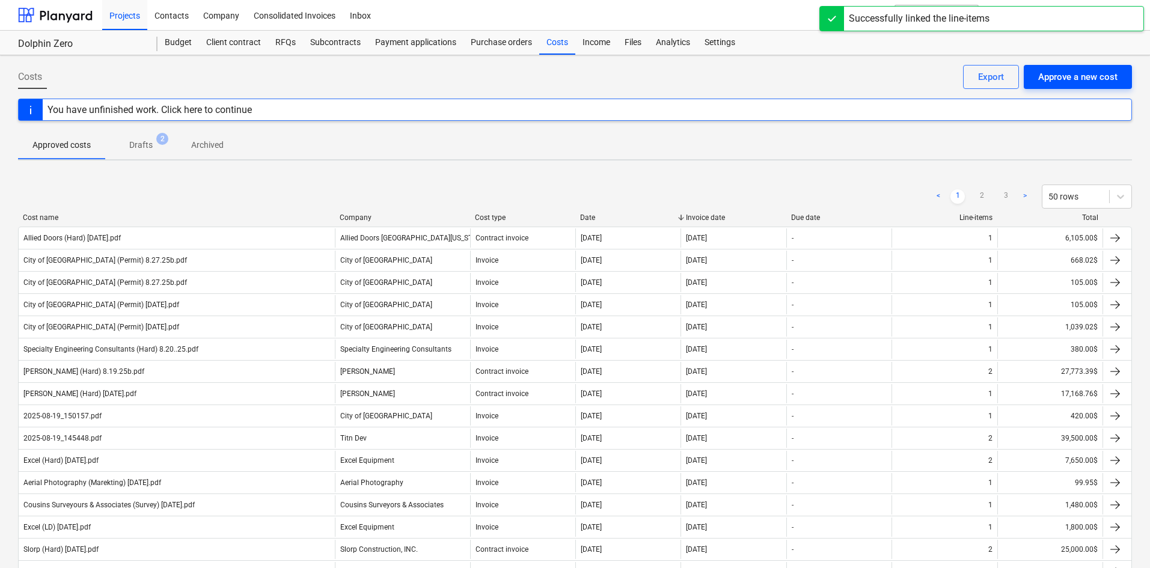
click at [1088, 80] on div "Approve a new cost" at bounding box center [1077, 77] width 79 height 16
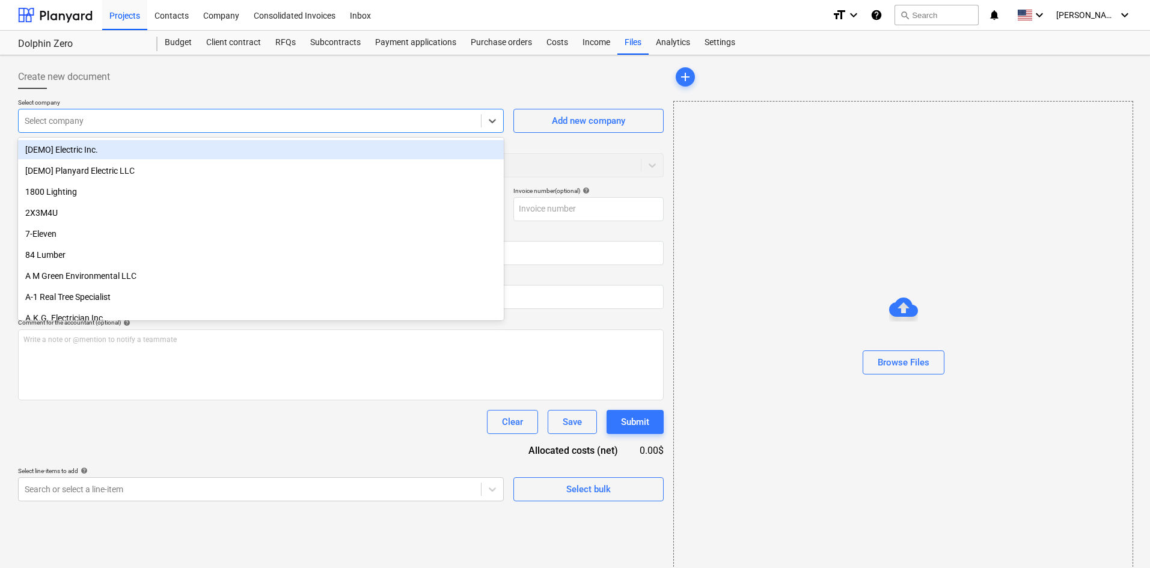
click at [166, 124] on div at bounding box center [250, 121] width 450 height 12
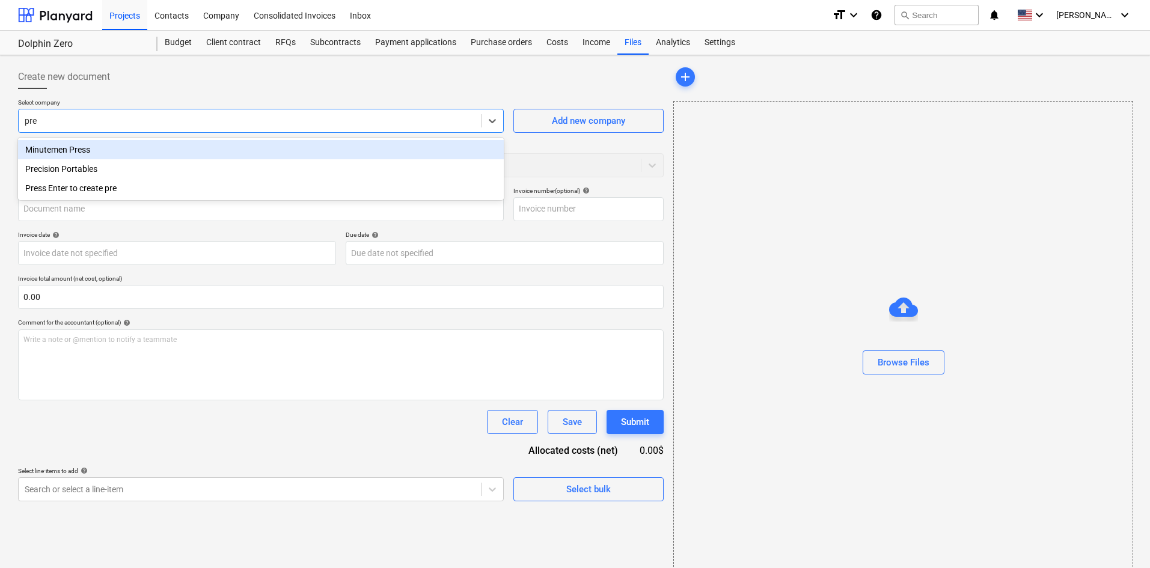
type input "prec"
click at [120, 145] on div "Precision Portables" at bounding box center [261, 149] width 486 height 19
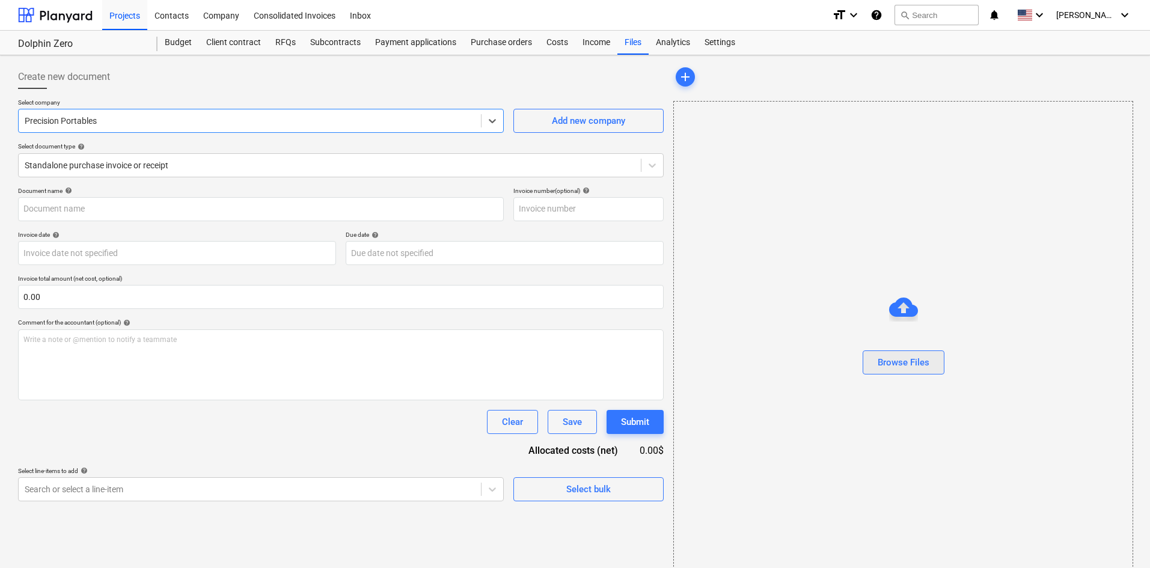
click at [926, 364] on div "Browse Files" at bounding box center [903, 363] width 52 height 16
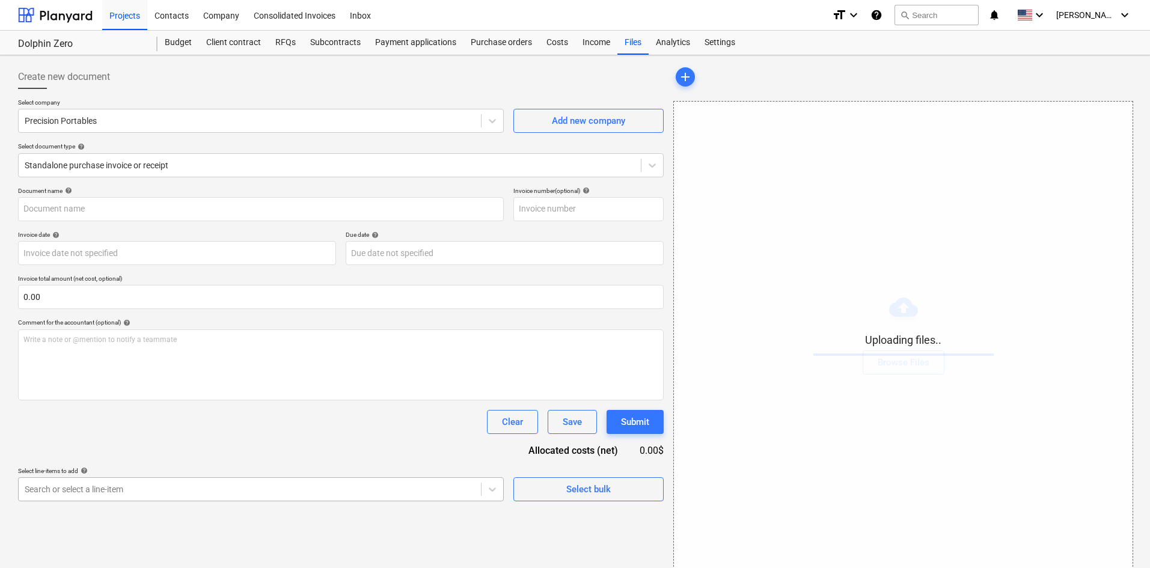
click at [296, 499] on body "Projects Contacts Company Consolidated Invoices Inbox format_size keyboard_arro…" at bounding box center [575, 284] width 1150 height 568
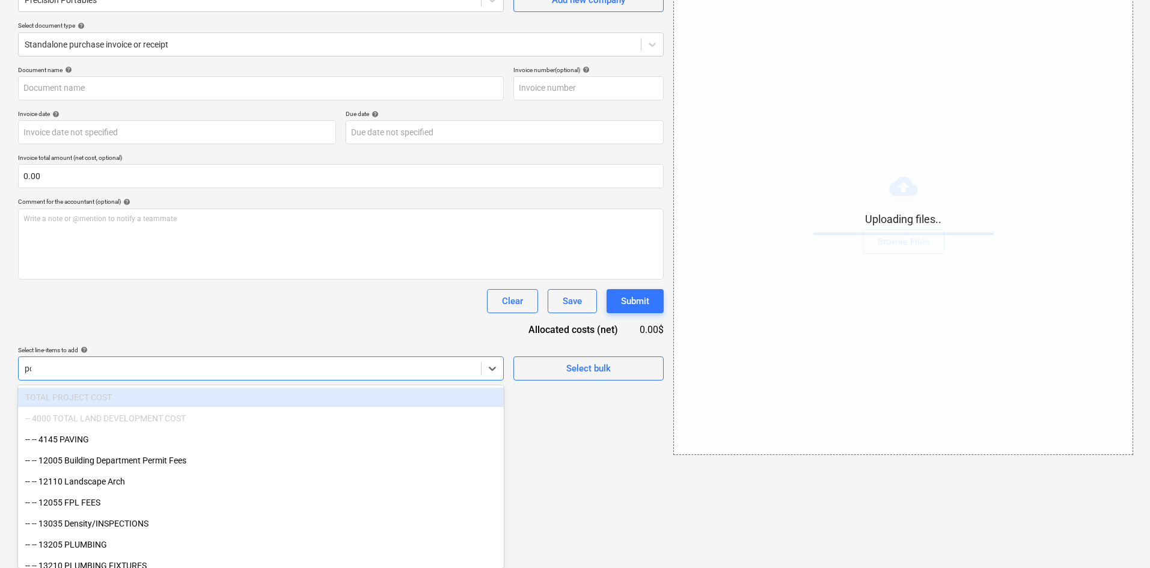
scroll to position [17, 0]
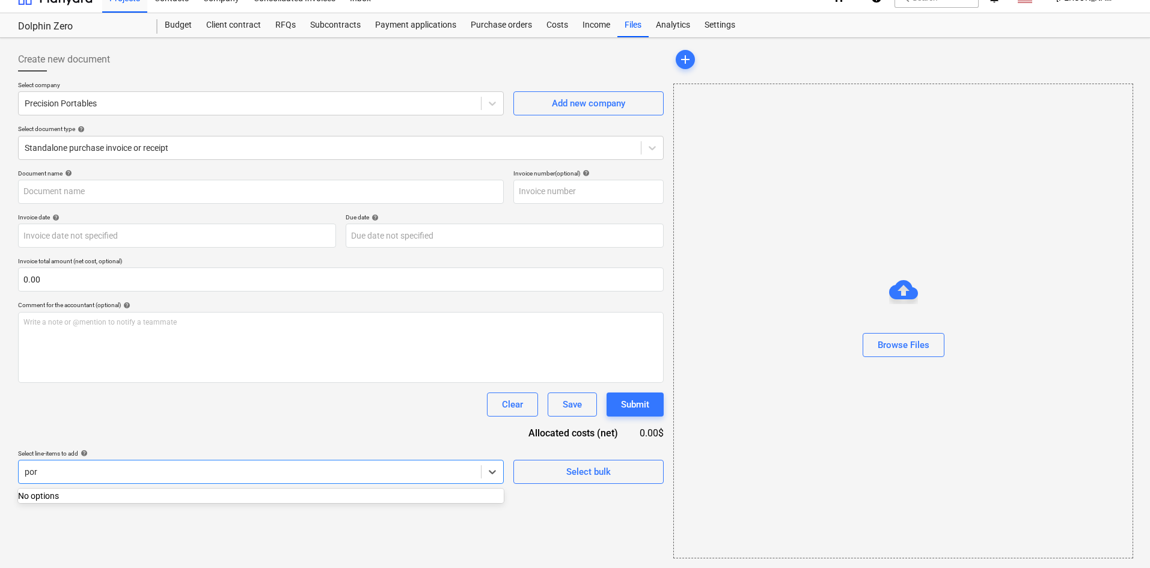
type input "port"
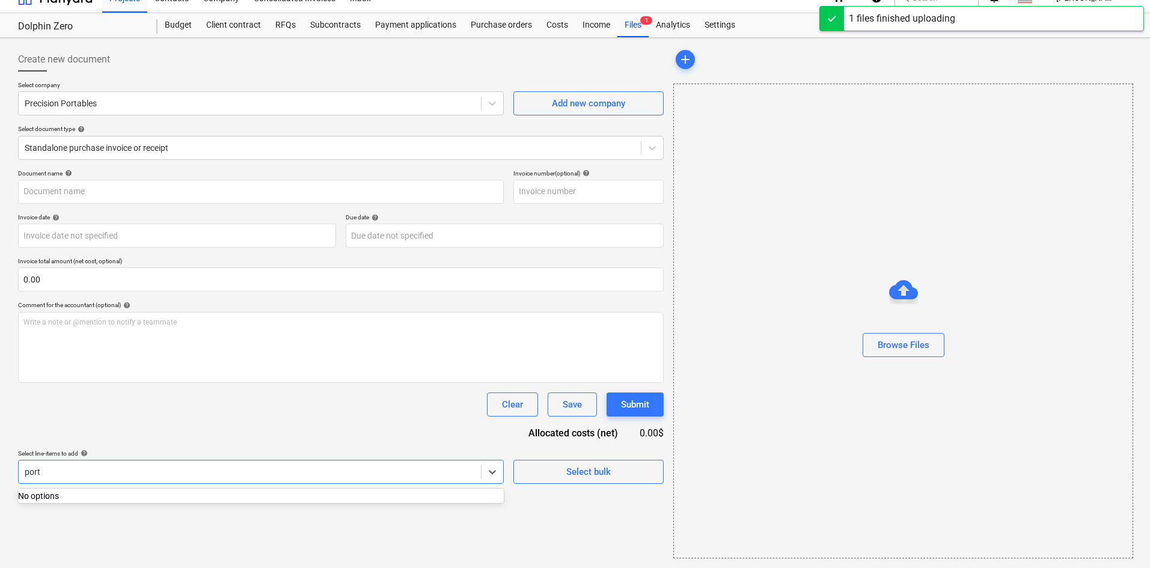
type input "Precsion Portables (Indirect) [DATE].pdf"
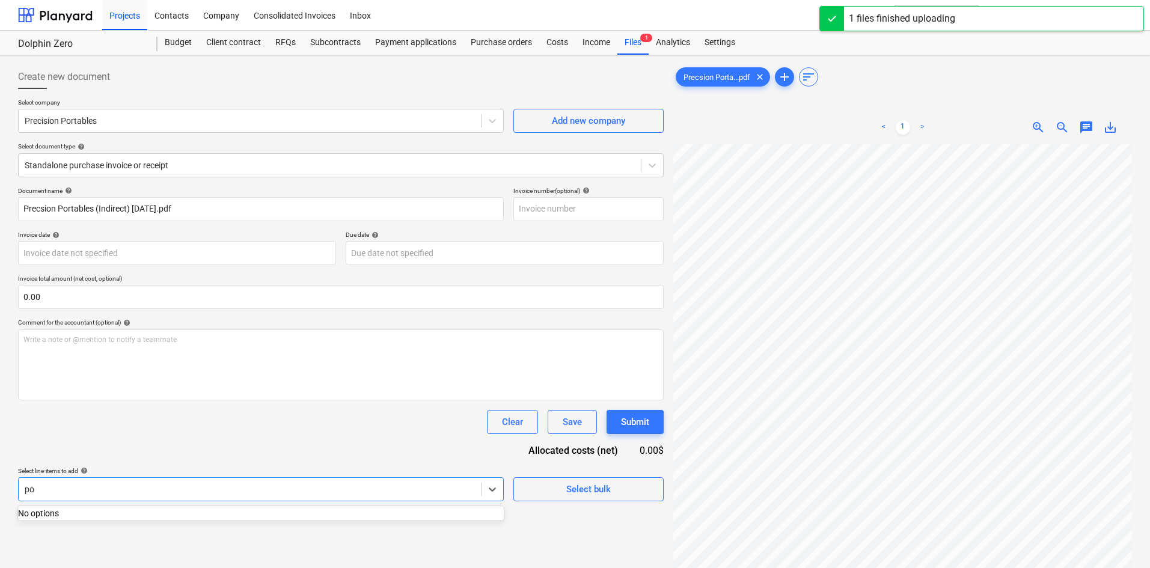
type input "p"
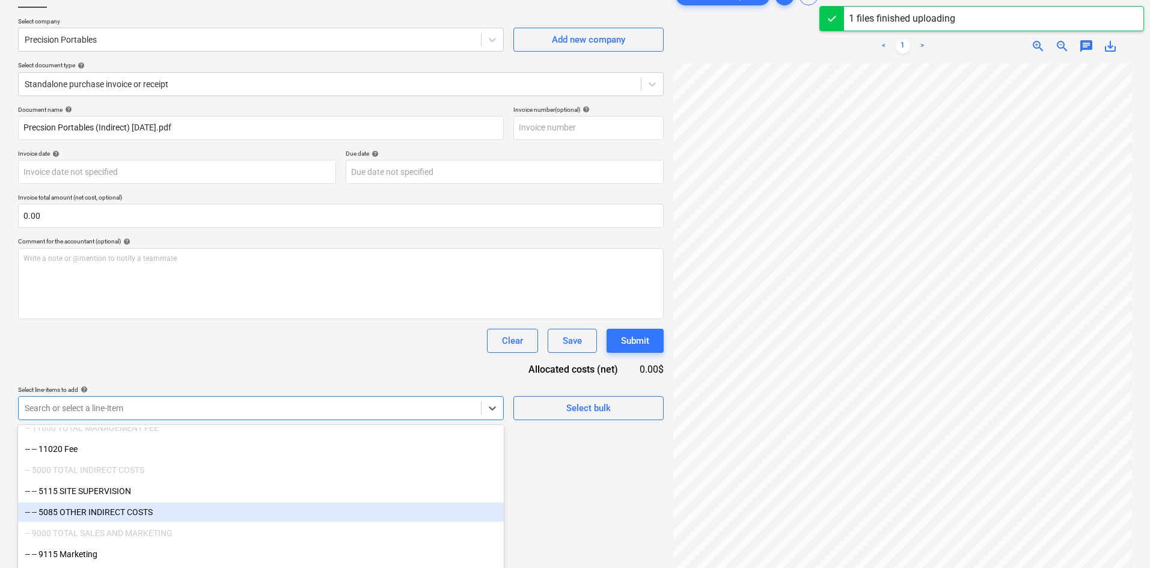
scroll to position [121, 0]
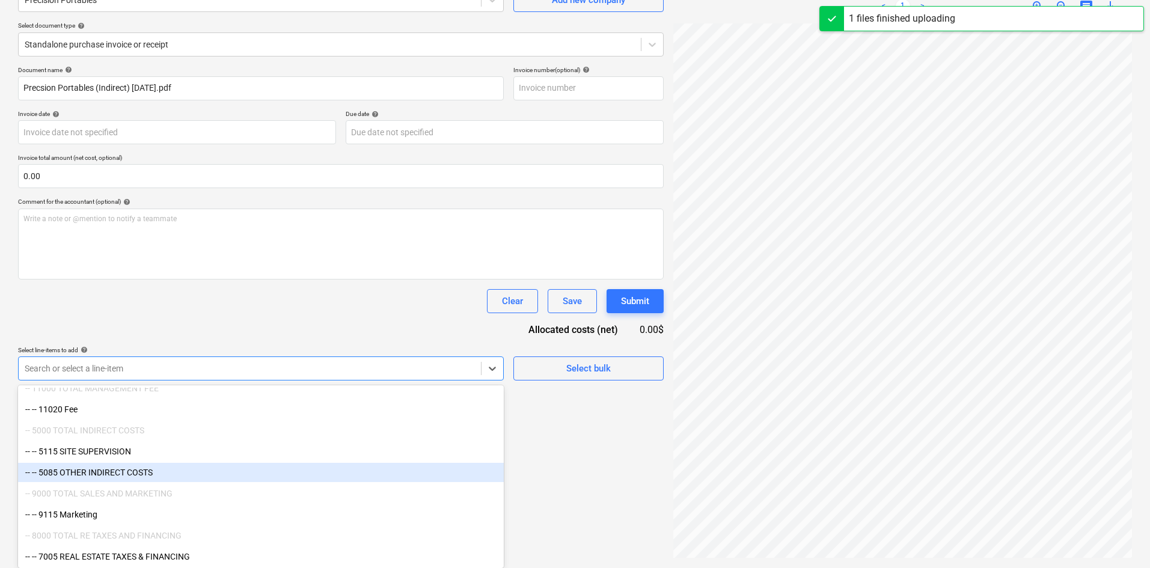
click at [126, 466] on div "-- -- 5085 OTHER INDIRECT COSTS" at bounding box center [261, 472] width 486 height 19
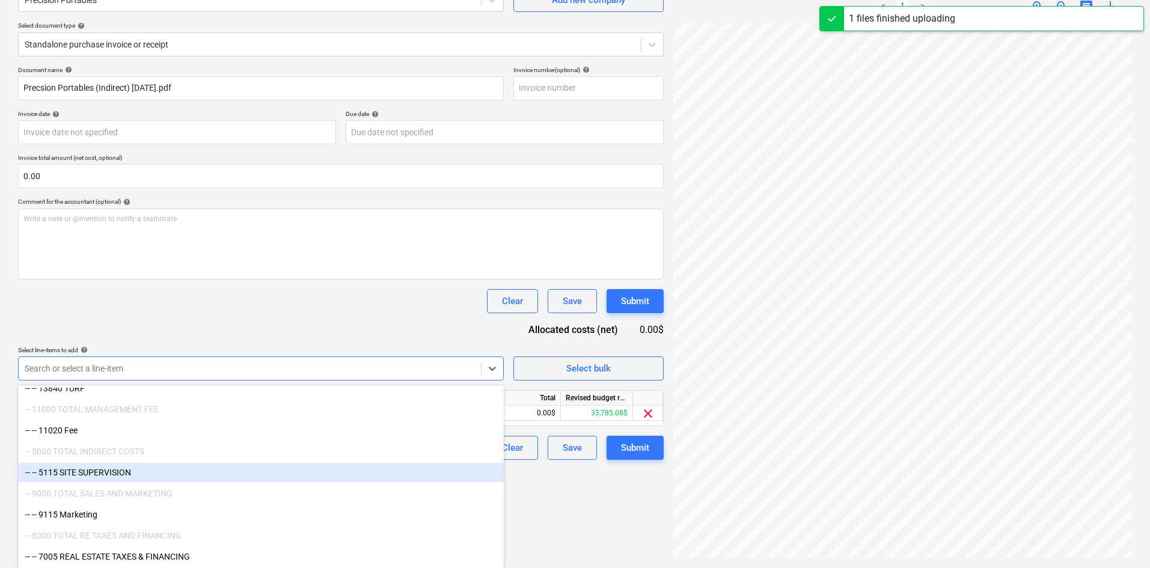
click at [233, 335] on div "Document name help Precsion Portables (Indirect) [DATE].pdf Invoice number (opt…" at bounding box center [340, 263] width 645 height 394
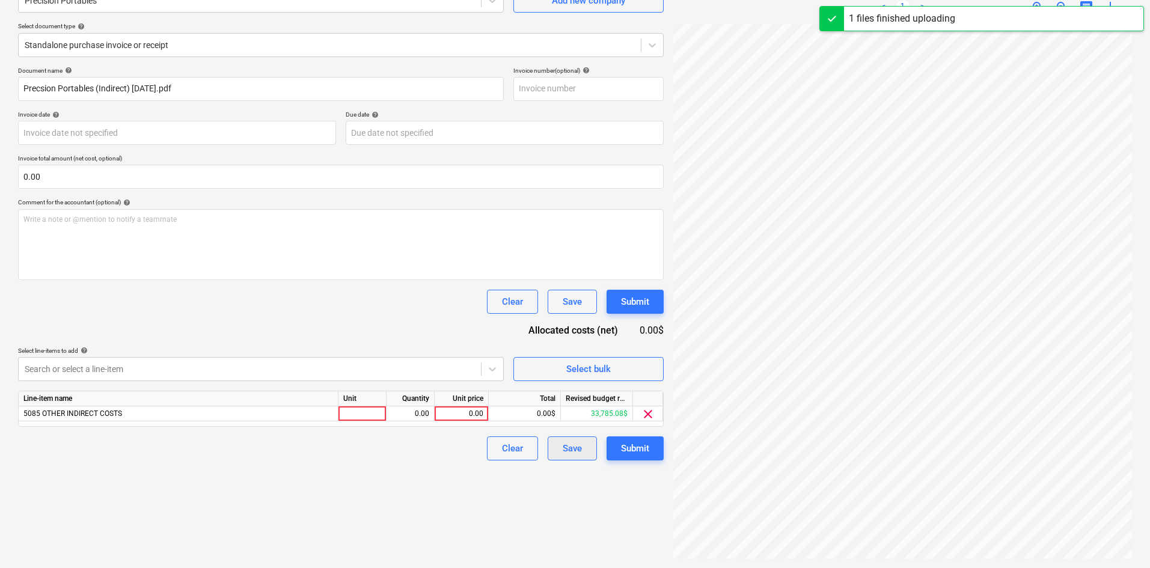
scroll to position [120, 0]
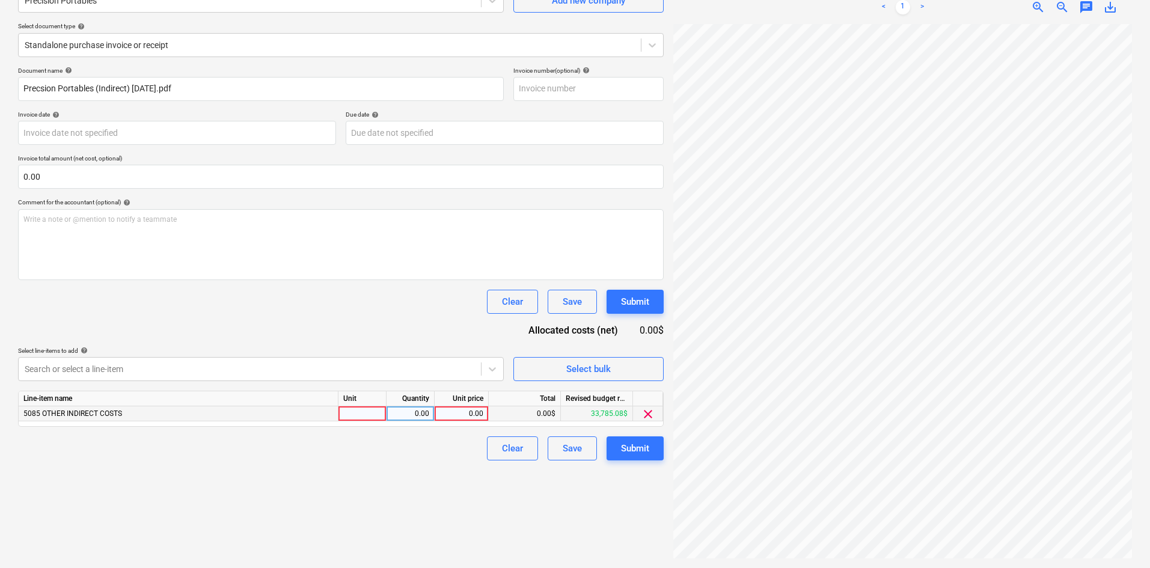
click at [453, 413] on div "0.00" at bounding box center [461, 413] width 44 height 15
click at [441, 420] on div "0.00" at bounding box center [461, 413] width 44 height 15
type input "197.71"
click at [460, 487] on div "Create new document Select company Precision Portables Add new company Select d…" at bounding box center [340, 251] width 655 height 623
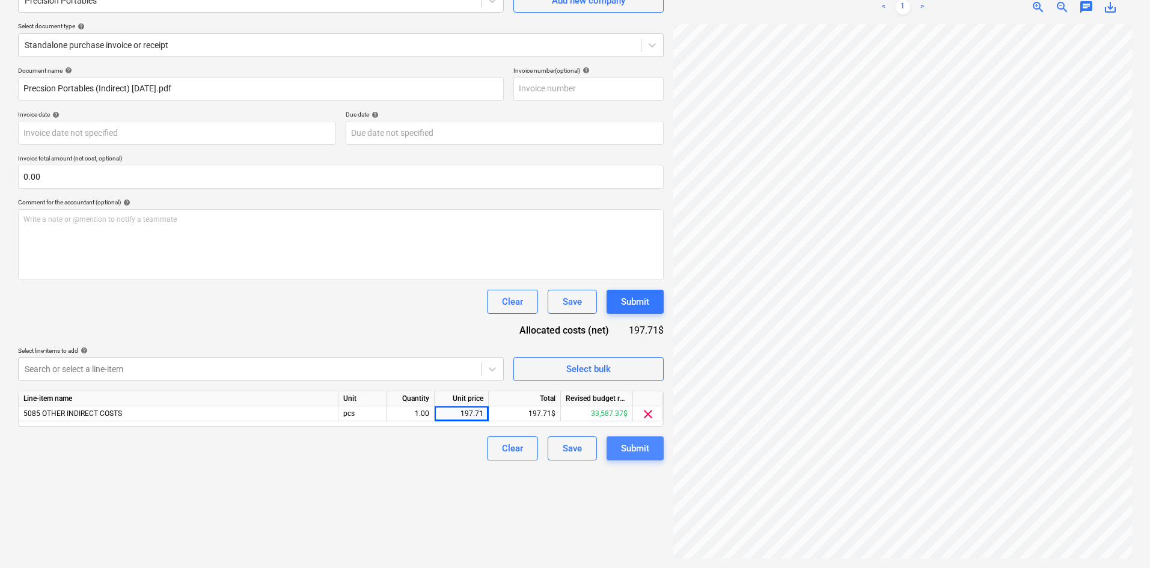
click at [642, 444] on div "Submit" at bounding box center [635, 449] width 28 height 16
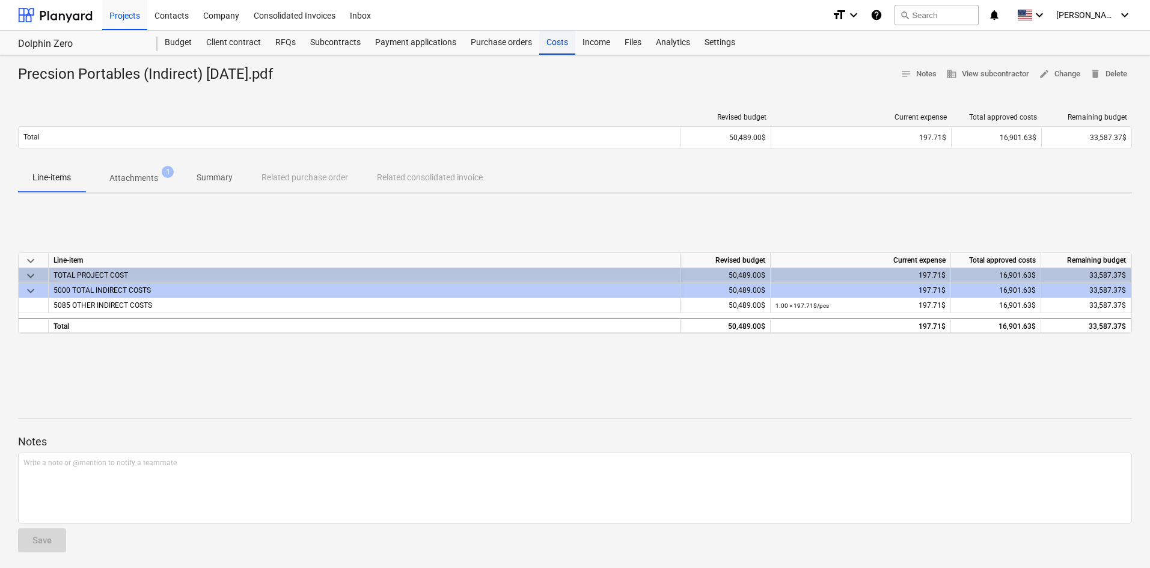
click at [563, 50] on div "Costs" at bounding box center [557, 43] width 36 height 24
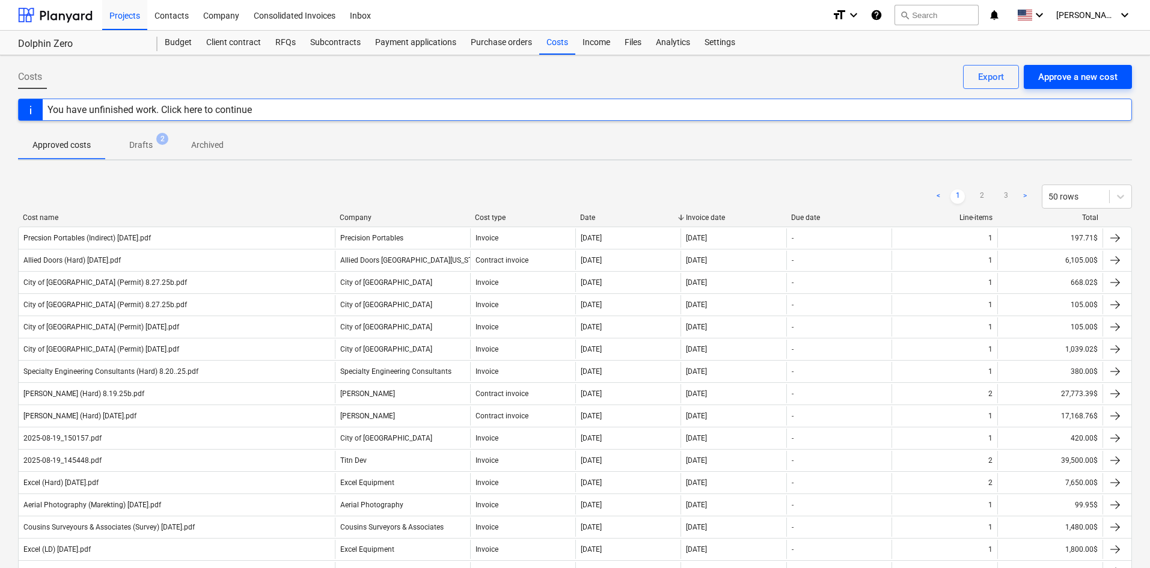
click at [1068, 85] on div "Approve a new cost" at bounding box center [1077, 77] width 79 height 16
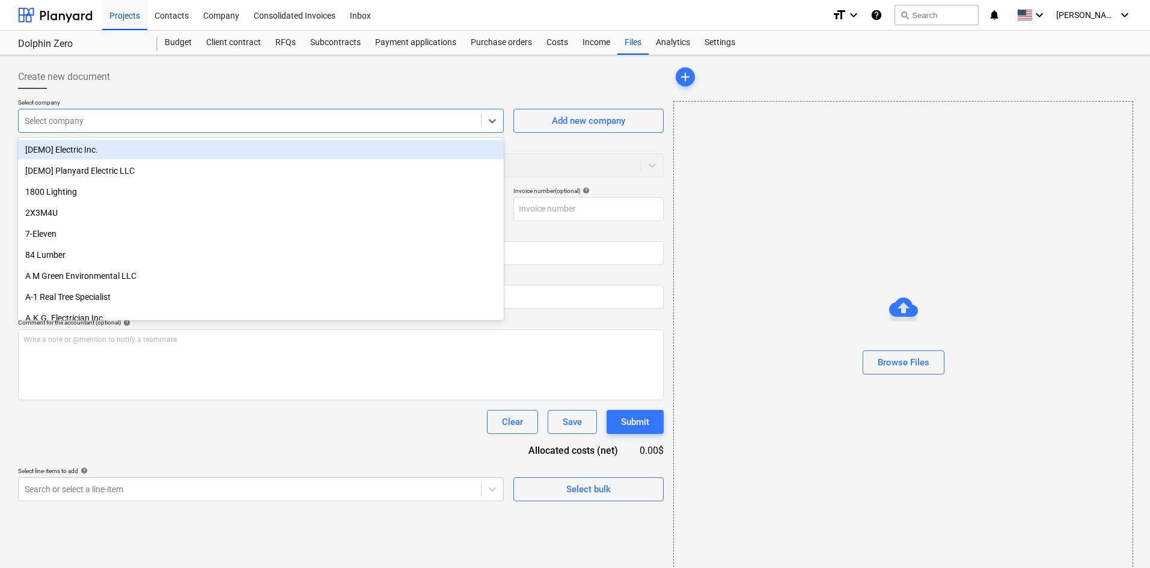
click at [245, 113] on div "Select company" at bounding box center [250, 120] width 462 height 17
type input "lag"
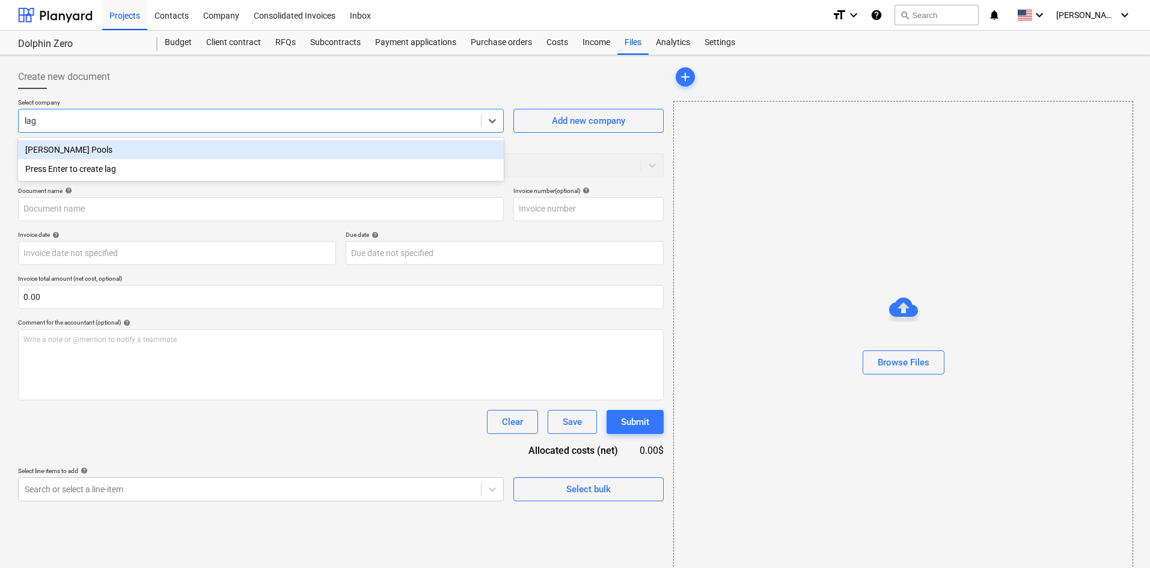
click at [156, 151] on div "[PERSON_NAME] Pools" at bounding box center [261, 149] width 486 height 19
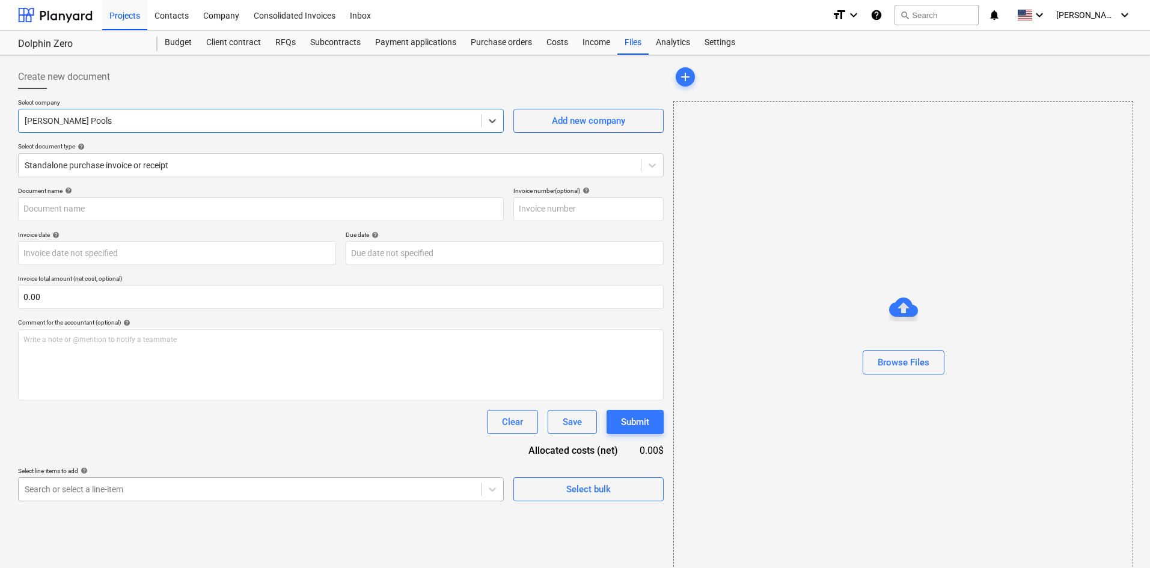
scroll to position [121, 0]
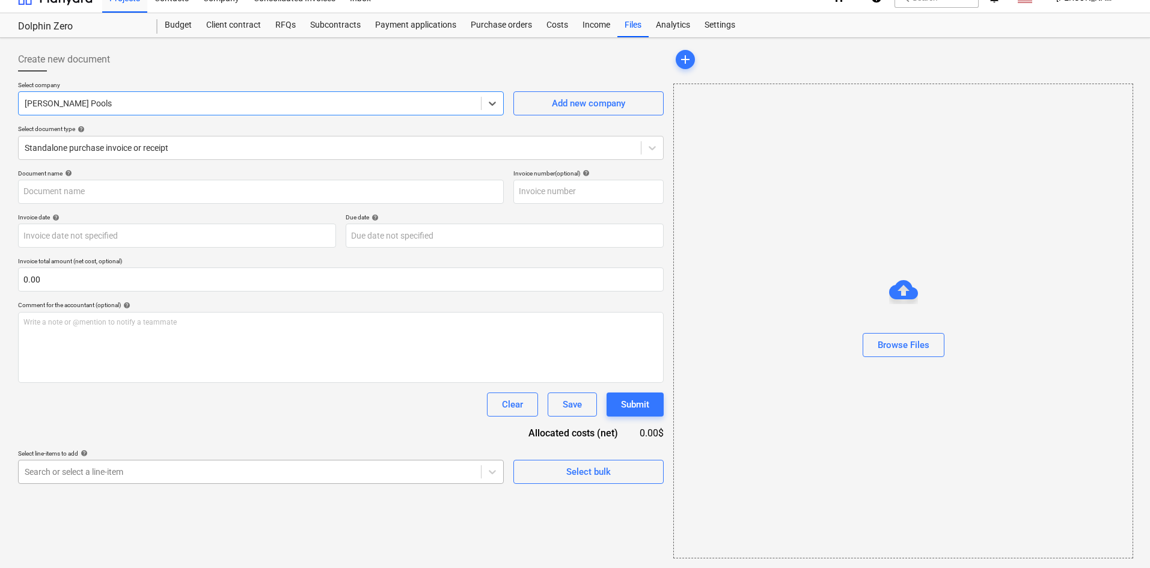
click at [209, 495] on body "Projects Contacts Company Consolidated Invoices Inbox format_size keyboard_arro…" at bounding box center [575, 267] width 1150 height 568
click at [213, 293] on div "Document name help Invoice number (optional) help Invoice date help Press the d…" at bounding box center [340, 326] width 645 height 314
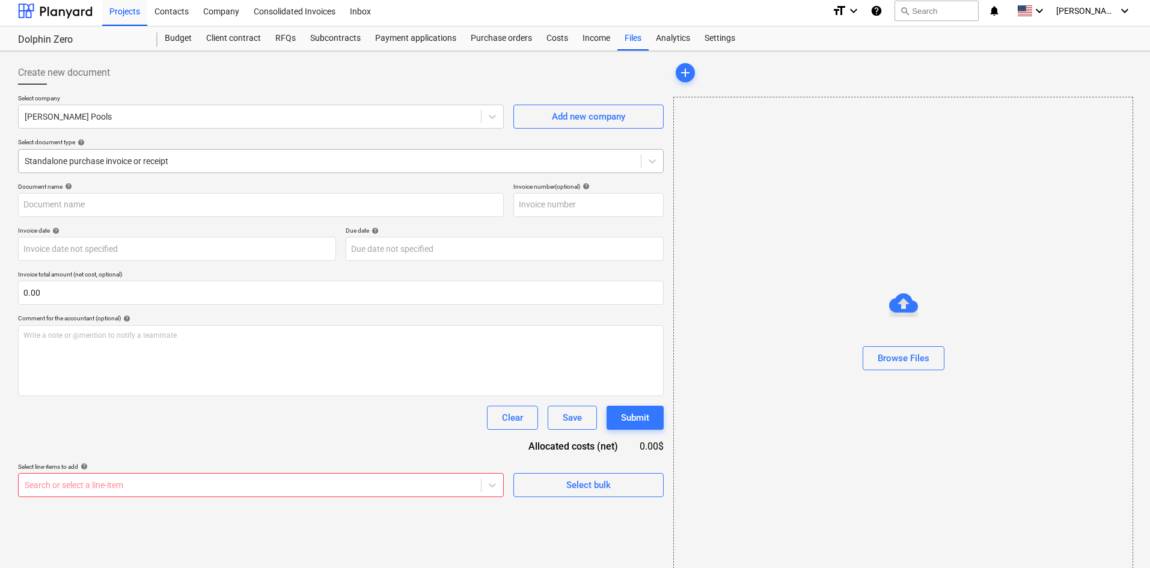
scroll to position [0, 0]
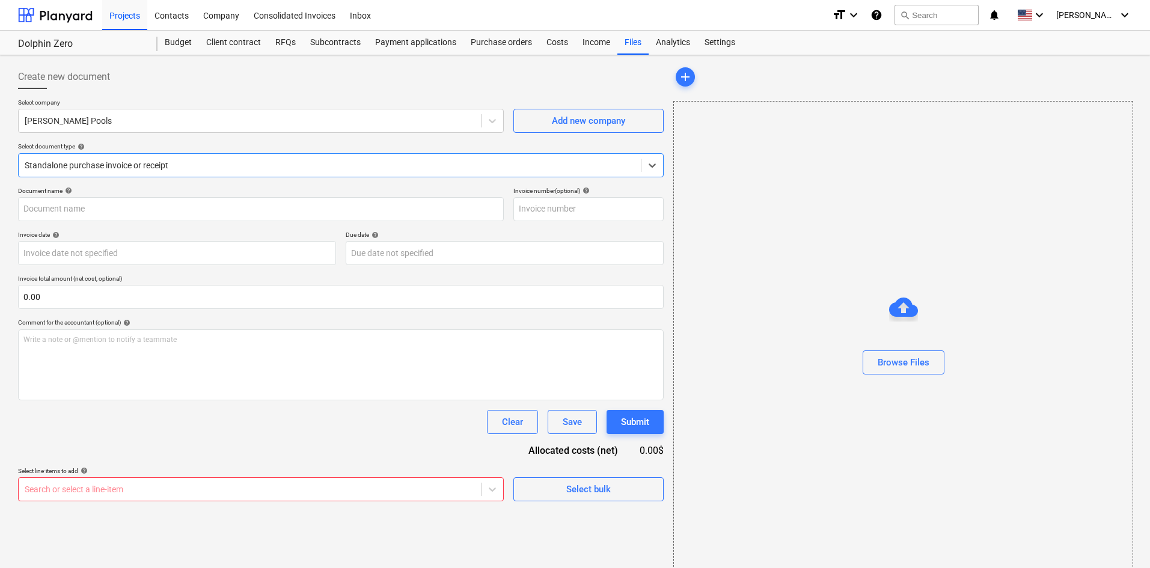
click at [155, 174] on div "Standalone purchase invoice or receipt" at bounding box center [330, 165] width 622 height 17
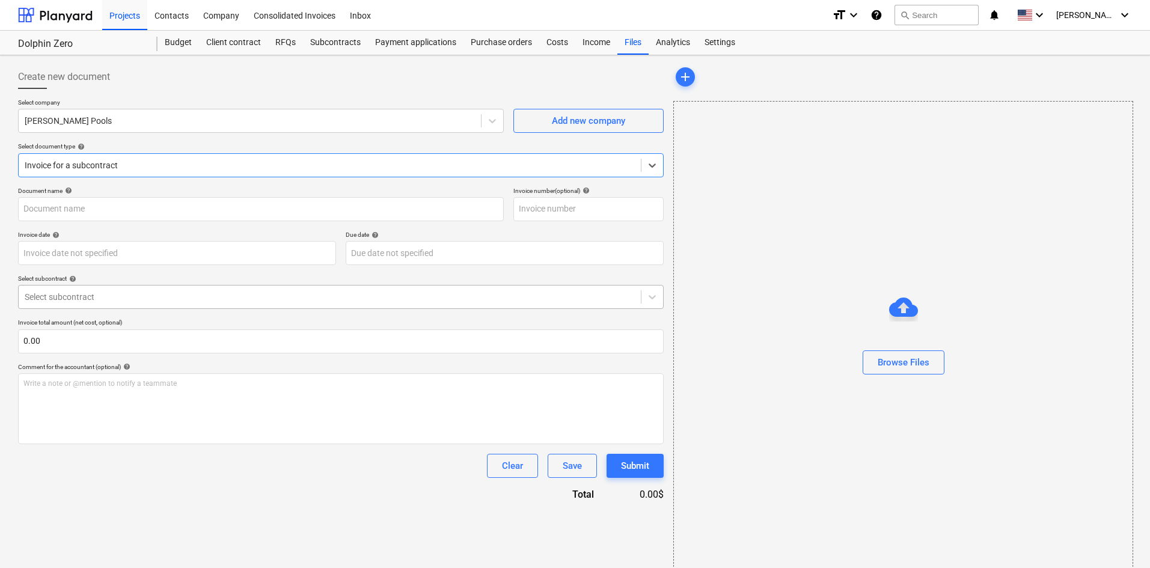
click at [126, 288] on div "Select subcontract" at bounding box center [330, 296] width 622 height 17
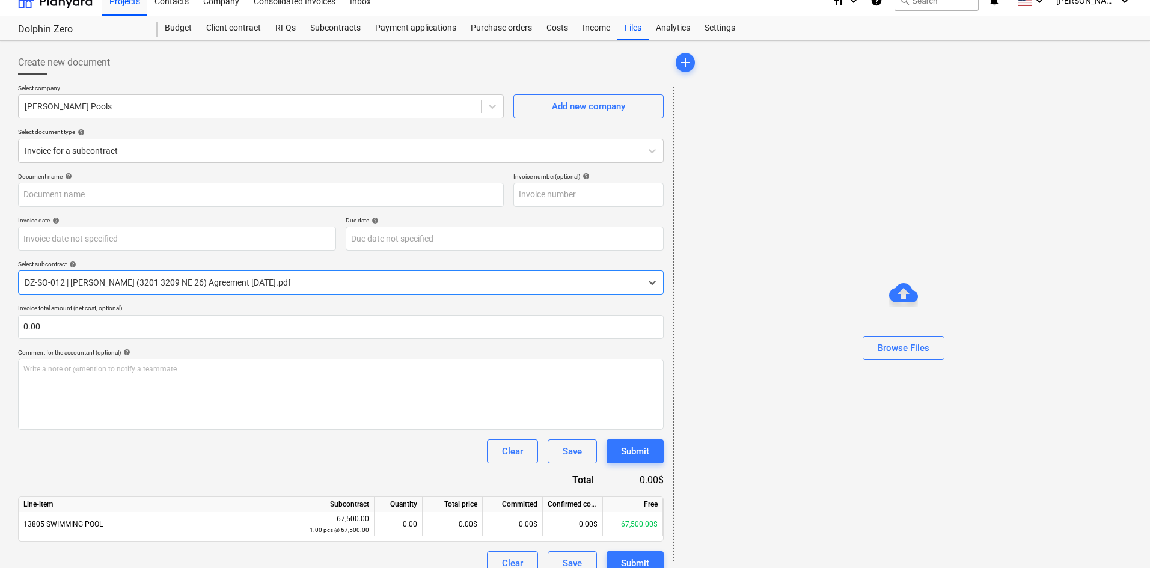
scroll to position [31, 0]
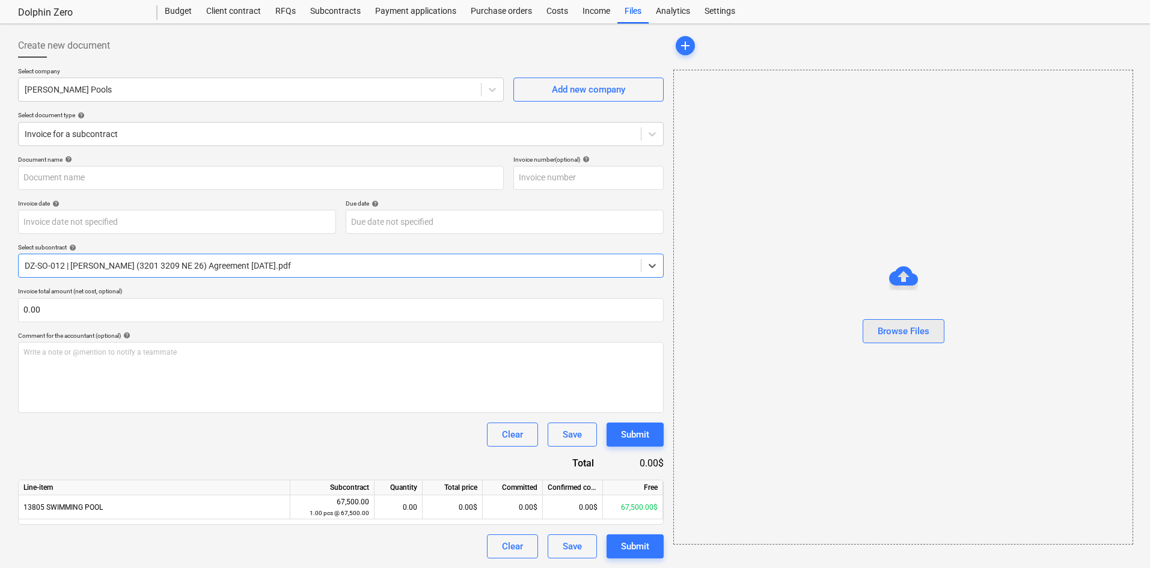
click at [889, 324] on div "Browse Files" at bounding box center [903, 331] width 52 height 16
type input "LA Gasse Pool (Hard) [DATE].pdf"
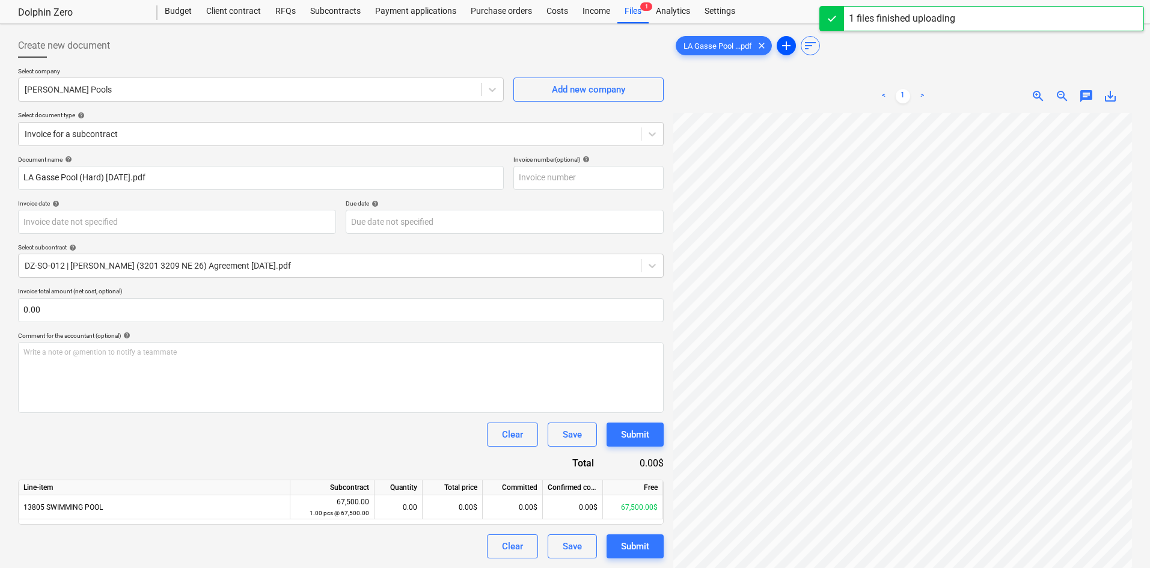
click at [787, 50] on span "add" at bounding box center [786, 45] width 14 height 14
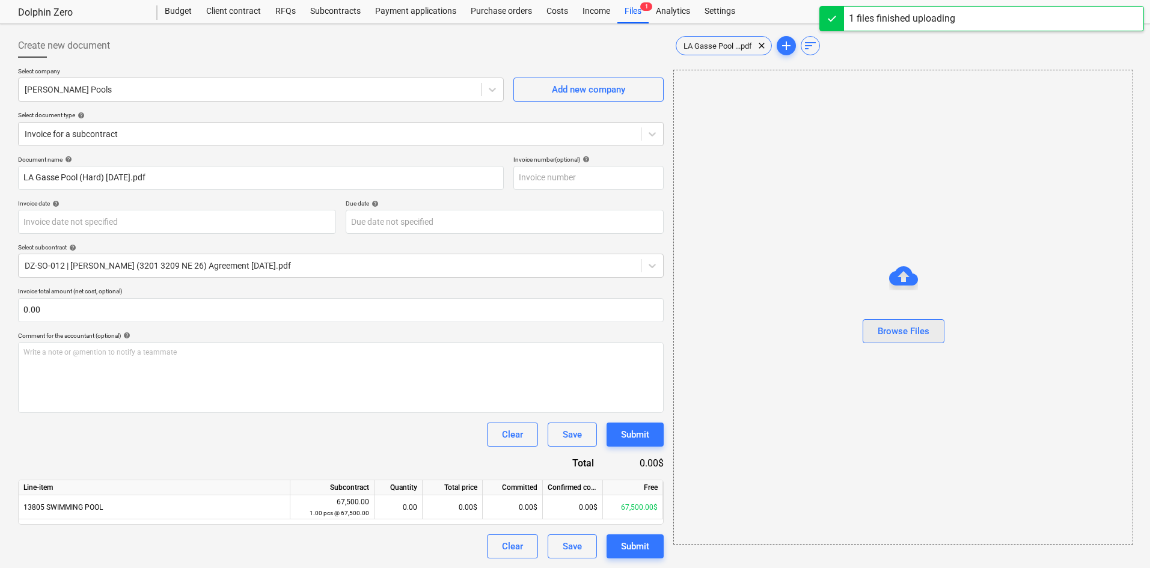
click at [909, 332] on div "Browse Files" at bounding box center [903, 331] width 52 height 16
click at [722, 53] on div "LA Gasse Pool ...pdf clear" at bounding box center [724, 45] width 96 height 19
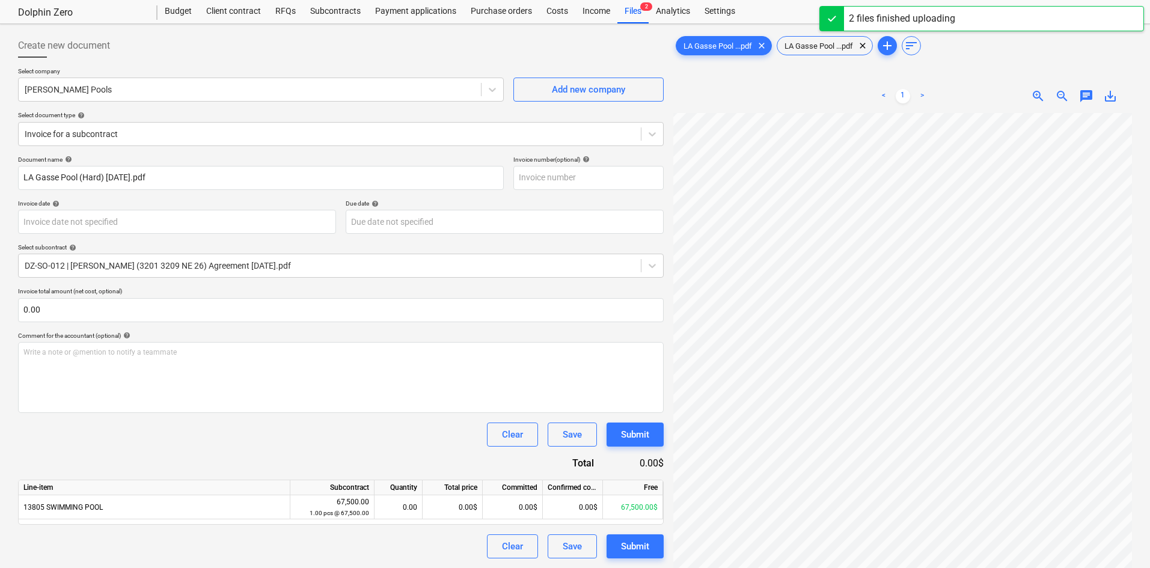
scroll to position [44, 22]
click at [804, 47] on span "LA Gasse Pool ...pdf" at bounding box center [818, 45] width 83 height 9
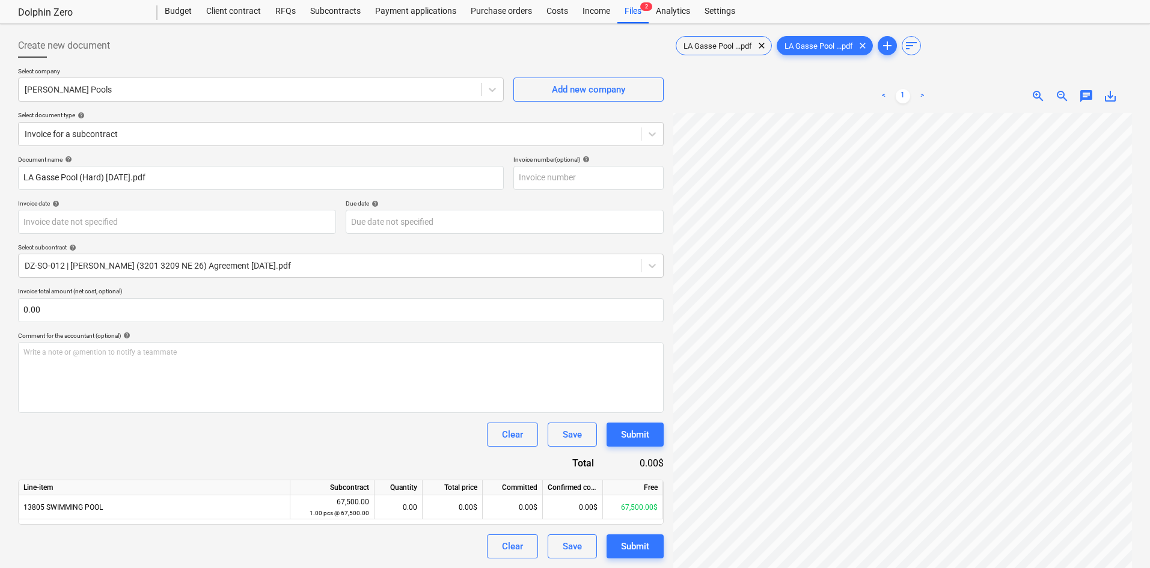
scroll to position [189, 25]
click at [734, 47] on span "LA Gasse Pool ...pdf" at bounding box center [717, 45] width 83 height 9
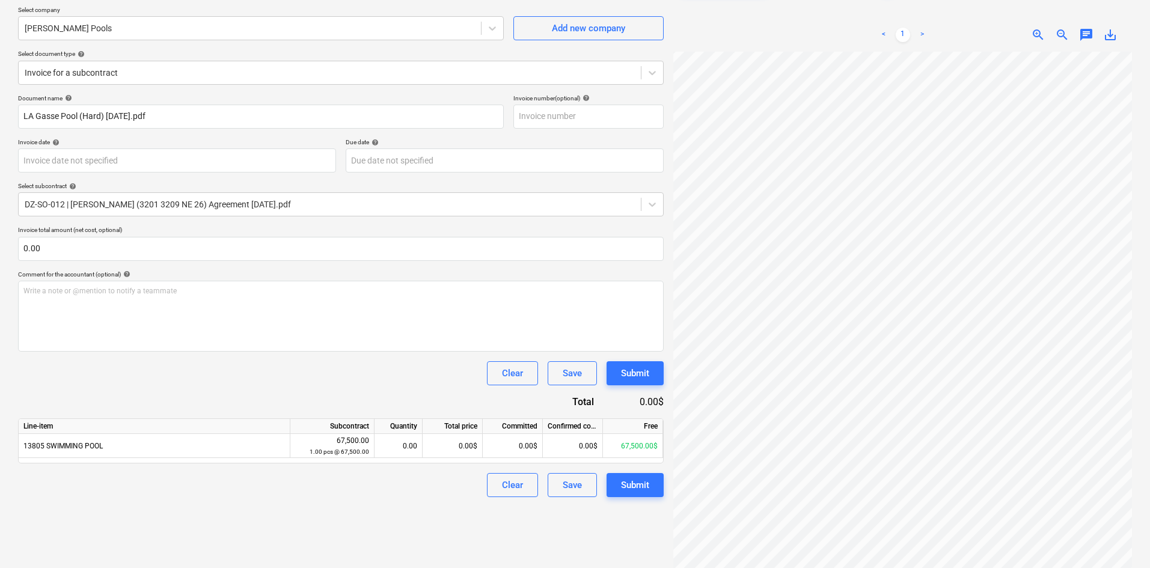
scroll to position [120, 0]
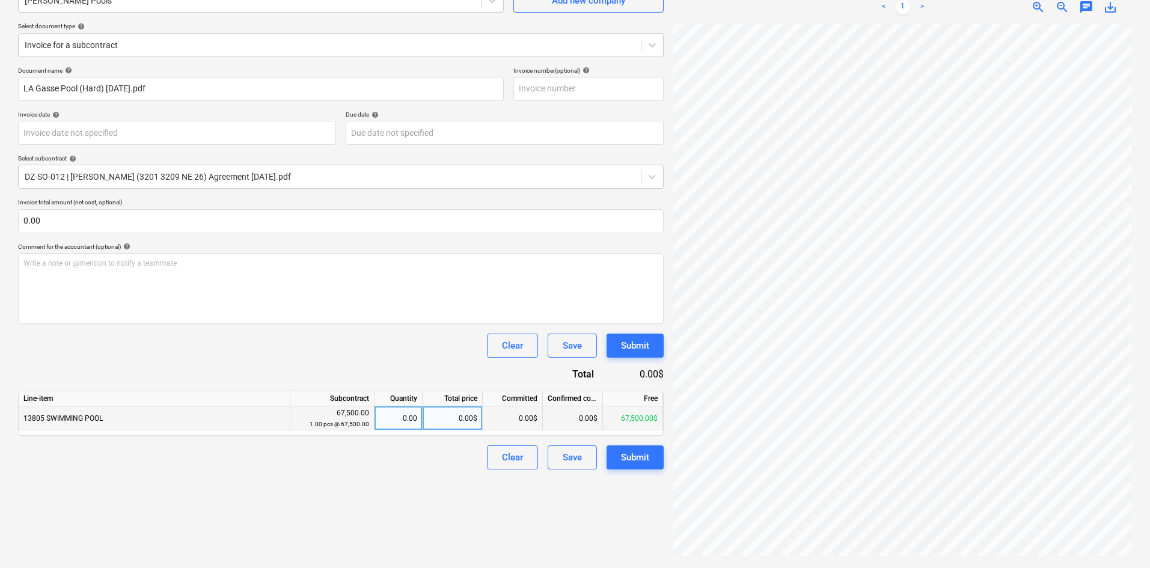
click at [451, 413] on div "0.00$" at bounding box center [453, 418] width 60 height 24
type input "6410"
click at [409, 536] on div "Create new document Select company [PERSON_NAME] Pools Add new company Select d…" at bounding box center [340, 251] width 655 height 623
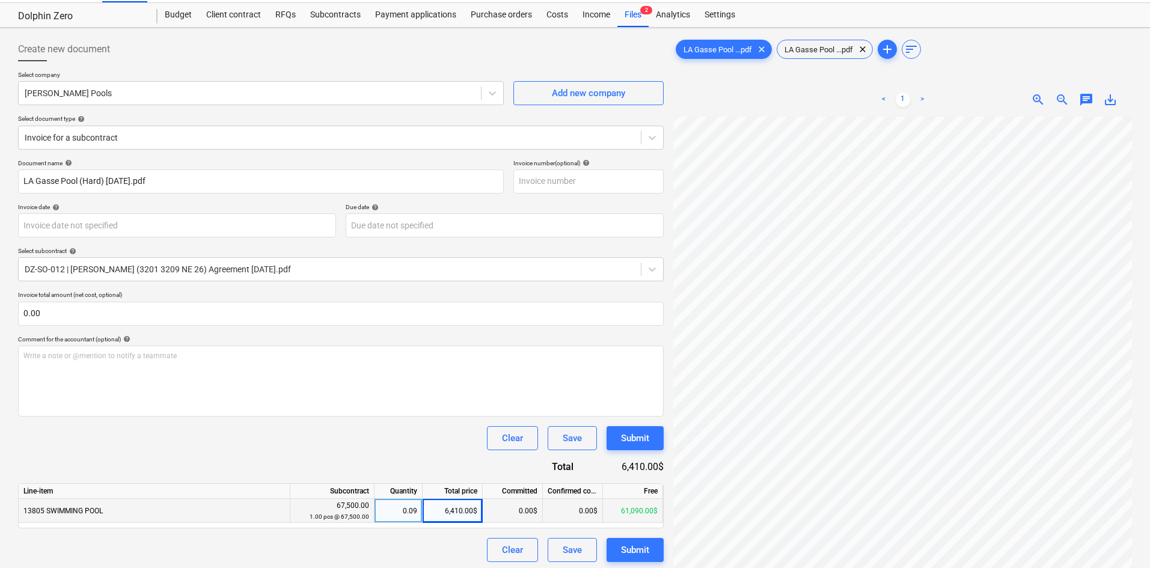
scroll to position [0, 0]
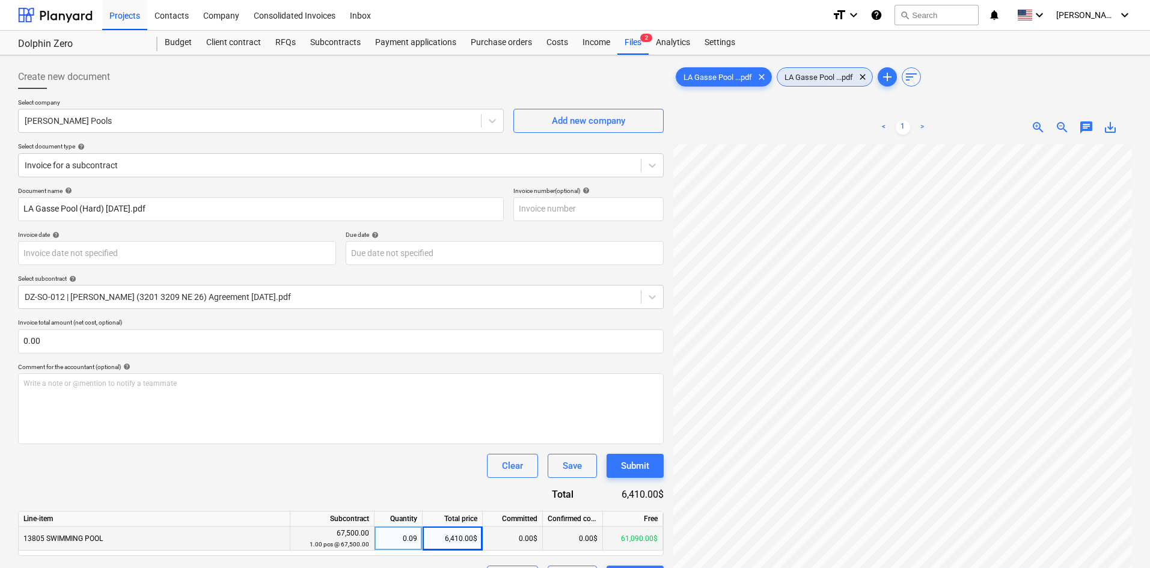
click at [810, 77] on span "LA Gasse Pool ...pdf" at bounding box center [818, 77] width 83 height 9
click at [380, 538] on div "0.09" at bounding box center [398, 538] width 38 height 24
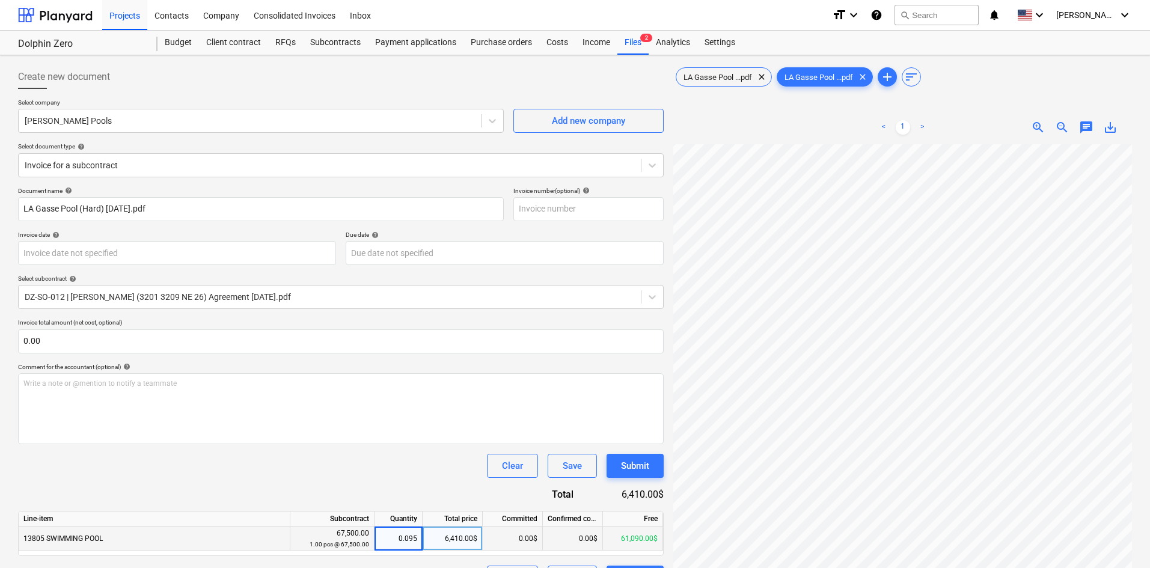
click at [0, 0] on div "13805 SWIMMING POOL 67,500.00 1.00 pcs @ 67,500.00 0.095 6,410.00$ 0.00$ 0.00$ …" at bounding box center [0, 0] width 0 height 0
type input ".1"
click at [437, 469] on div "Clear Save Submit" at bounding box center [340, 466] width 645 height 24
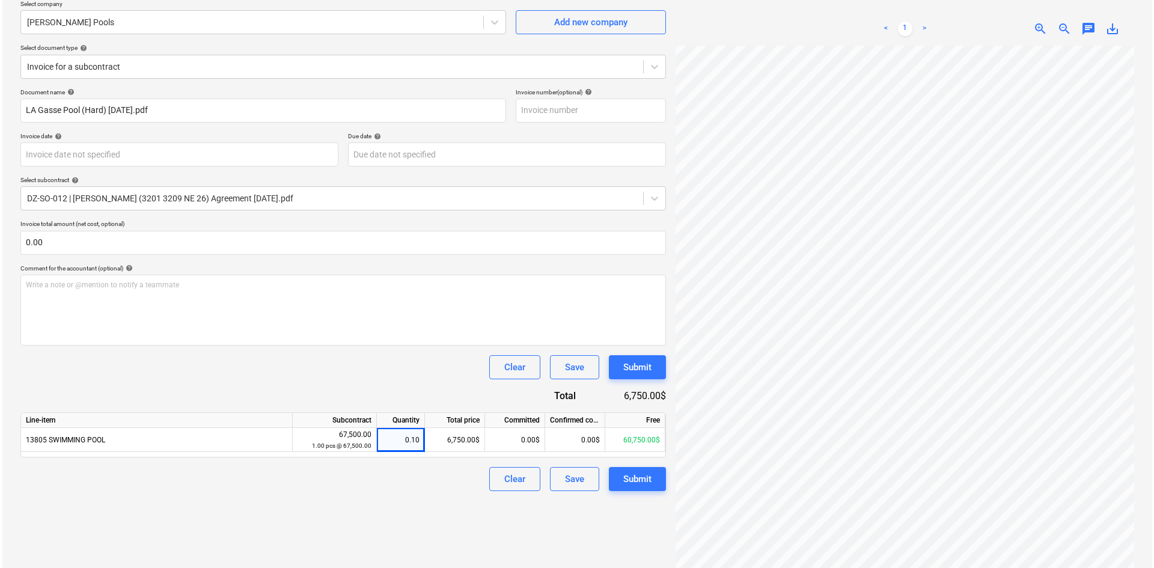
scroll to position [120, 0]
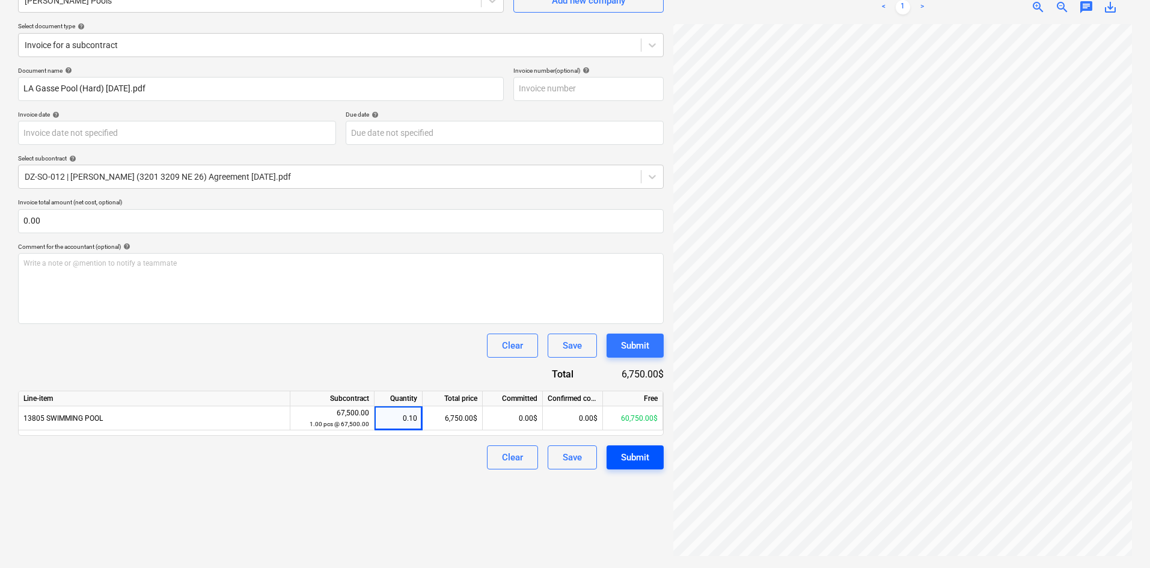
click at [650, 468] on button "Submit" at bounding box center [634, 457] width 57 height 24
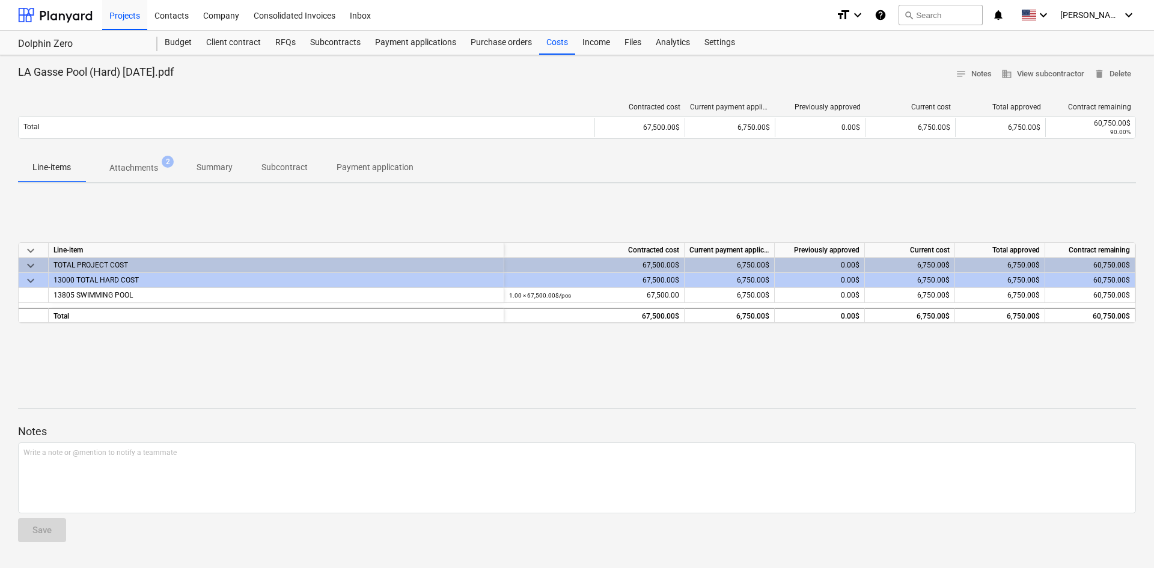
click at [559, 56] on div "LA Gasse Pool (Hard) [DATE].pdf notes Notes business View subcontractor delete …" at bounding box center [577, 311] width 1154 height 513
click at [556, 47] on div "Costs" at bounding box center [557, 43] width 36 height 24
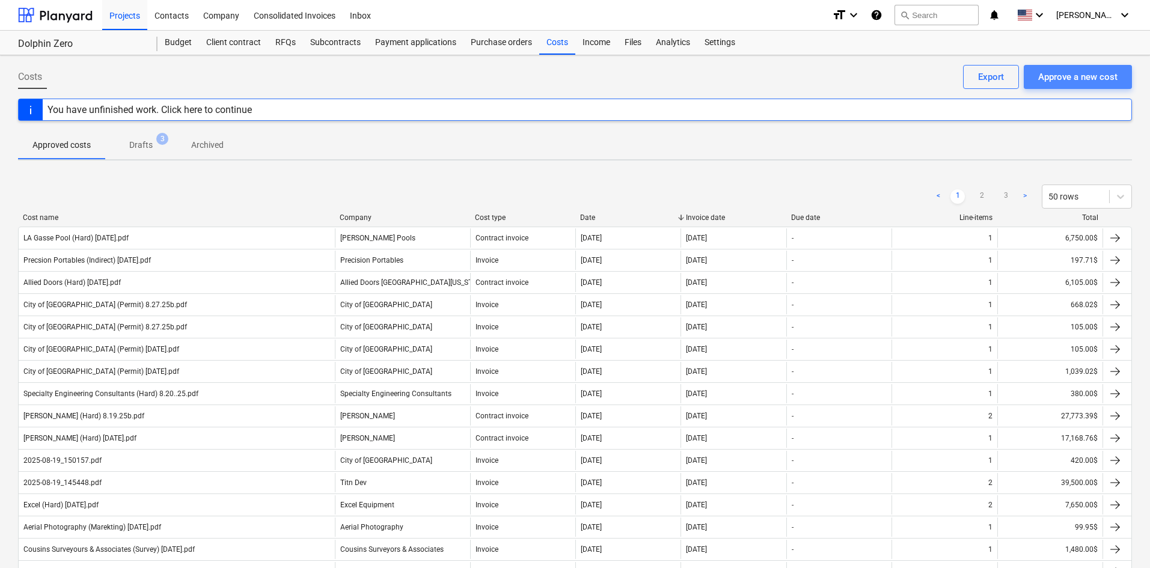
click at [1087, 81] on div "Approve a new cost" at bounding box center [1077, 77] width 79 height 16
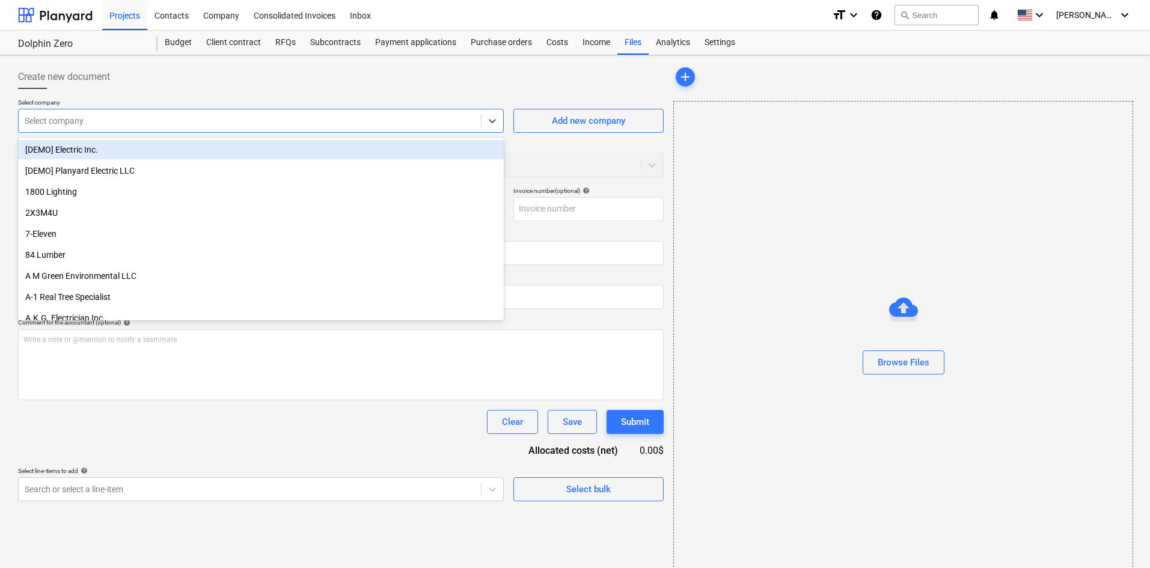
click at [235, 121] on div at bounding box center [250, 121] width 450 height 12
type input "true"
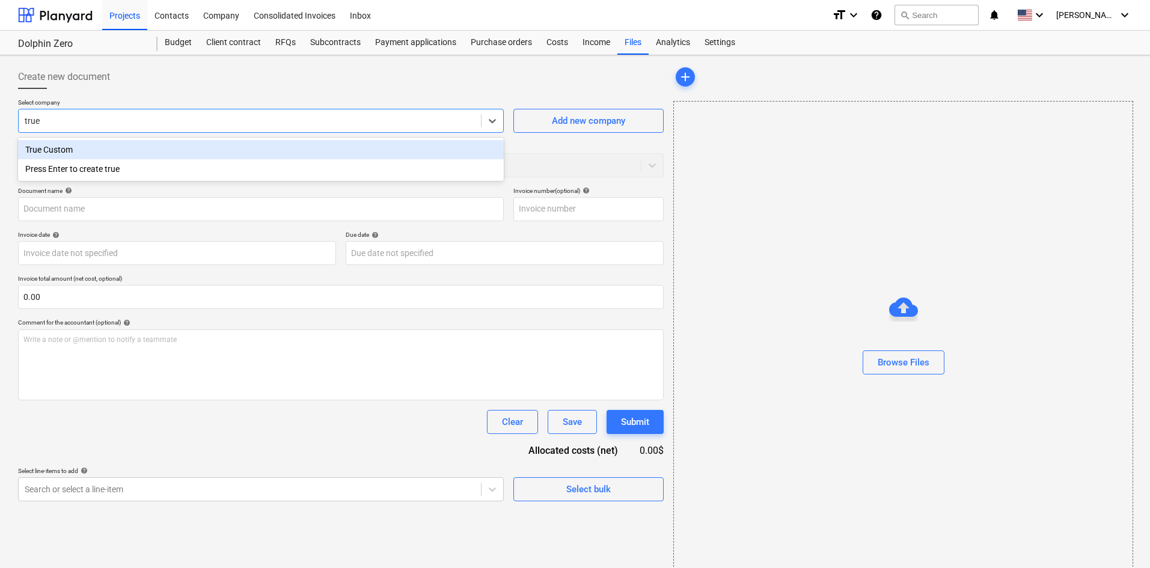
click at [207, 150] on div "True Custom" at bounding box center [261, 149] width 486 height 19
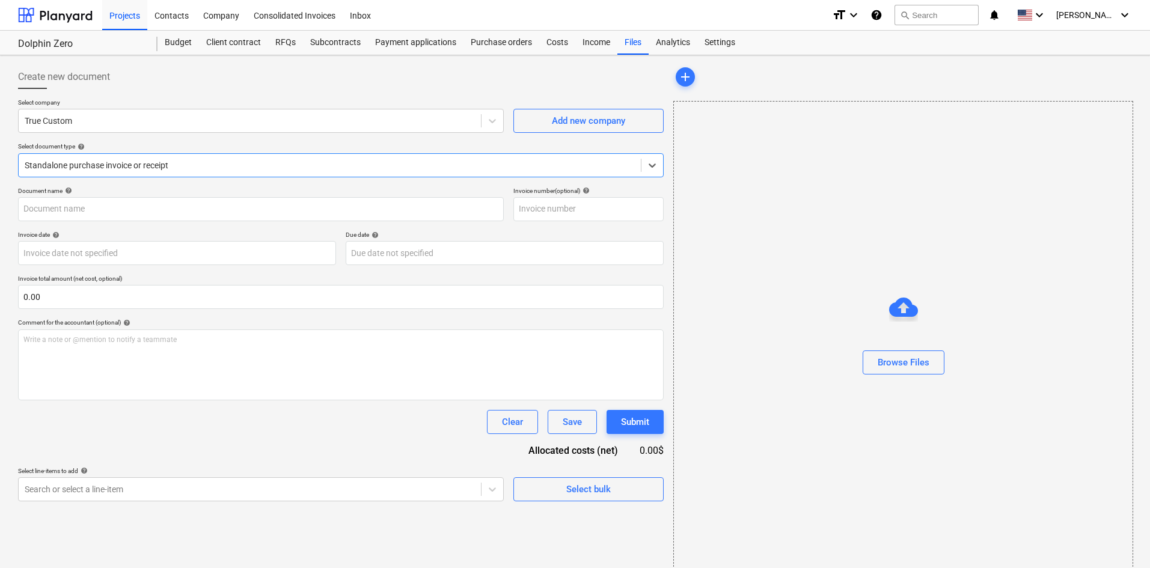
click at [160, 169] on div at bounding box center [330, 165] width 610 height 12
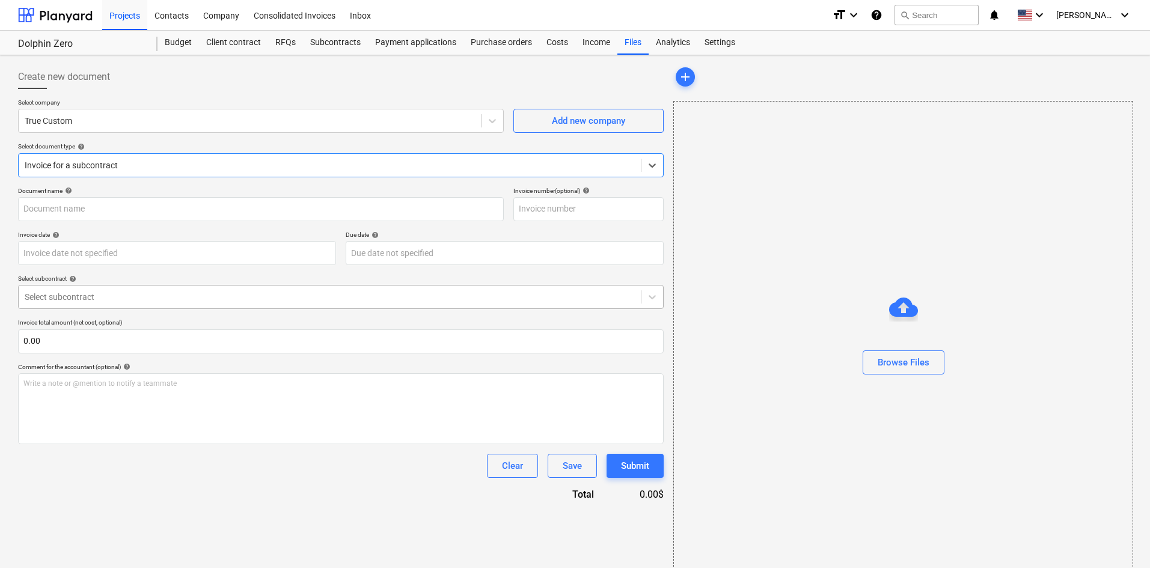
click at [126, 288] on div "Select subcontract" at bounding box center [330, 296] width 622 height 17
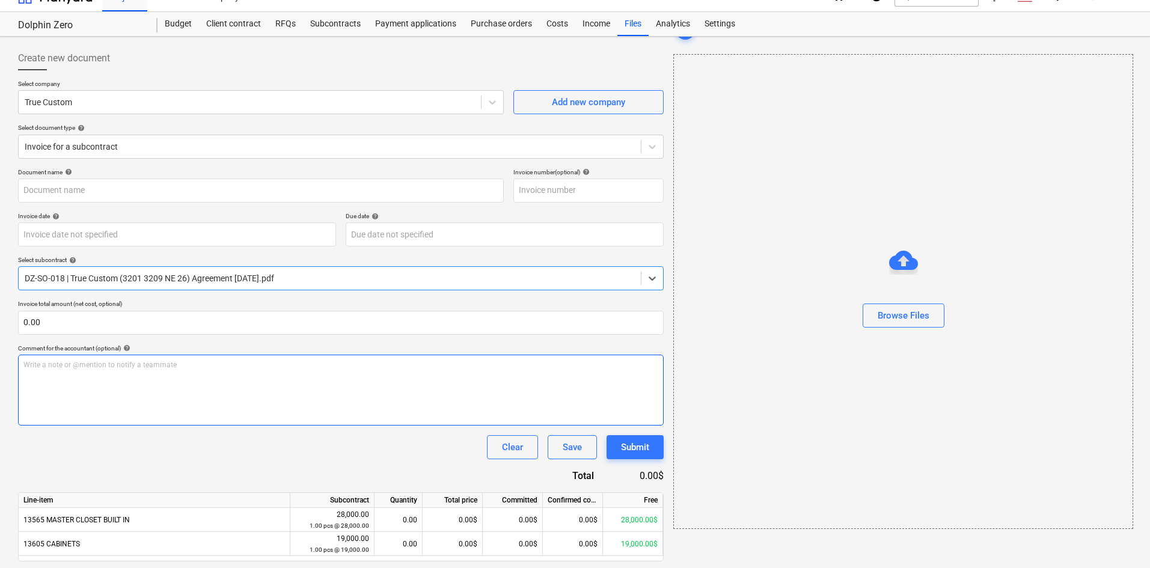
scroll to position [55, 0]
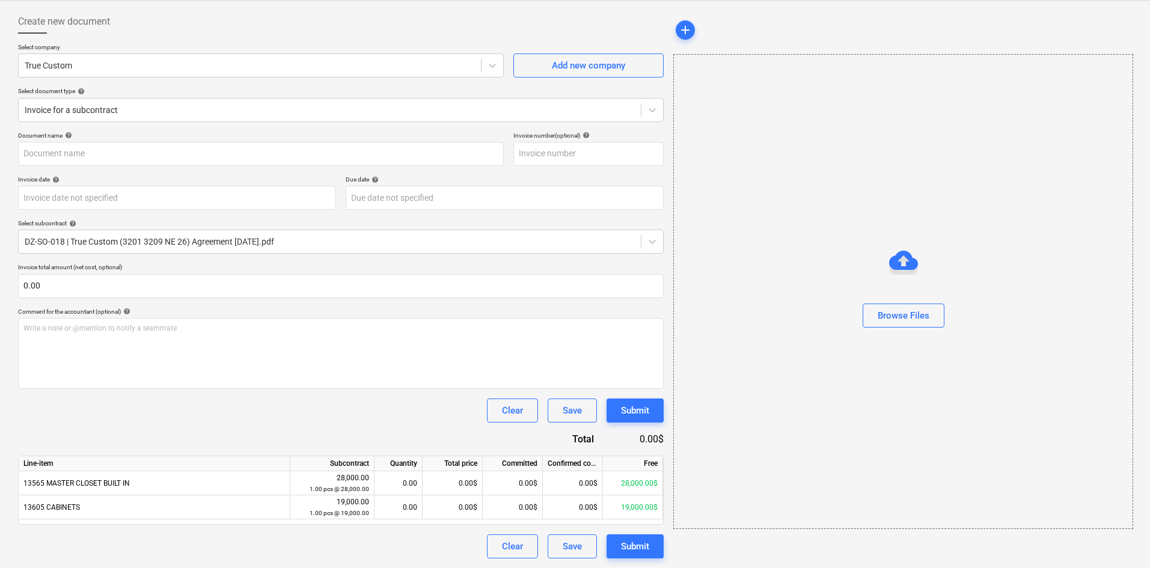
click at [279, 406] on div "Clear Save Submit" at bounding box center [340, 410] width 645 height 24
click at [915, 316] on div "Browse Files" at bounding box center [903, 316] width 52 height 16
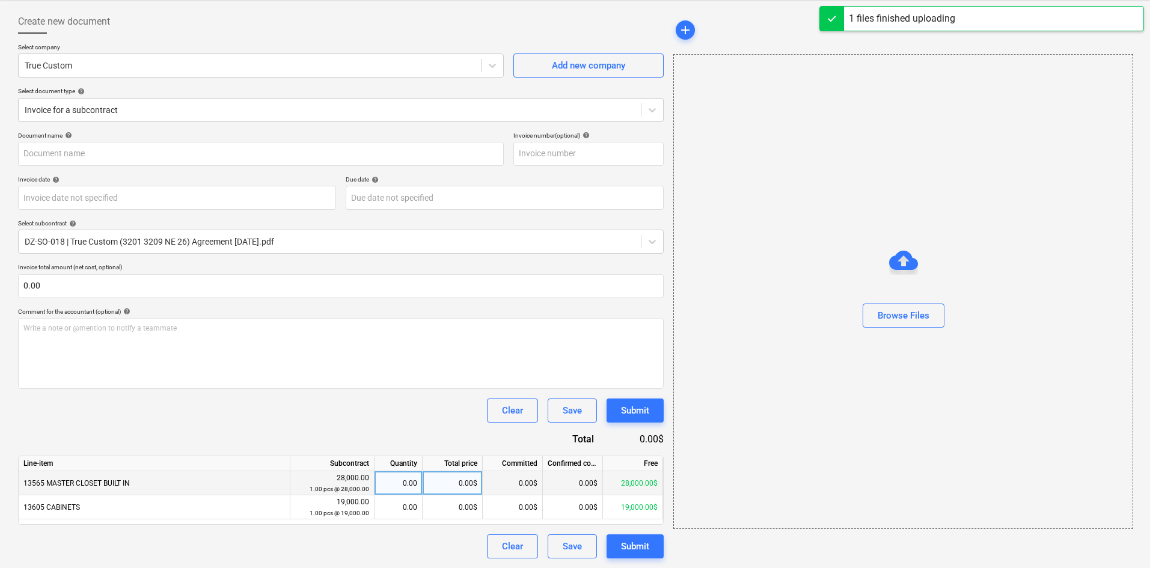
type input "True Custom (Hard) [DATE].pdf"
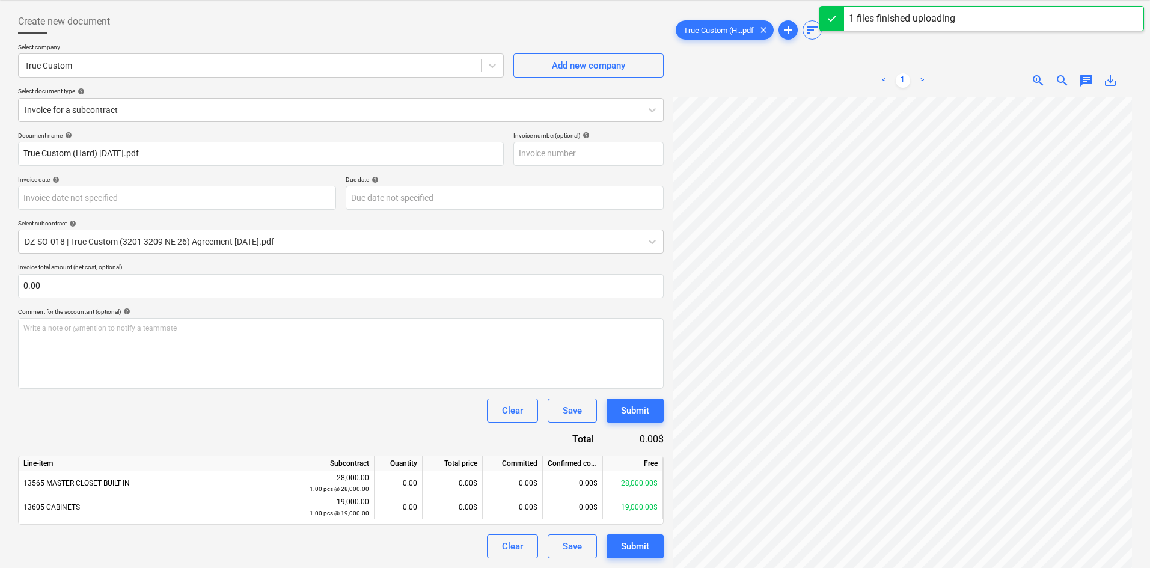
scroll to position [145, 42]
click at [394, 483] on div "0.00" at bounding box center [398, 483] width 38 height 24
type input ".2"
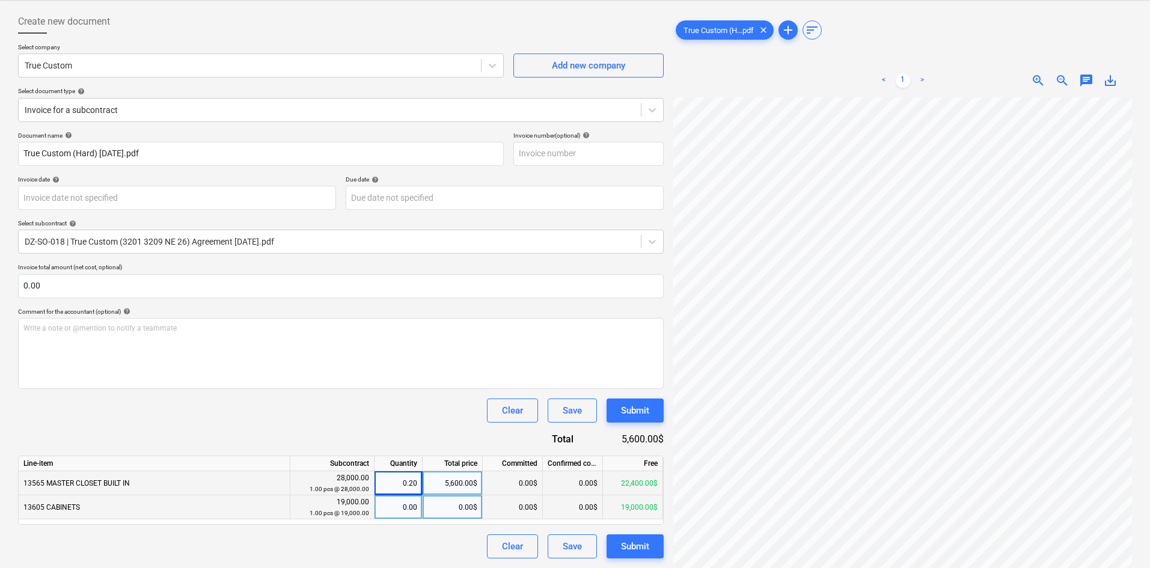
click at [403, 511] on div "0.00" at bounding box center [398, 507] width 38 height 24
type input ".2"
click at [397, 421] on div "Clear Save Submit" at bounding box center [340, 410] width 645 height 24
click at [642, 545] on div "Submit" at bounding box center [635, 546] width 28 height 16
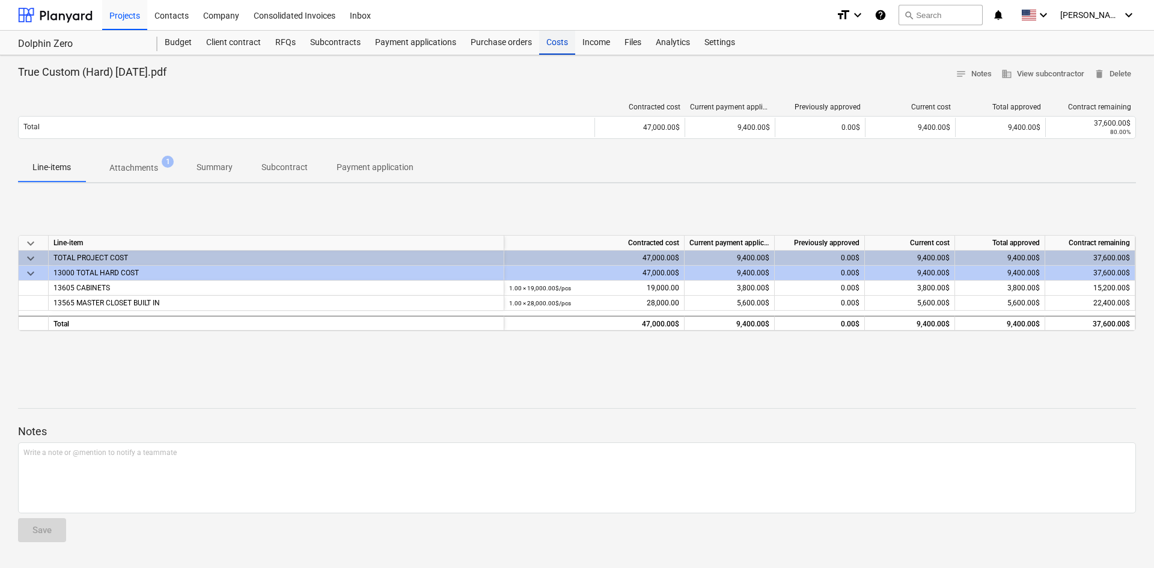
click at [552, 43] on div "Costs" at bounding box center [557, 43] width 36 height 24
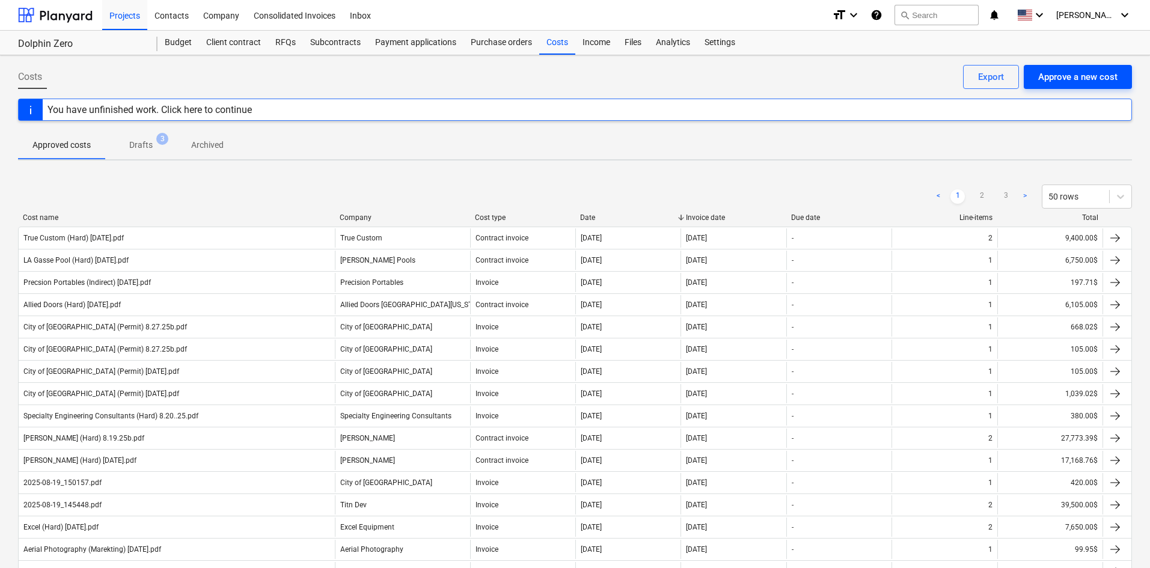
click at [1109, 76] on div "Approve a new cost" at bounding box center [1077, 77] width 79 height 16
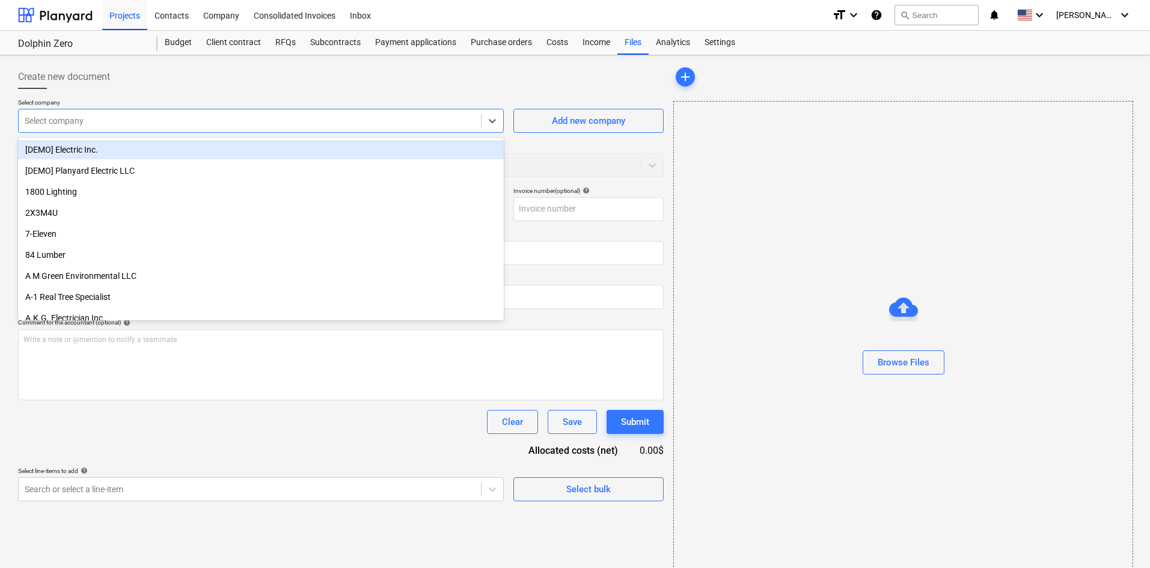
click at [164, 127] on div at bounding box center [250, 121] width 450 height 12
type input "mast"
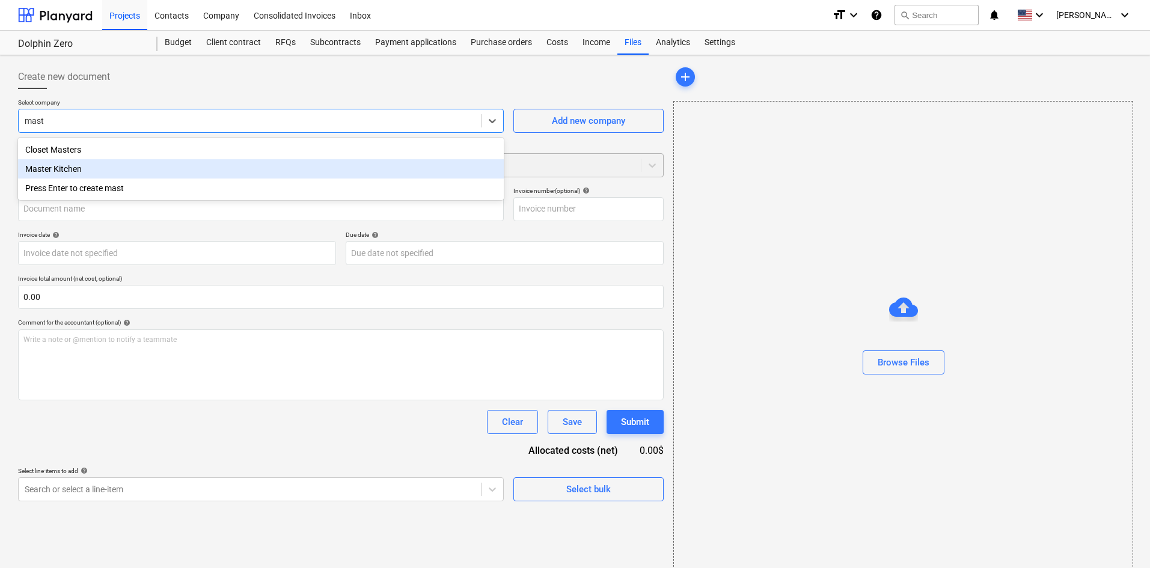
click at [70, 172] on div "Master Kitchen" at bounding box center [261, 168] width 486 height 19
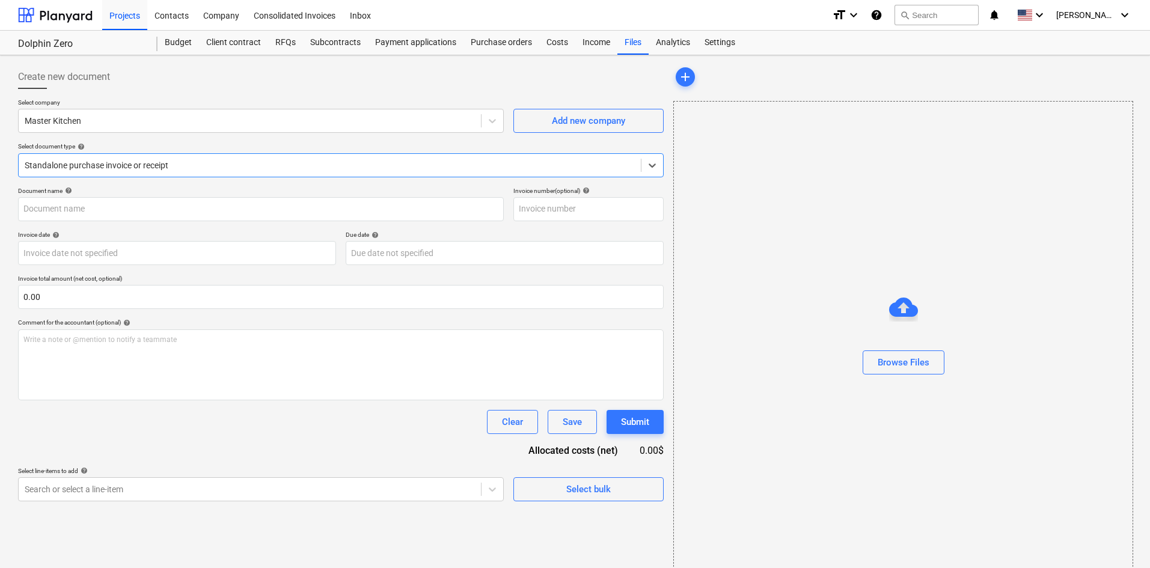
click at [91, 170] on div at bounding box center [330, 165] width 610 height 12
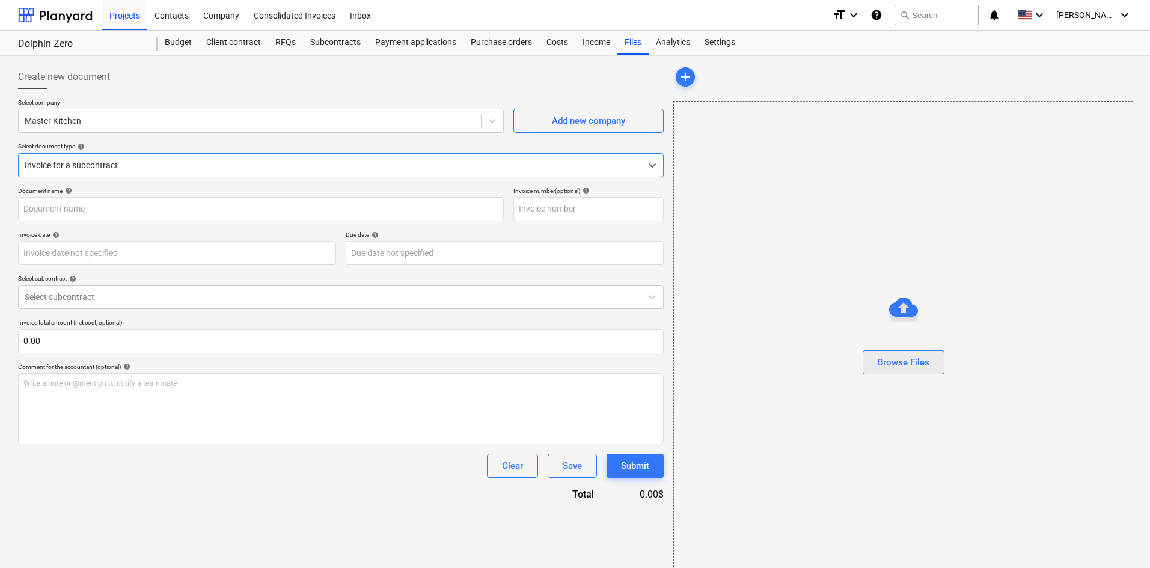
click at [911, 374] on button "Browse Files" at bounding box center [903, 362] width 82 height 24
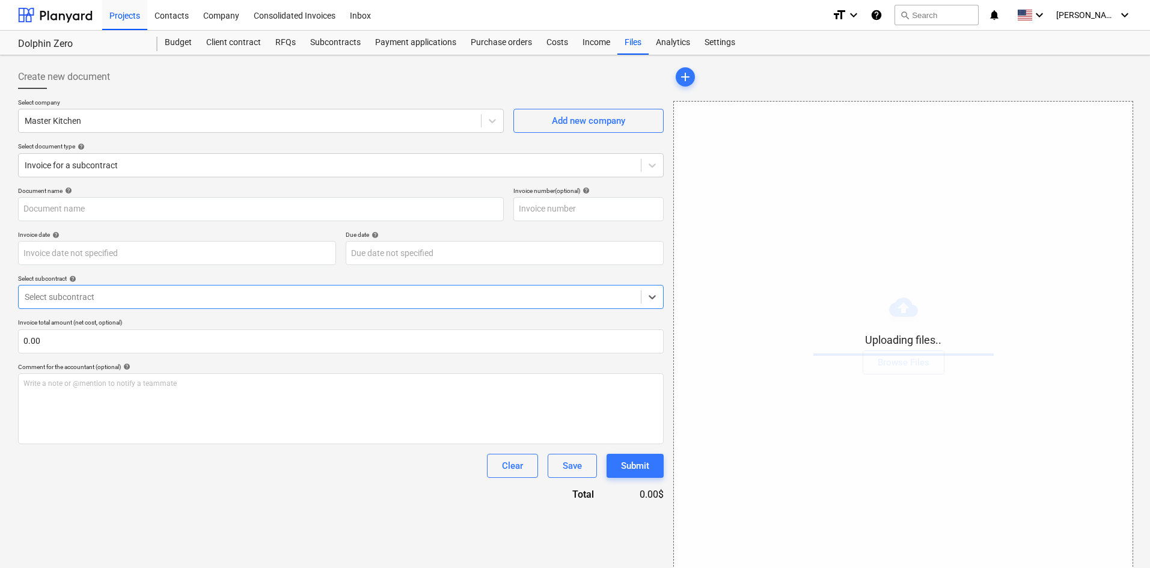
click at [93, 301] on div at bounding box center [330, 297] width 610 height 12
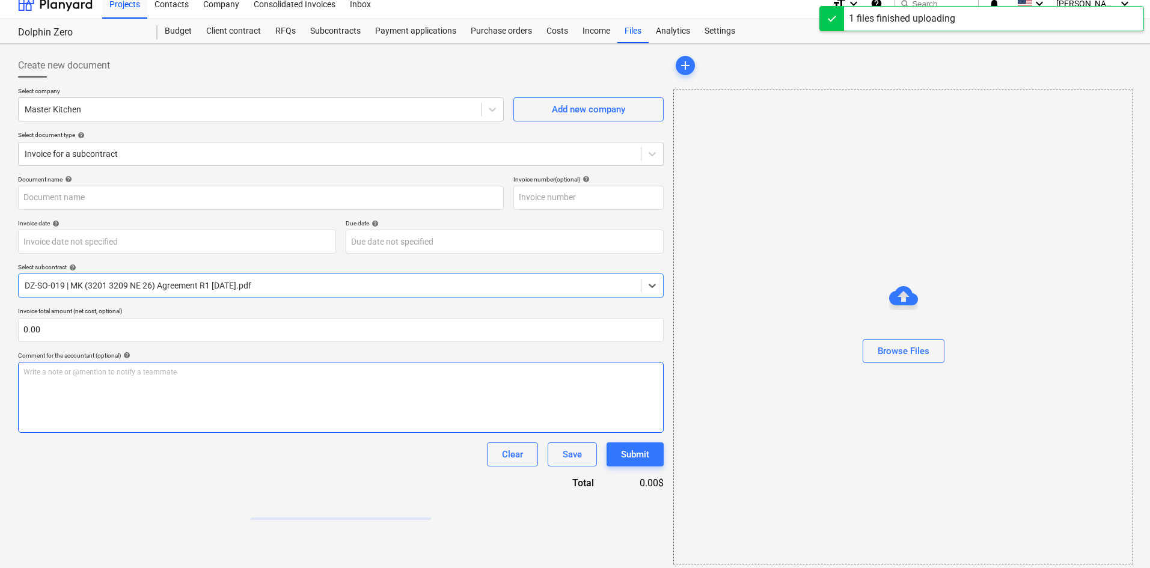
scroll to position [17, 0]
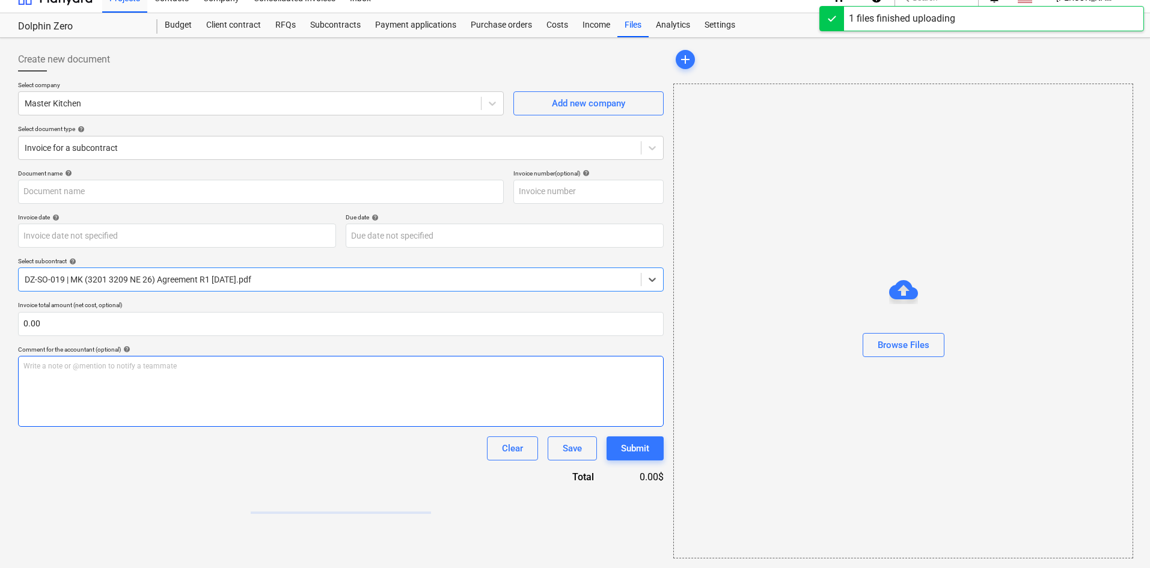
type input "Master Kitchen (Hard) [DATE].pdf"
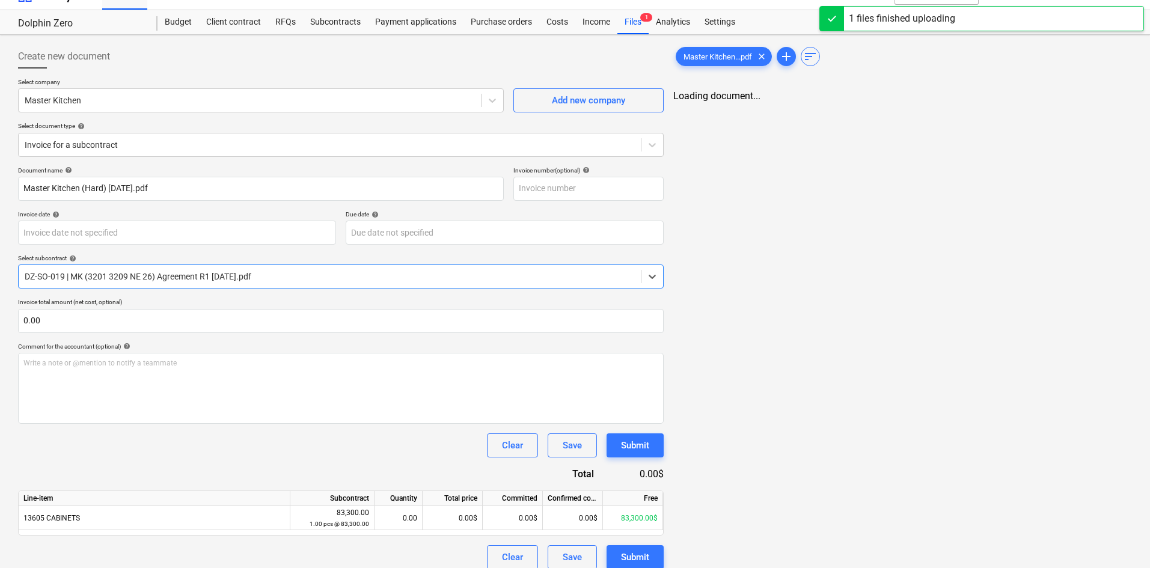
scroll to position [31, 0]
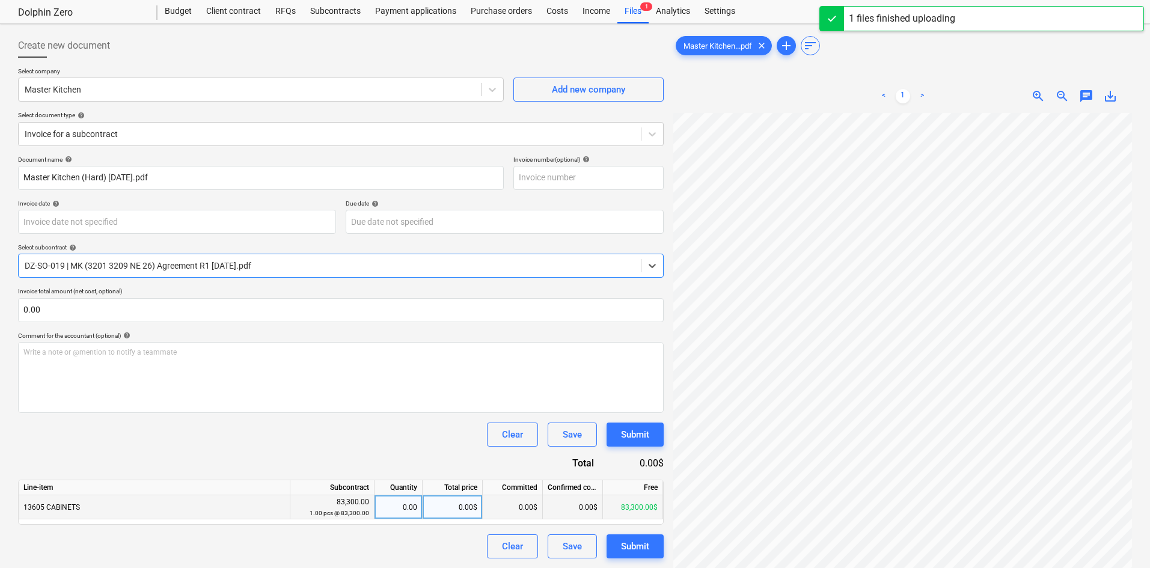
click at [408, 510] on div "0.00" at bounding box center [398, 507] width 38 height 24
click at [448, 505] on div "0.00$" at bounding box center [453, 507] width 60 height 24
click at [452, 513] on div "0.00$" at bounding box center [453, 507] width 60 height 24
type input "24990"
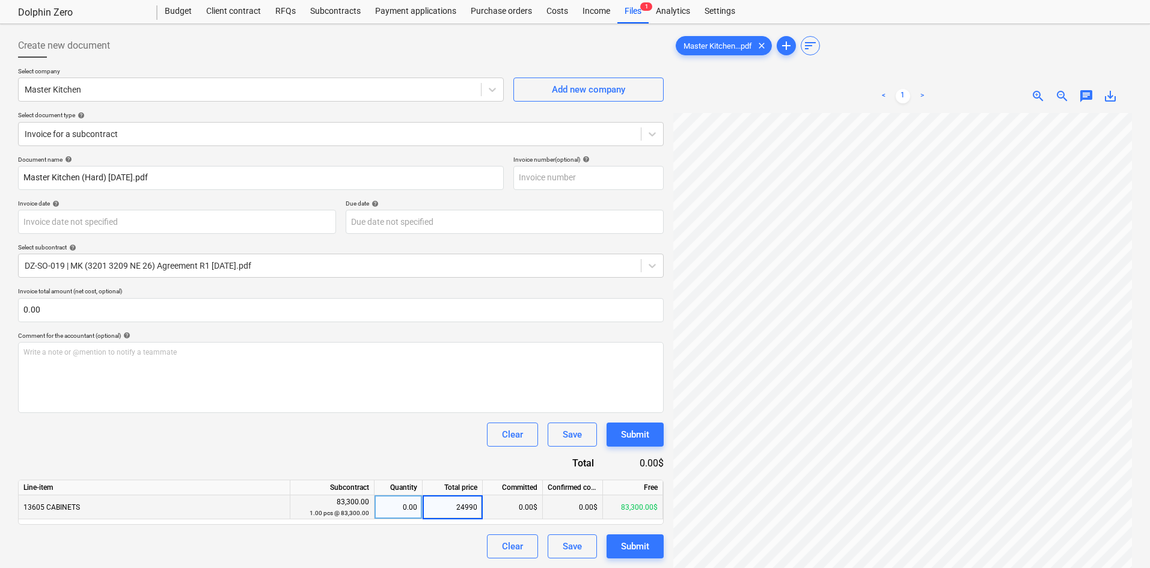
click at [300, 430] on div "Clear Save Submit" at bounding box center [340, 435] width 645 height 24
click at [639, 552] on div "Submit" at bounding box center [635, 546] width 28 height 16
